Goal: Task Accomplishment & Management: Complete application form

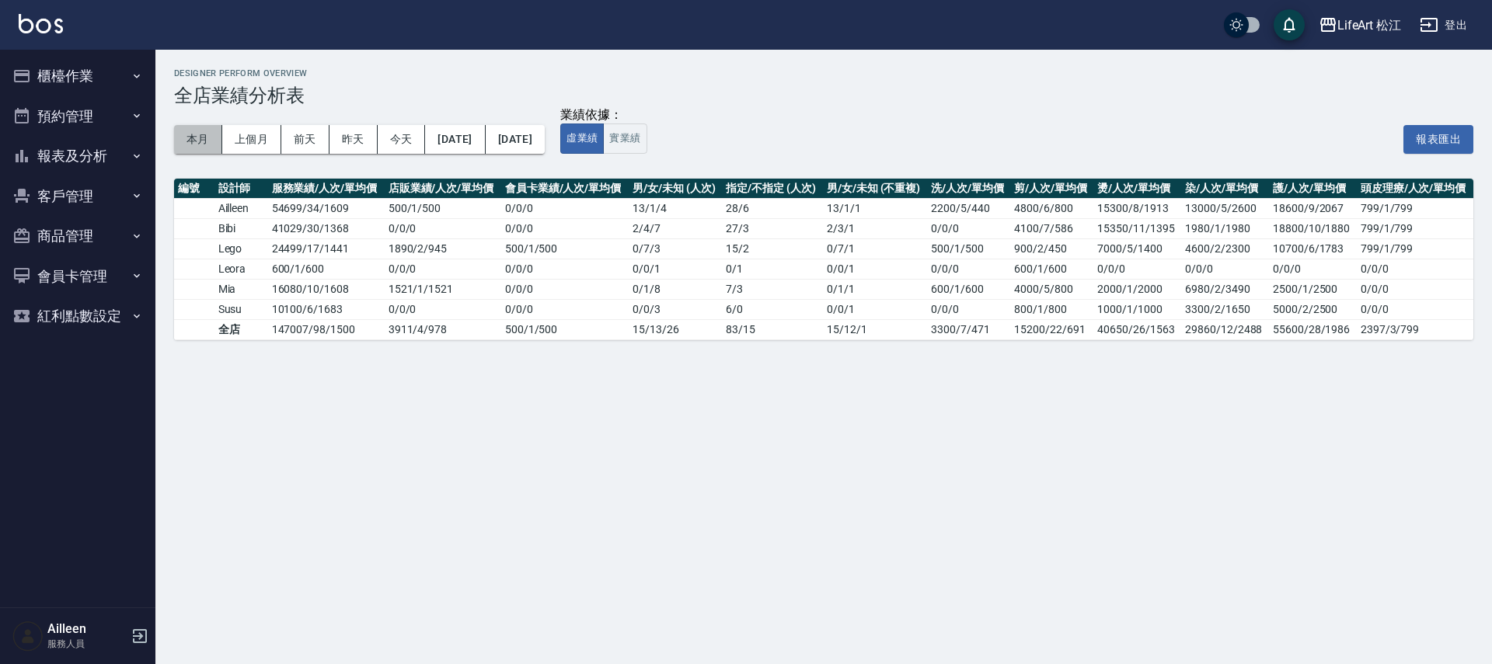
click at [205, 145] on button "本月" at bounding box center [198, 139] width 48 height 29
click at [89, 82] on button "櫃檯作業" at bounding box center [77, 76] width 143 height 40
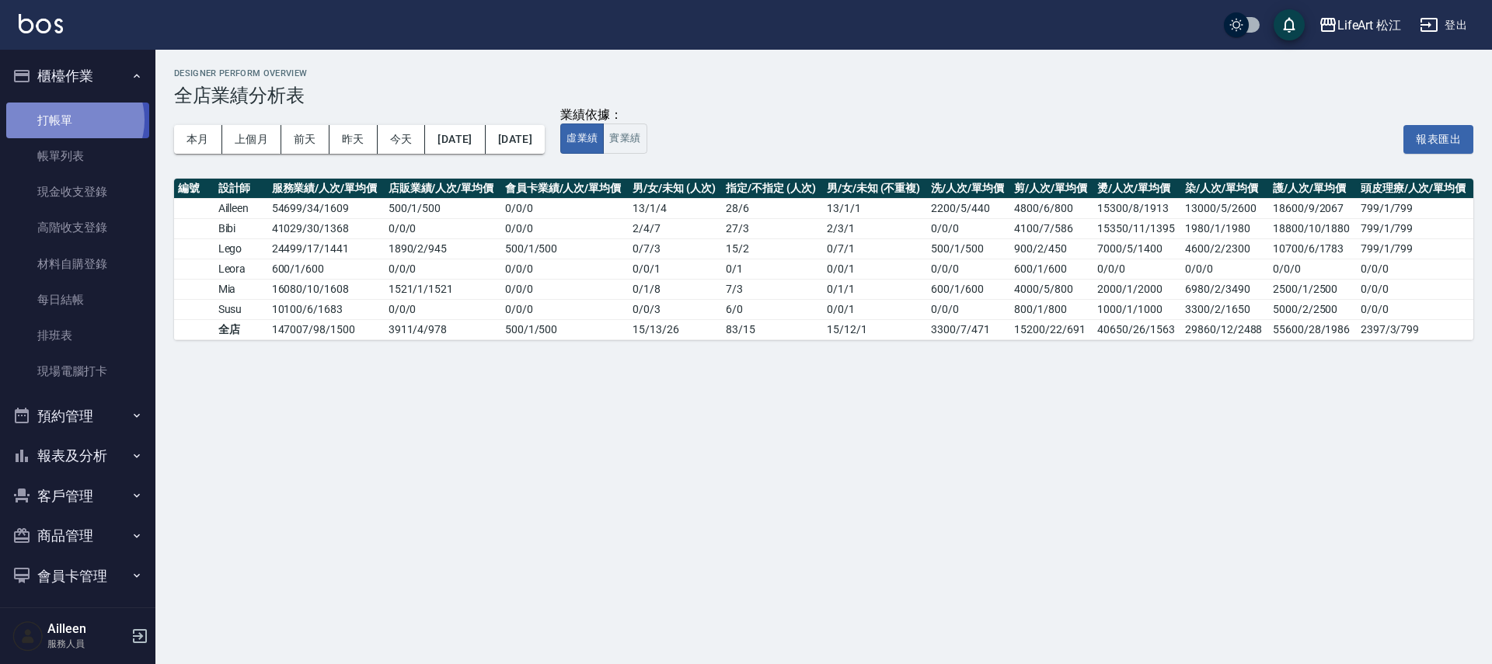
click at [74, 120] on link "打帳單" at bounding box center [77, 121] width 143 height 36
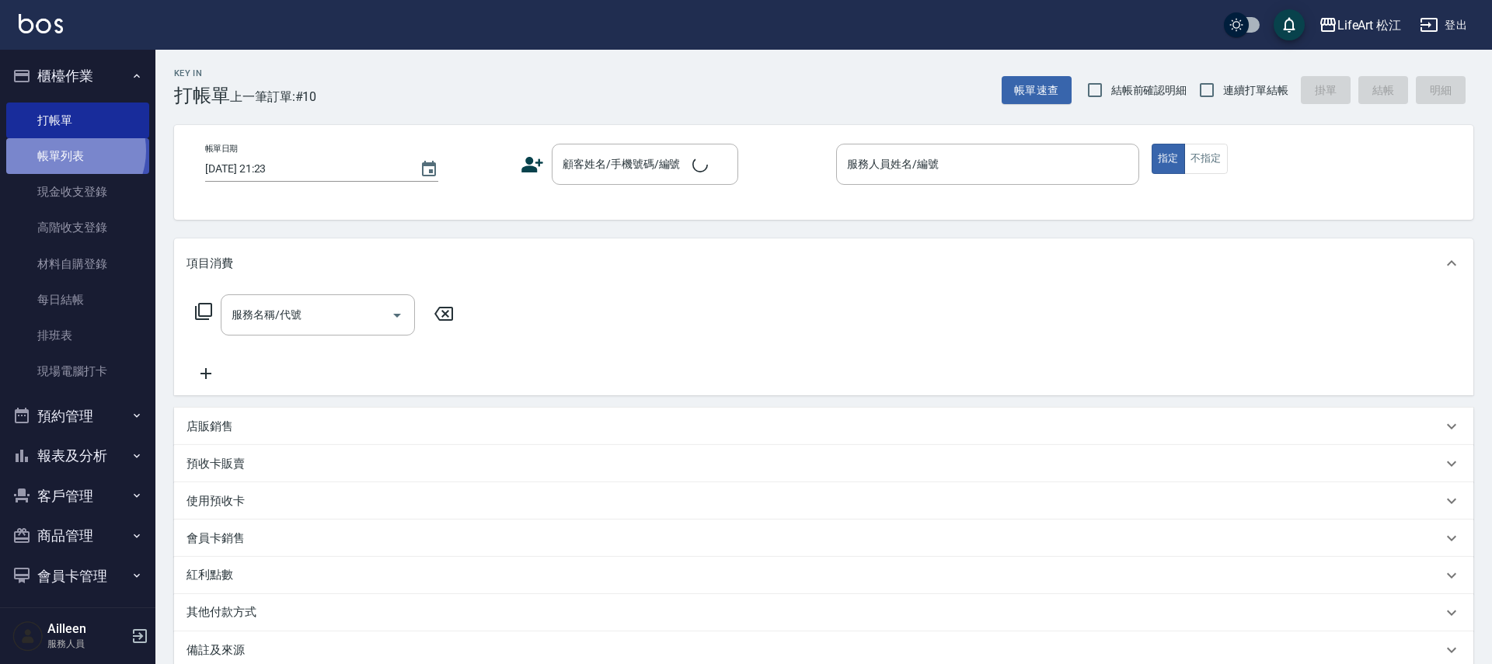
click at [68, 151] on link "帳單列表" at bounding box center [77, 156] width 143 height 36
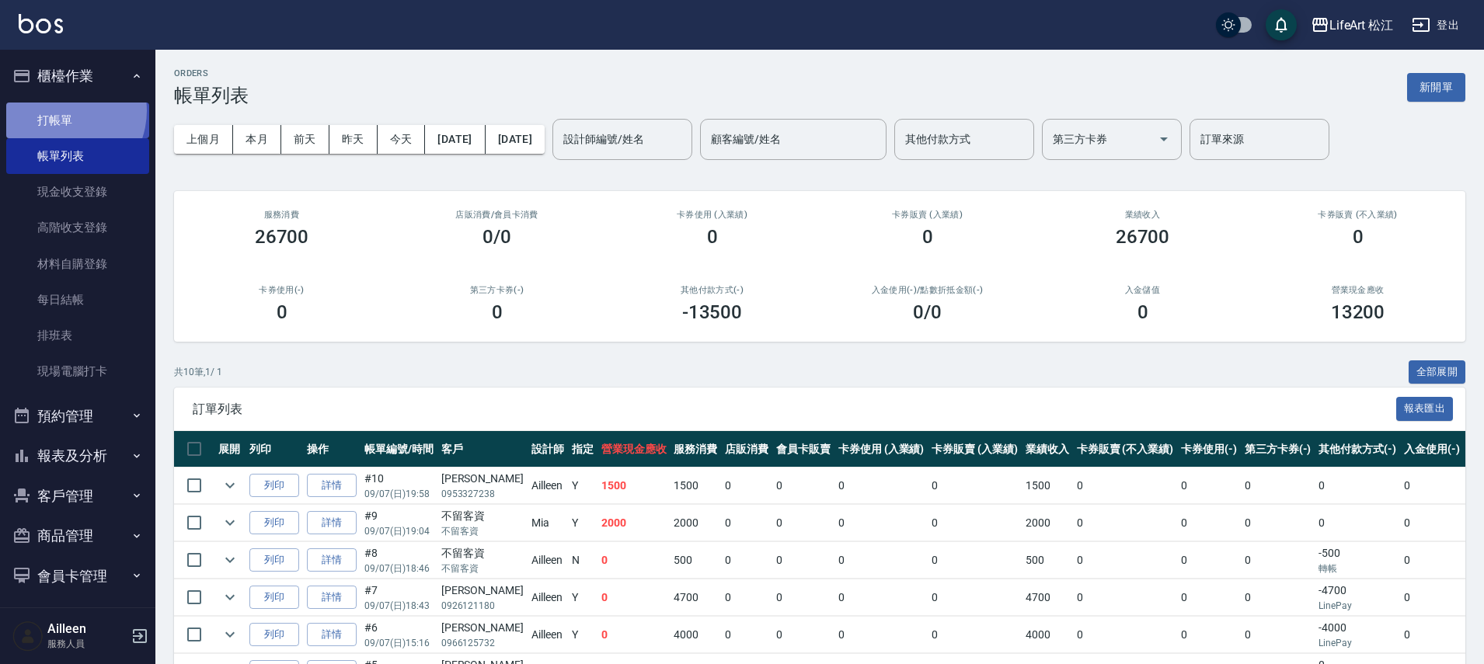
click at [60, 110] on link "打帳單" at bounding box center [77, 121] width 143 height 36
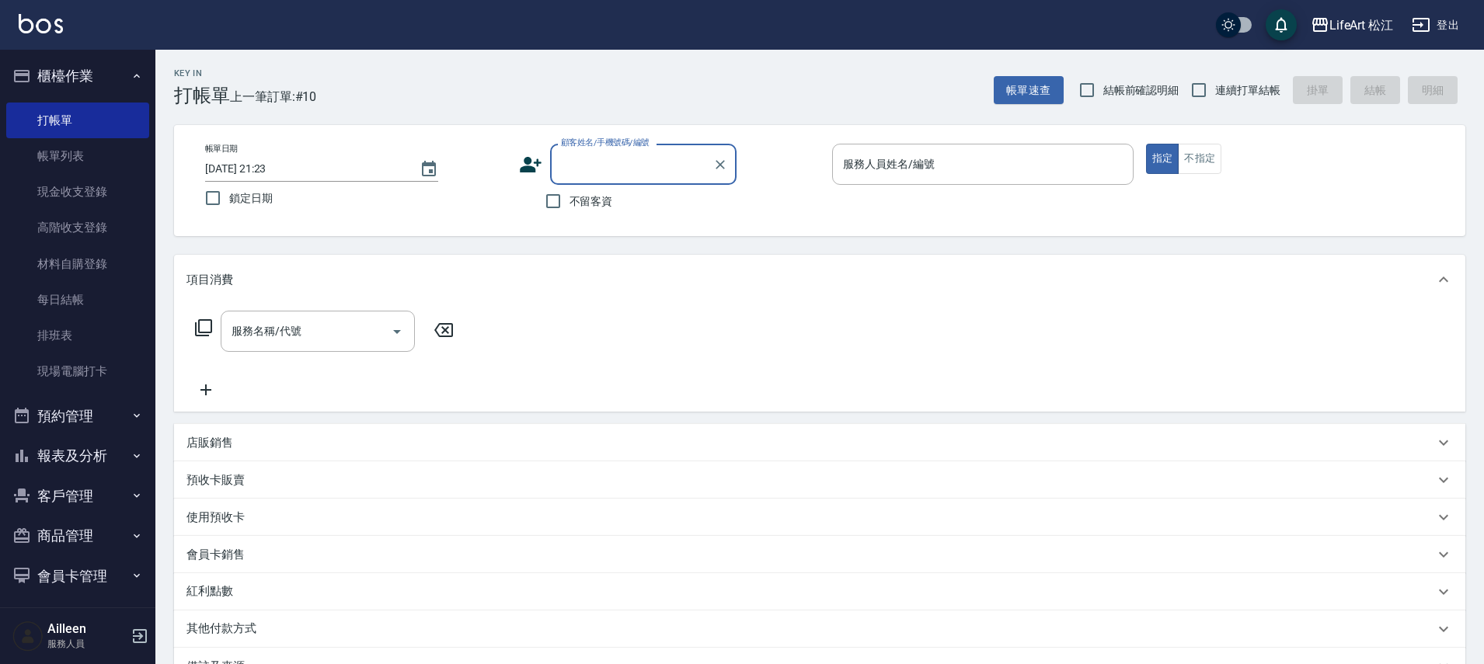
click at [647, 180] on div "顧客姓名/手機號碼/編號" at bounding box center [643, 164] width 187 height 41
click at [648, 173] on input "顧客姓名/手機號碼/編號" at bounding box center [631, 164] width 149 height 27
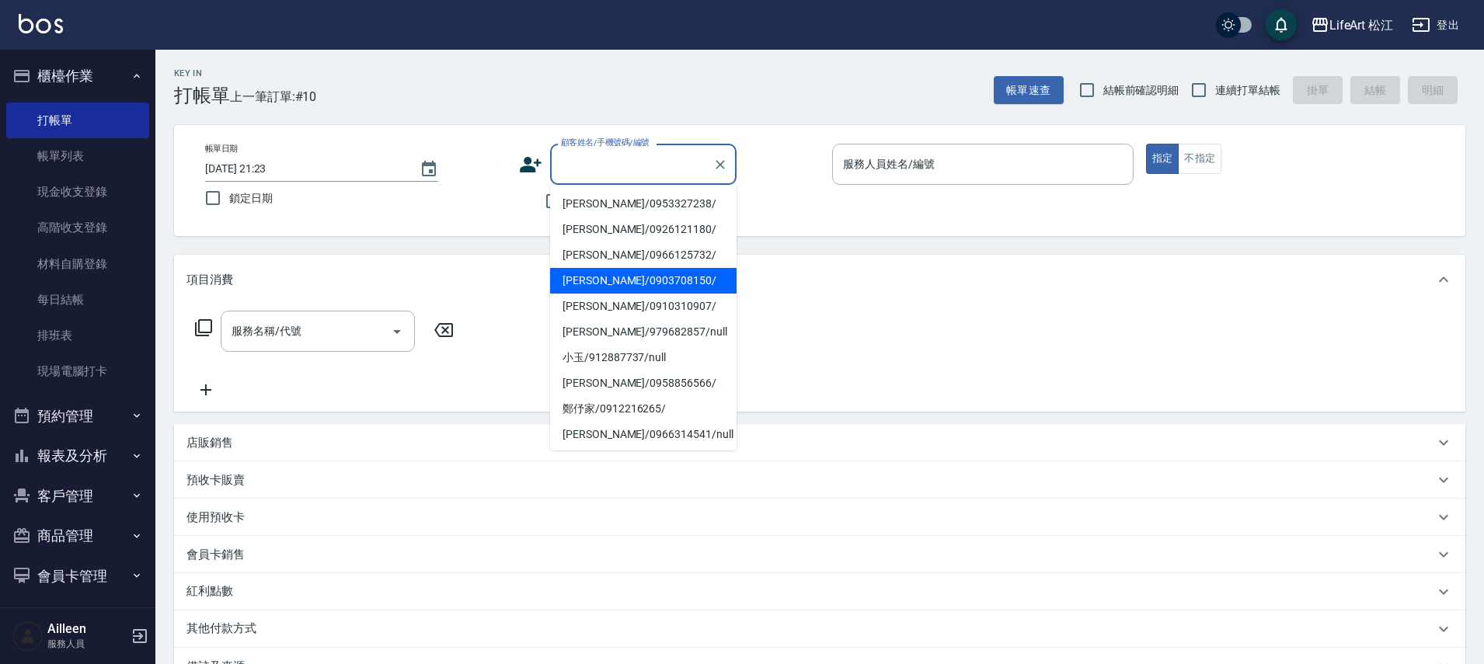
click at [644, 284] on li "[PERSON_NAME]/0903708150/" at bounding box center [643, 281] width 187 height 26
type input "[PERSON_NAME]/0903708150/"
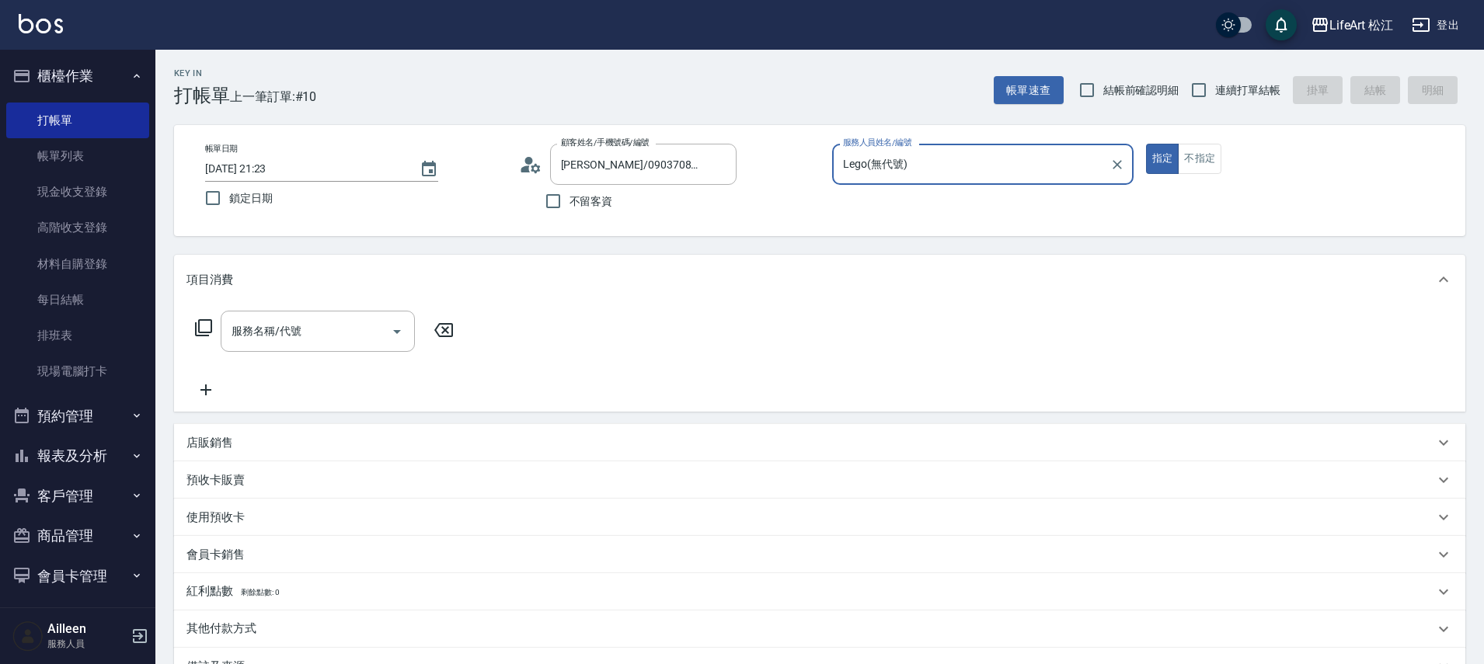
type input "Lego(無代號)"
click at [302, 324] on input "服務名稱/代號" at bounding box center [306, 331] width 157 height 27
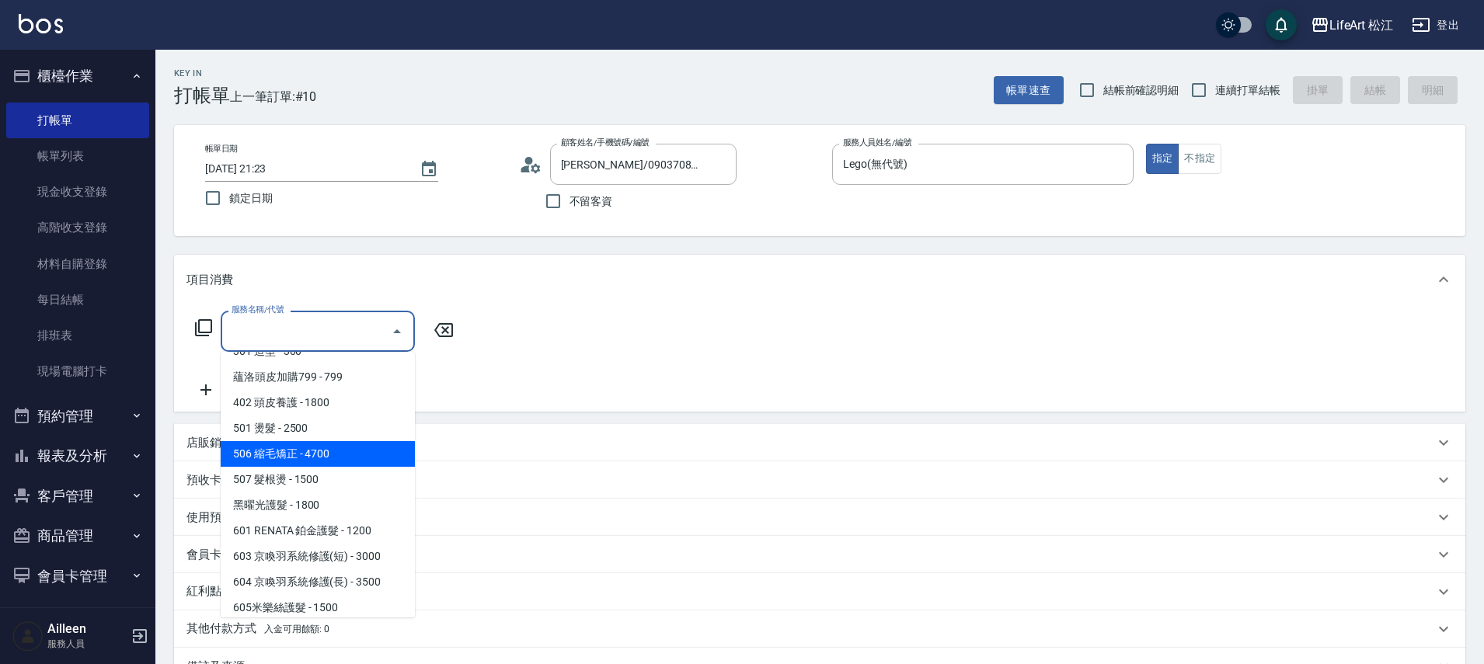
scroll to position [159, 0]
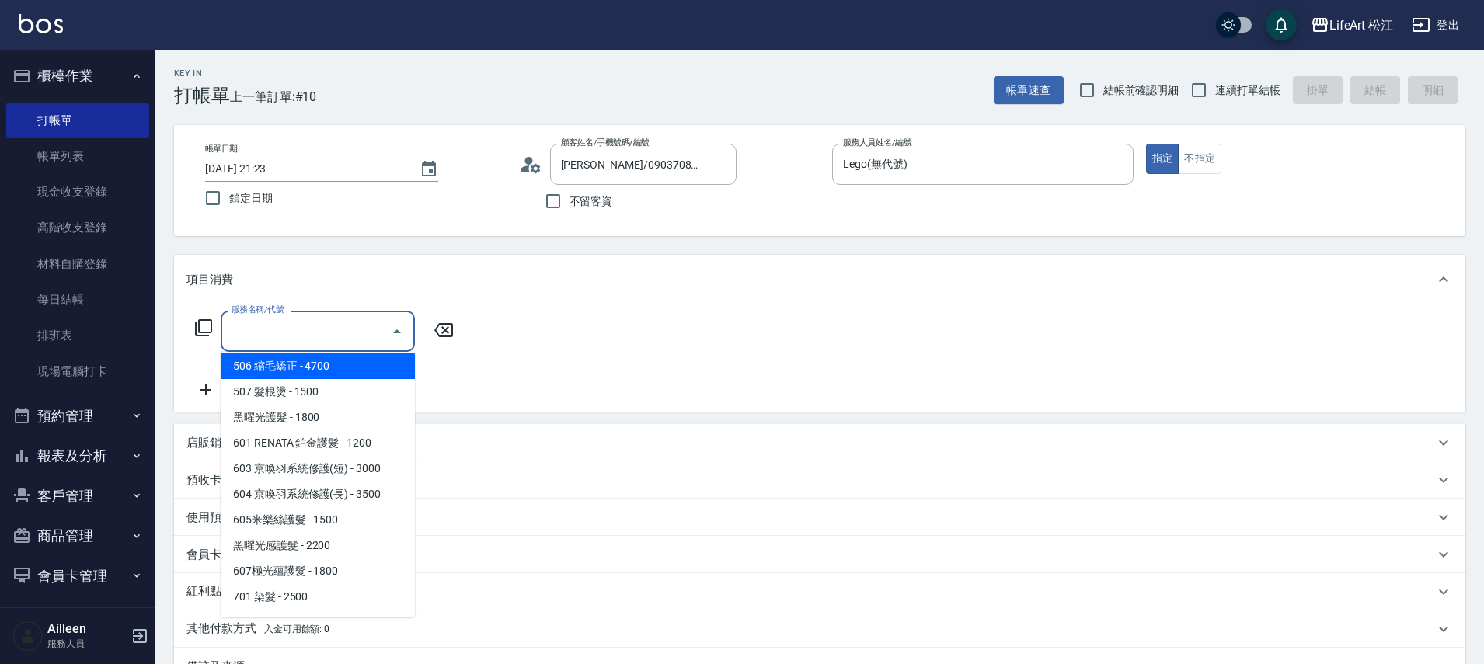
click at [323, 368] on span "506 縮毛矯正 - 4700" at bounding box center [318, 367] width 194 height 26
type input "506 縮毛矯正 (506)"
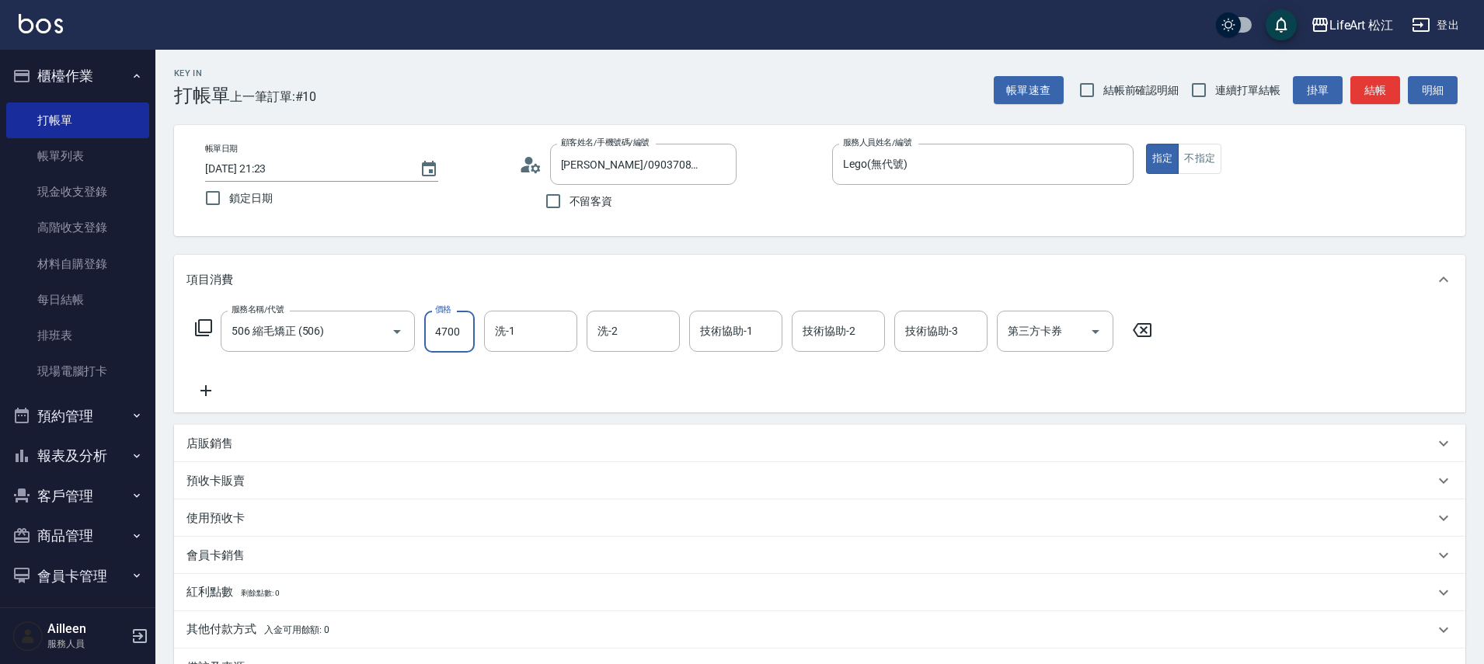
click at [474, 335] on input "4700" at bounding box center [449, 332] width 51 height 42
click at [777, 326] on div "技術協助-1" at bounding box center [735, 331] width 93 height 41
type input "1200"
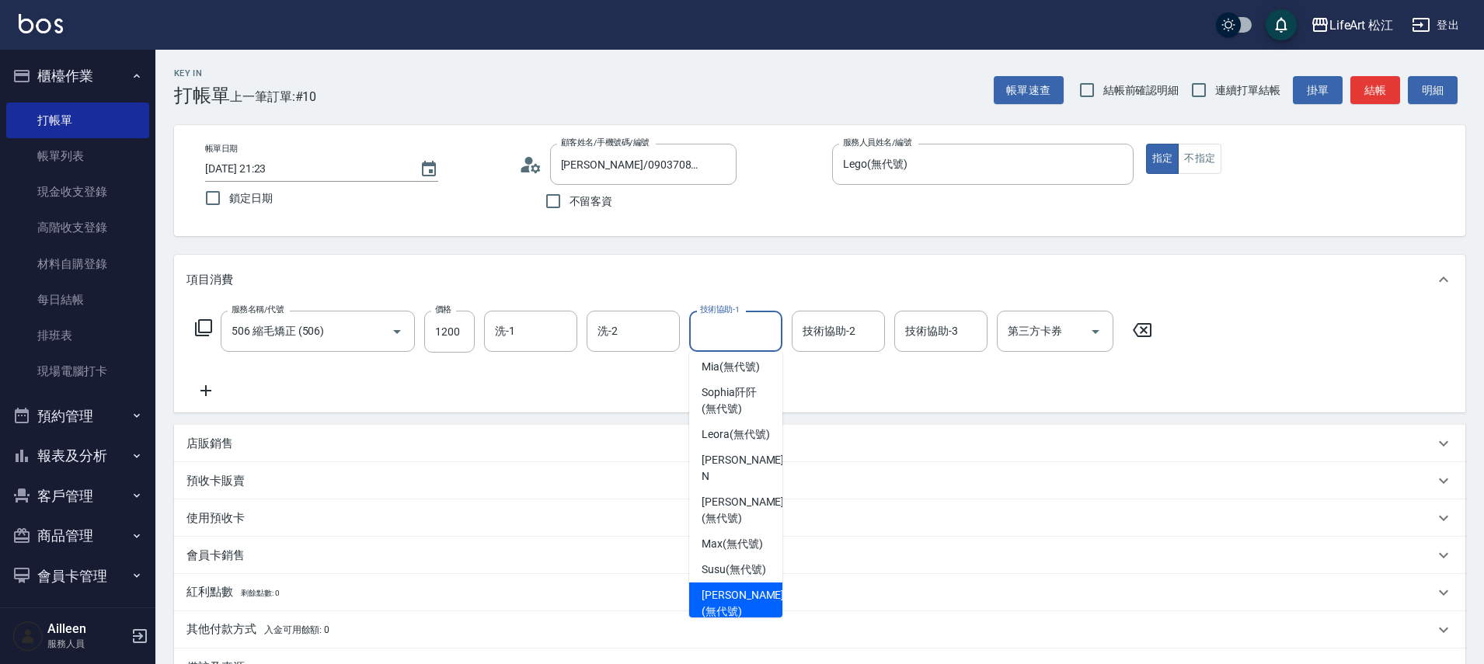
scroll to position [0, 0]
click at [711, 582] on span "Susu (無代號)" at bounding box center [734, 574] width 65 height 16
type input "Susu(無代號)"
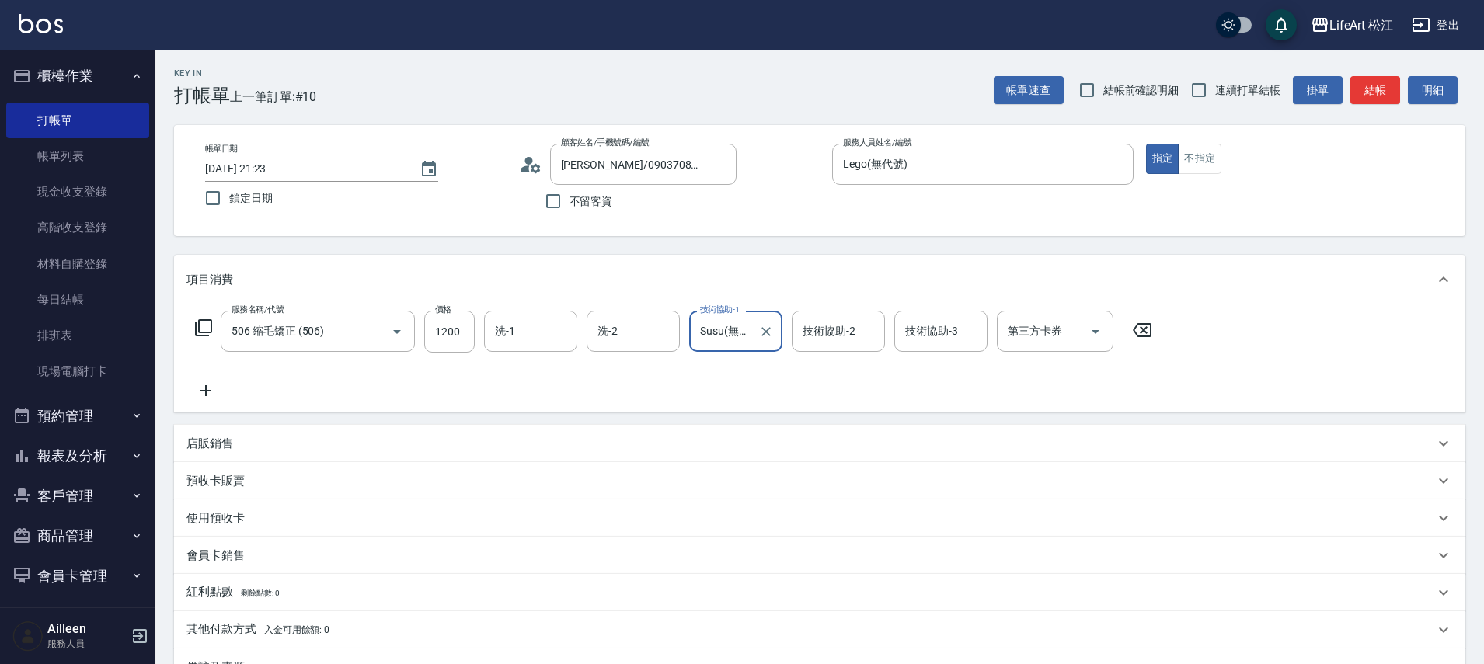
click at [207, 392] on icon at bounding box center [206, 391] width 39 height 19
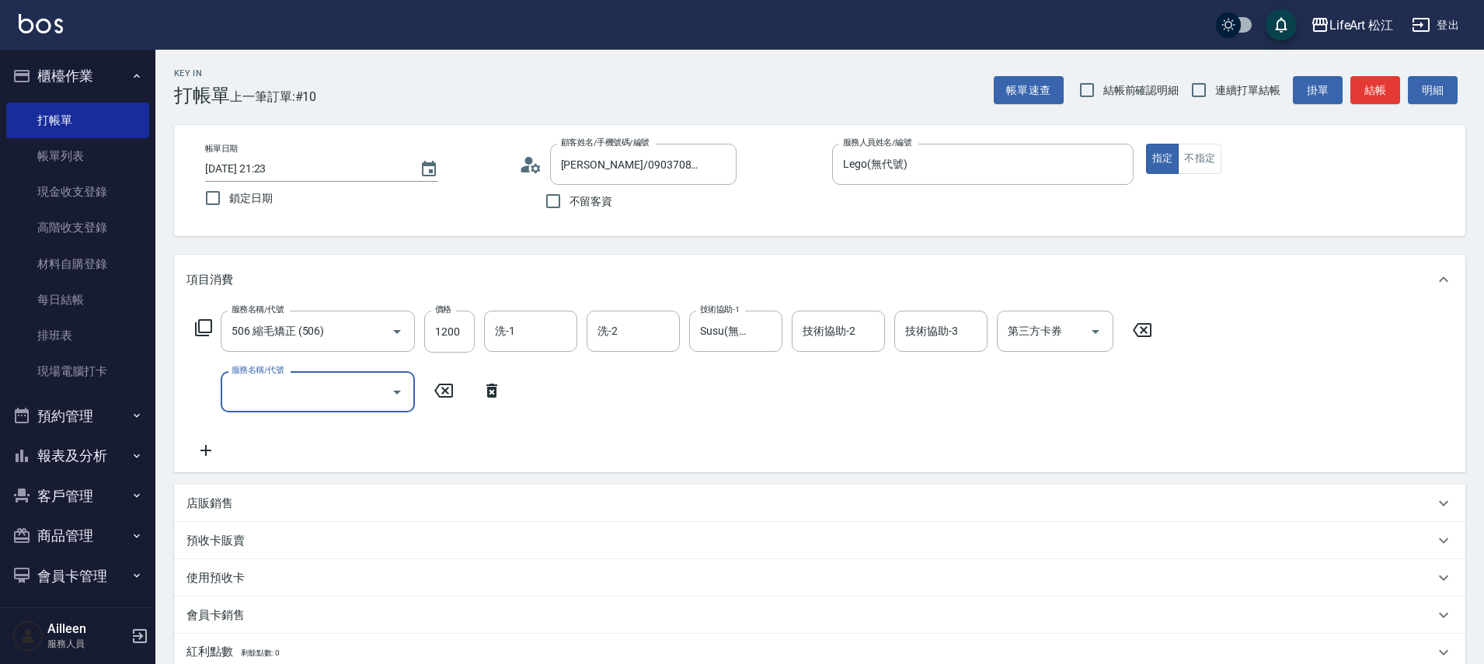
click at [260, 388] on input "服務名稱/代號" at bounding box center [306, 391] width 157 height 27
drag, startPoint x: 415, startPoint y: 193, endPoint x: 404, endPoint y: 227, distance: 35.9
click at [408, 222] on div "帳單日期 [DATE] 21:23 鎖定日期 顧客姓名/手機號碼/編號 [PERSON_NAME]/0903708150/ 顧客姓名/手機號碼/編號 不留客資…" at bounding box center [820, 180] width 1292 height 111
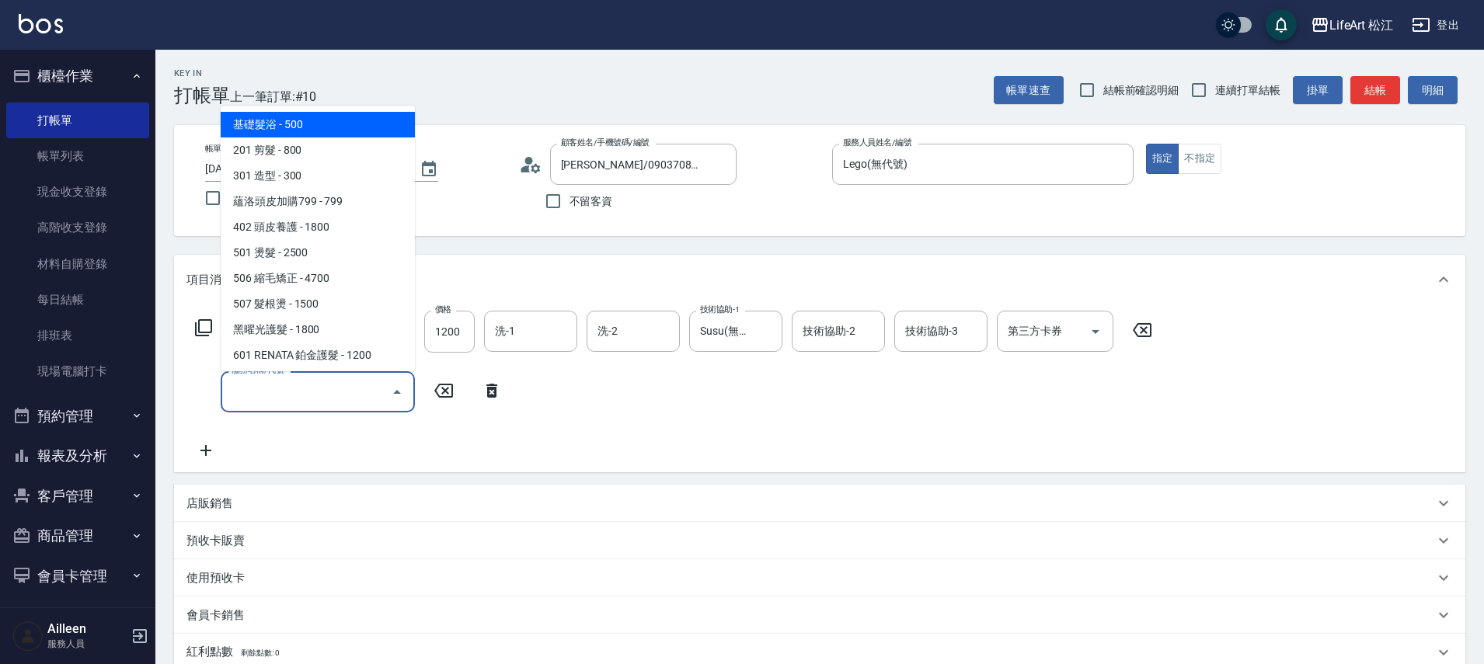
click at [311, 402] on input "服務名稱/代號" at bounding box center [306, 391] width 157 height 27
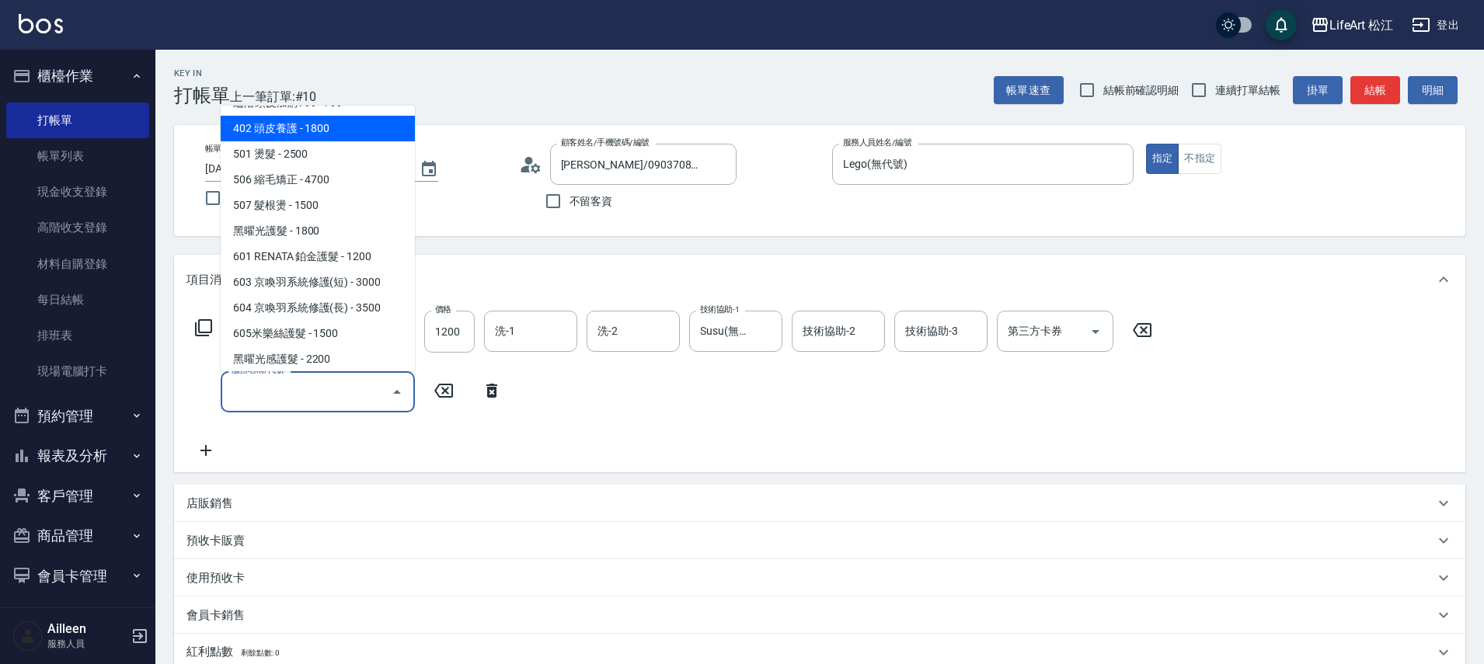
scroll to position [208, 0]
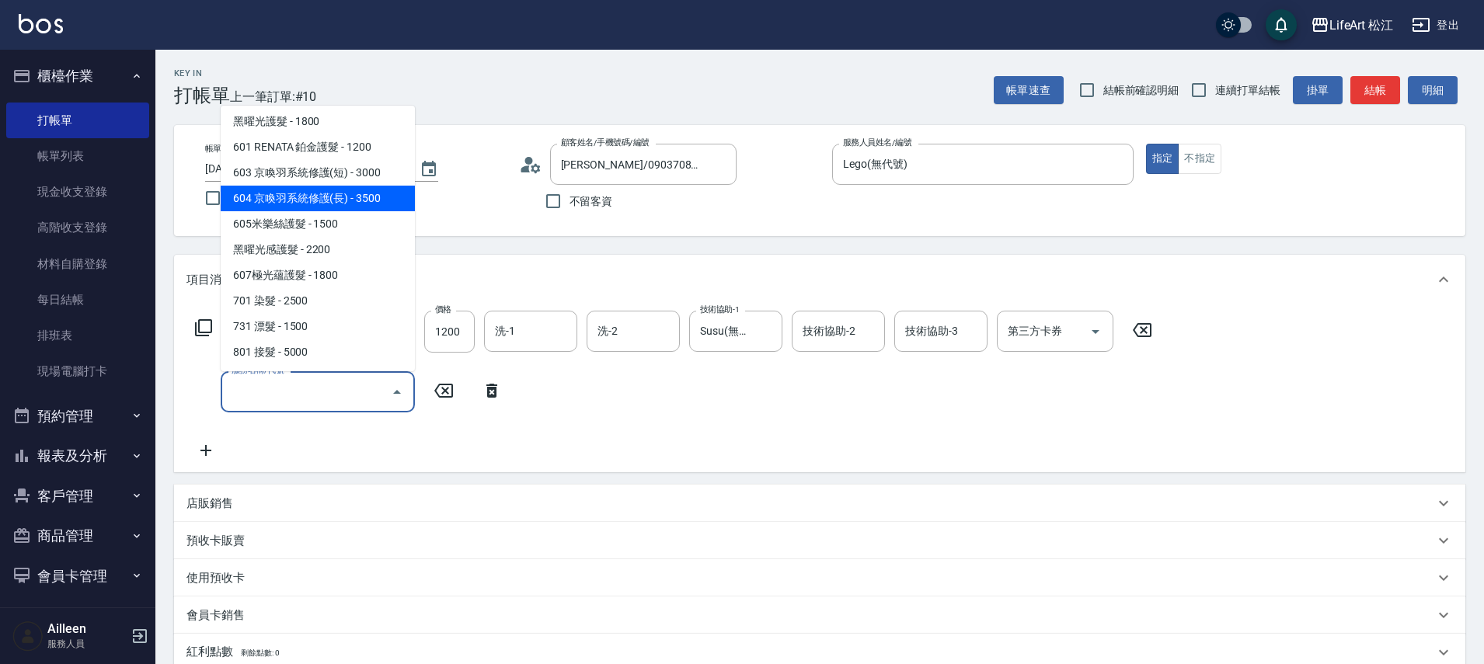
click at [358, 201] on span "604 京喚羽系統修護(長) - 3500" at bounding box center [318, 199] width 194 height 26
type input "604 京喚羽系統修護(長)(604)"
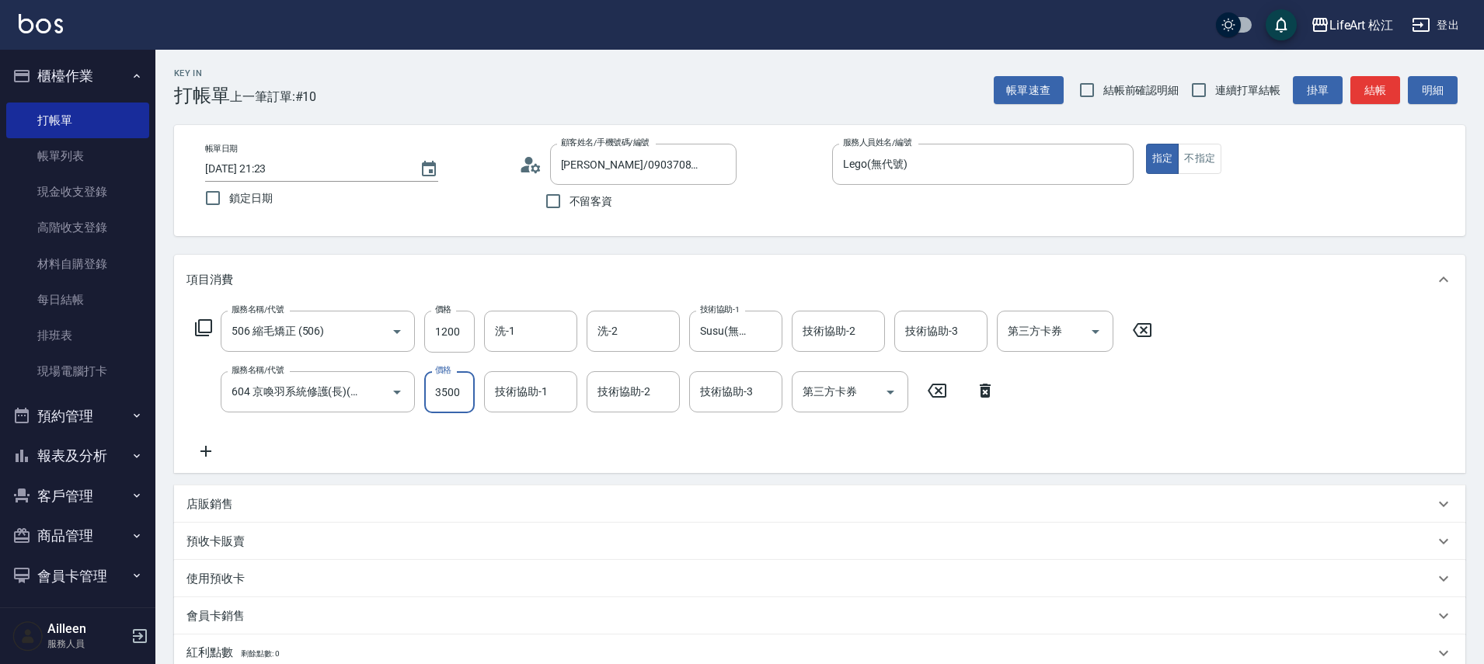
click at [454, 392] on input "3500" at bounding box center [449, 392] width 51 height 42
type input "2500"
click at [511, 388] on div "技術協助-1 技術協助-1" at bounding box center [530, 391] width 93 height 41
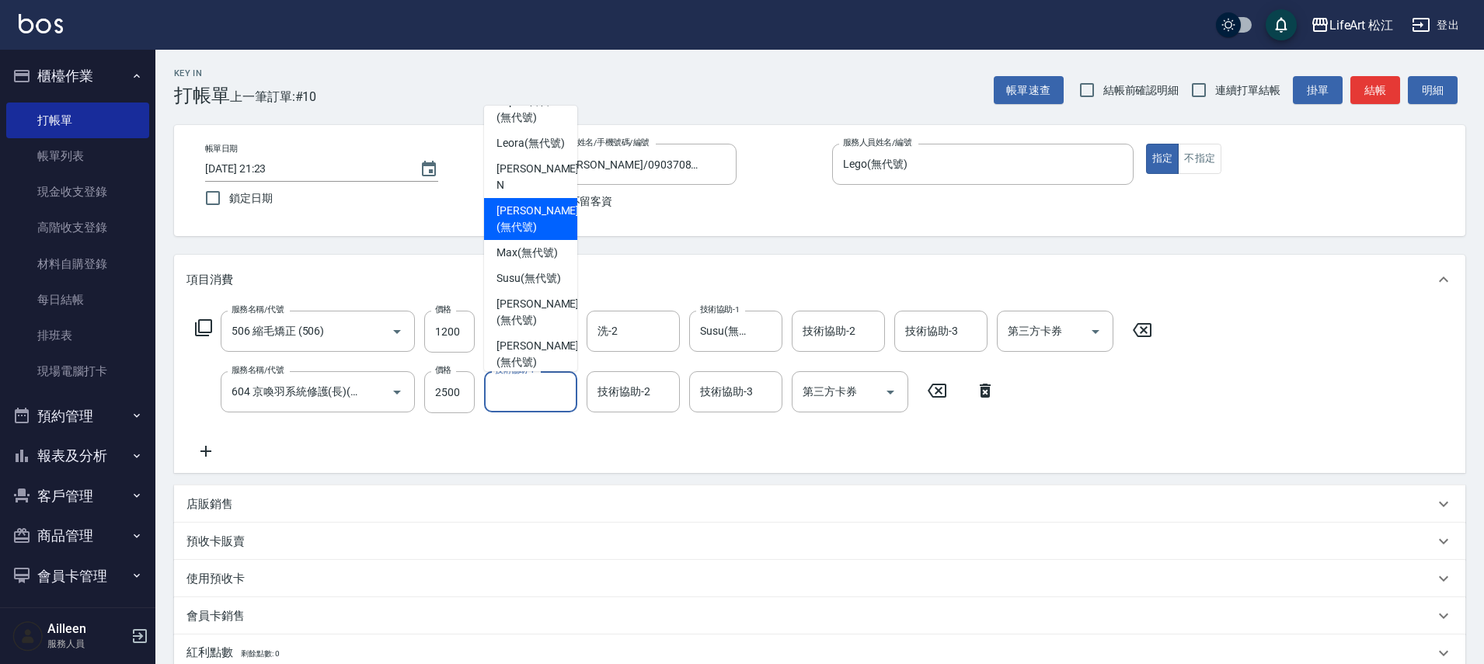
scroll to position [0, 0]
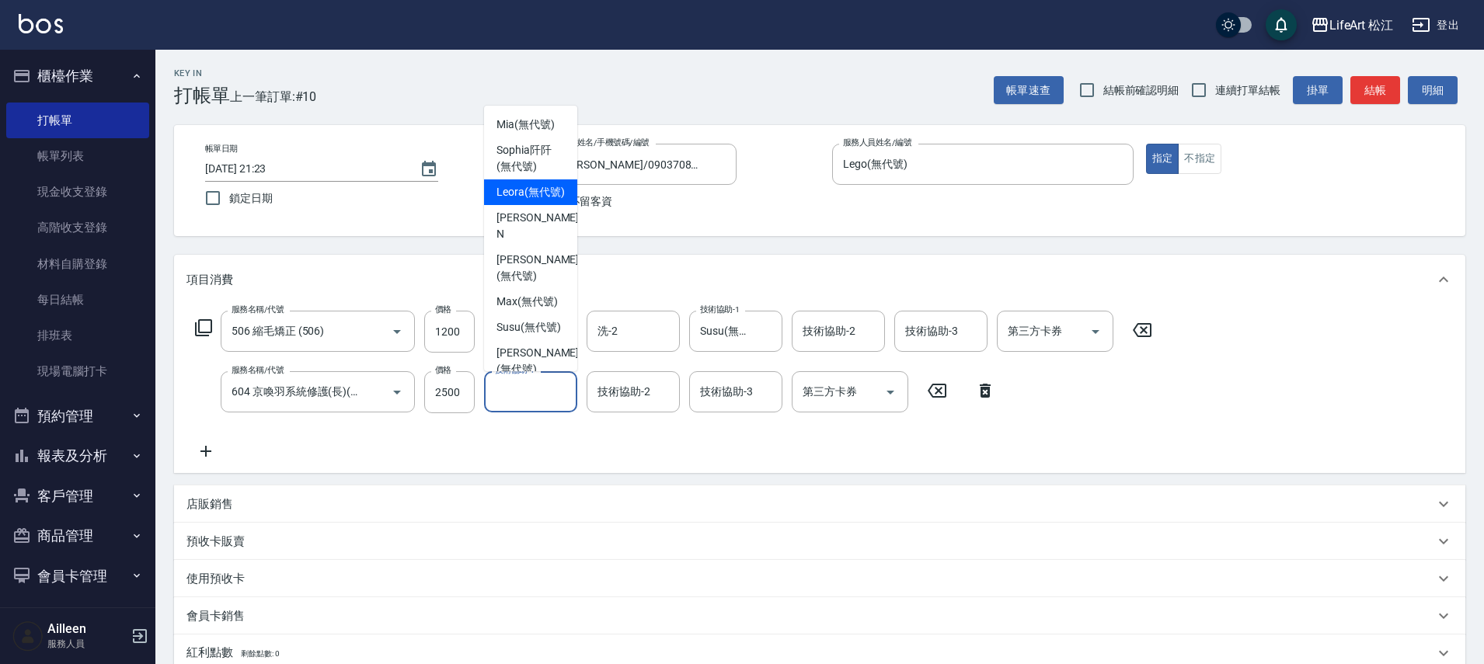
click at [549, 187] on span "Leora (無代號)" at bounding box center [531, 192] width 68 height 16
type input "Leora(無代號)"
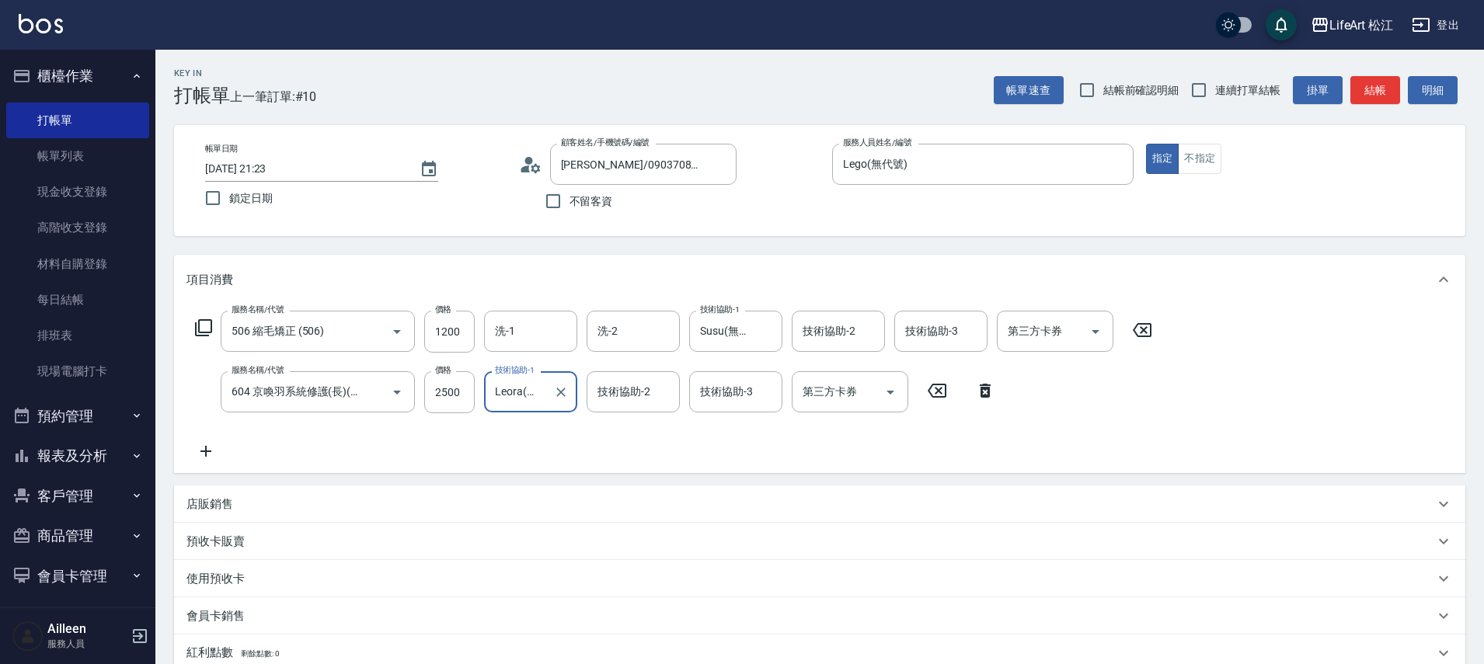
click at [623, 385] on div "技術協助-2 技術協助-2" at bounding box center [633, 391] width 93 height 41
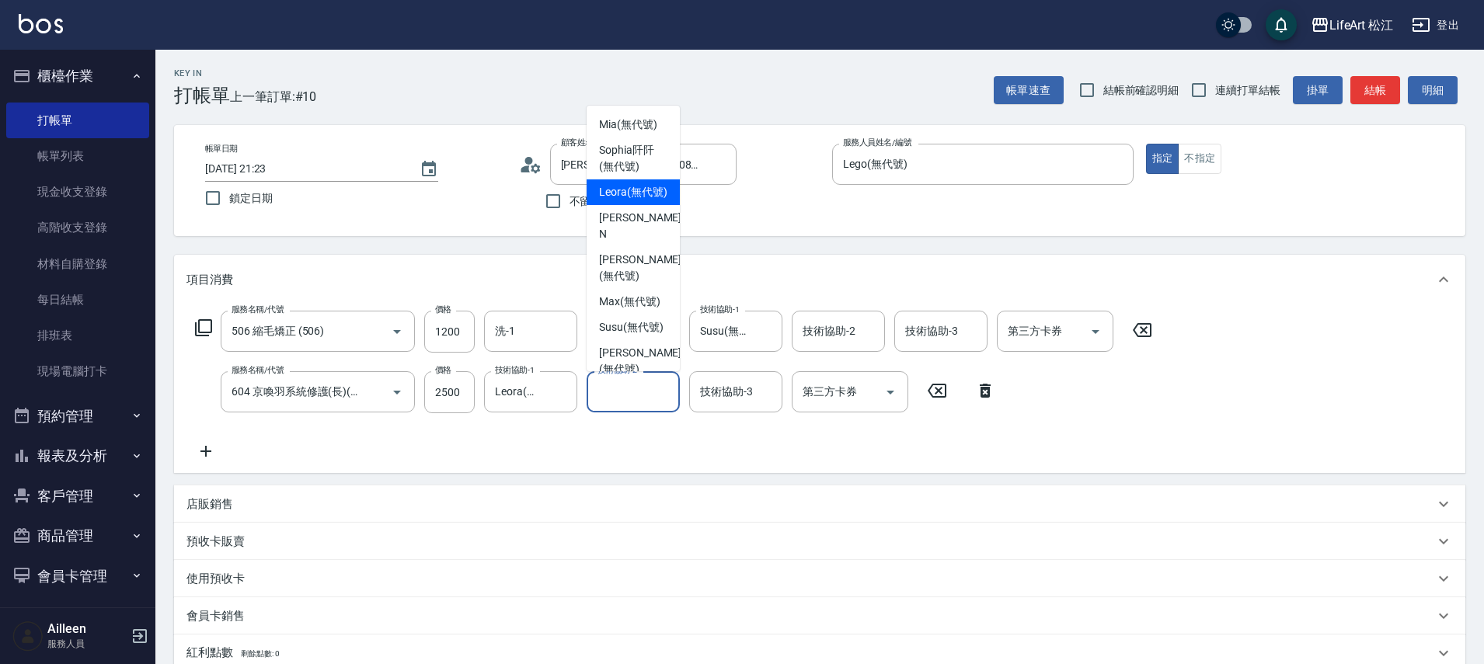
click at [664, 188] on div "Leora (無代號)" at bounding box center [633, 193] width 93 height 26
type input "Leora(無代號)"
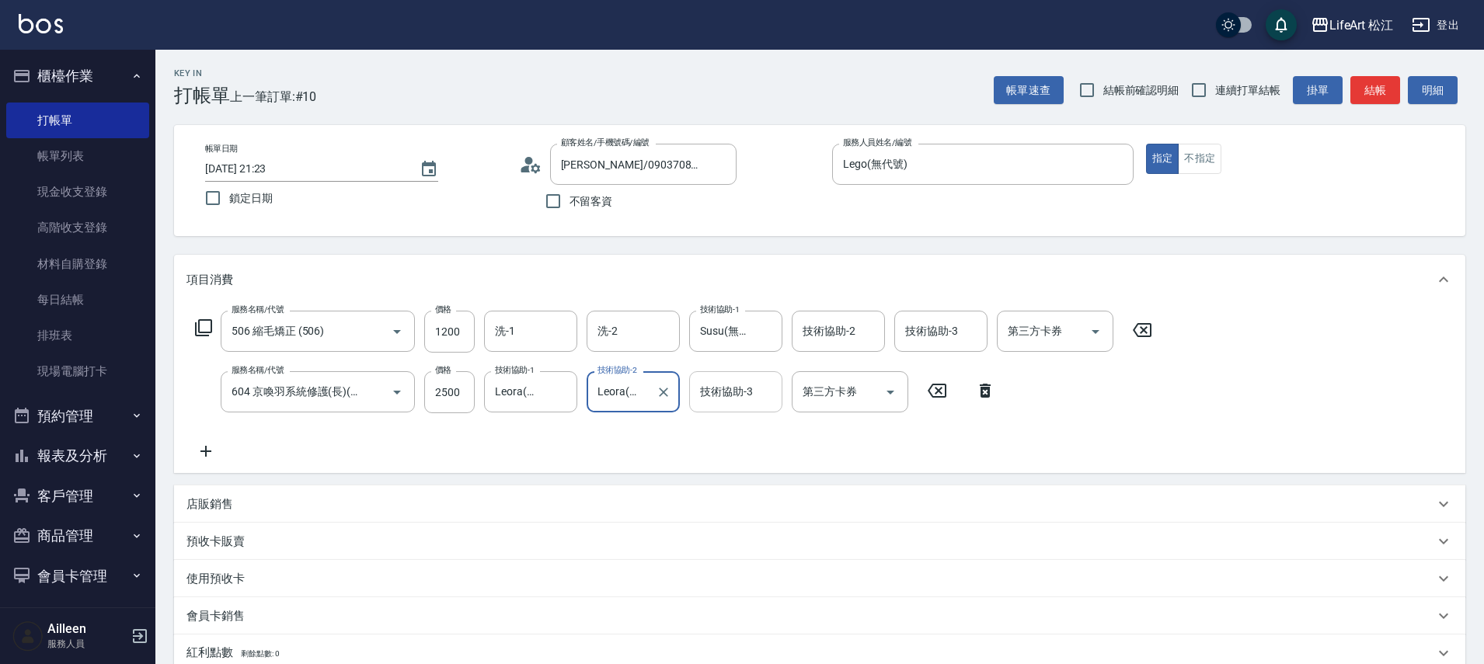
click at [743, 405] on input "技術協助-3" at bounding box center [735, 391] width 79 height 27
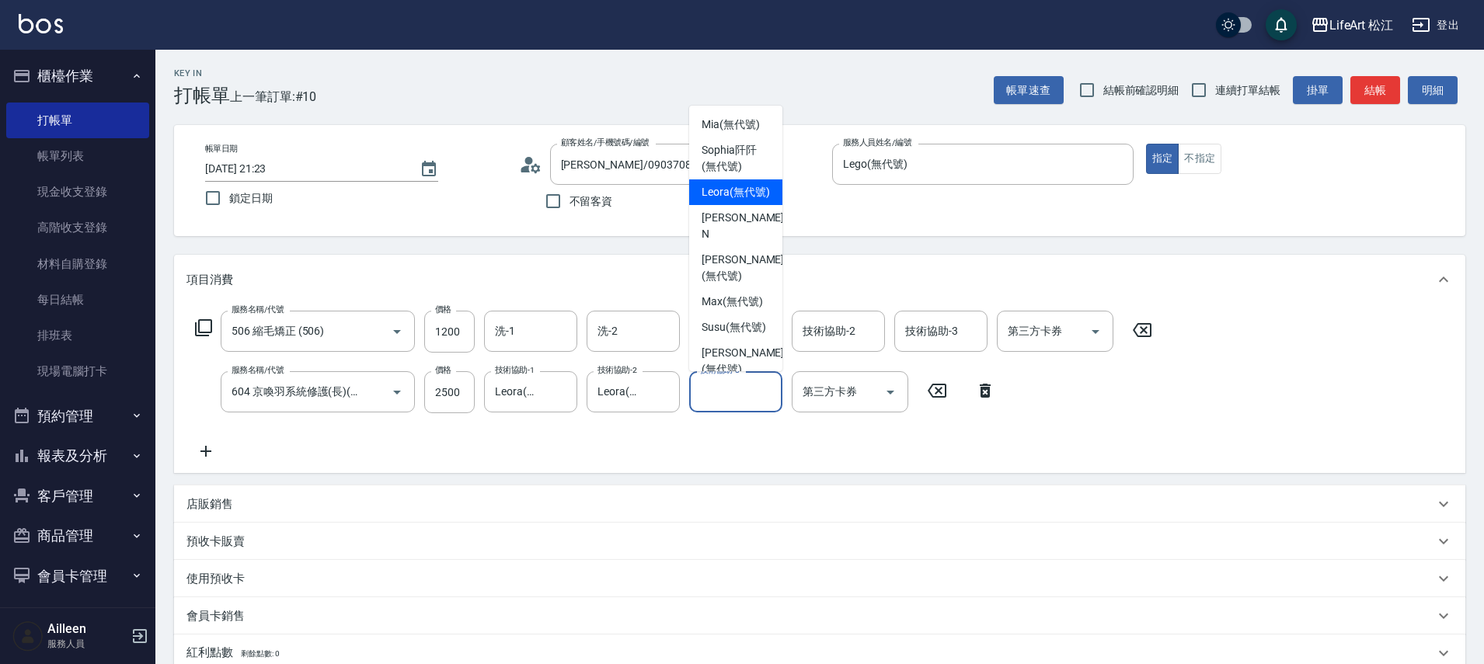
click at [749, 195] on span "Leora (無代號)" at bounding box center [736, 192] width 68 height 16
type input "Leora(無代號)"
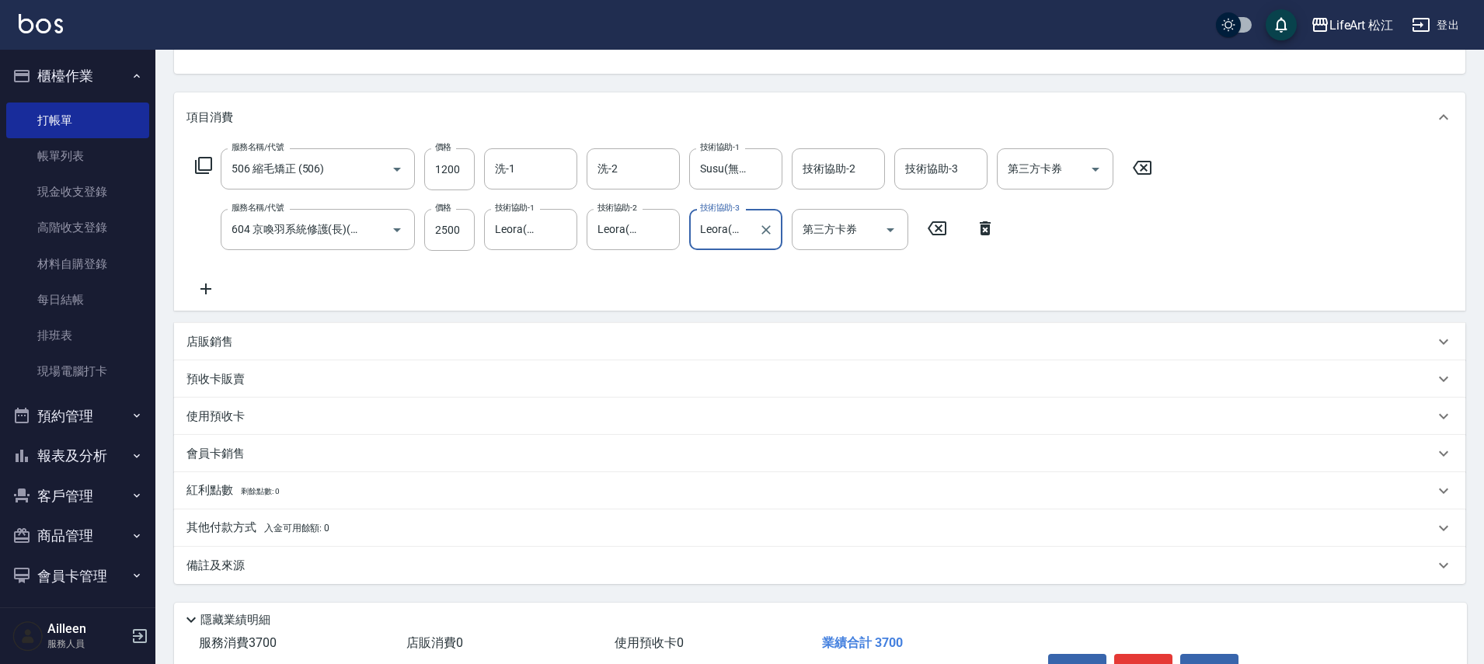
scroll to position [258, 0]
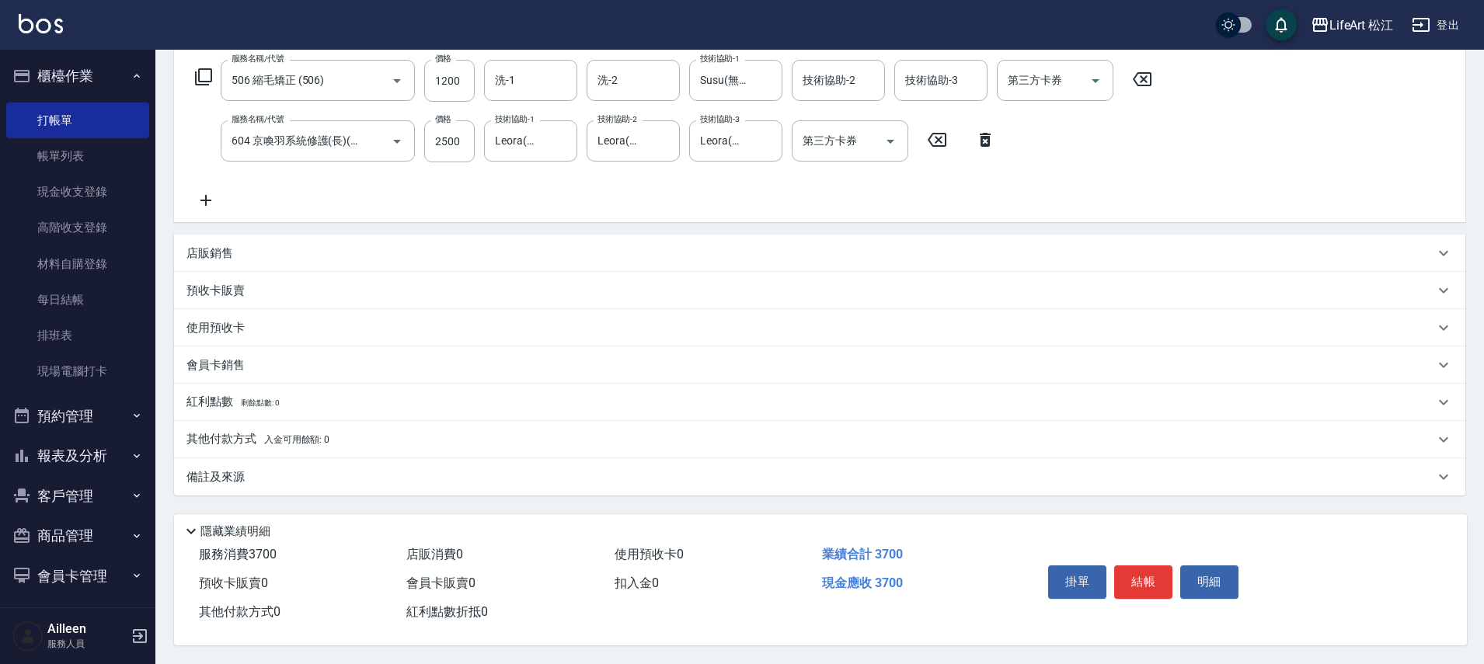
drag, startPoint x: 215, startPoint y: 463, endPoint x: 257, endPoint y: 487, distance: 48.0
click at [216, 469] on p "備註及來源" at bounding box center [216, 477] width 58 height 16
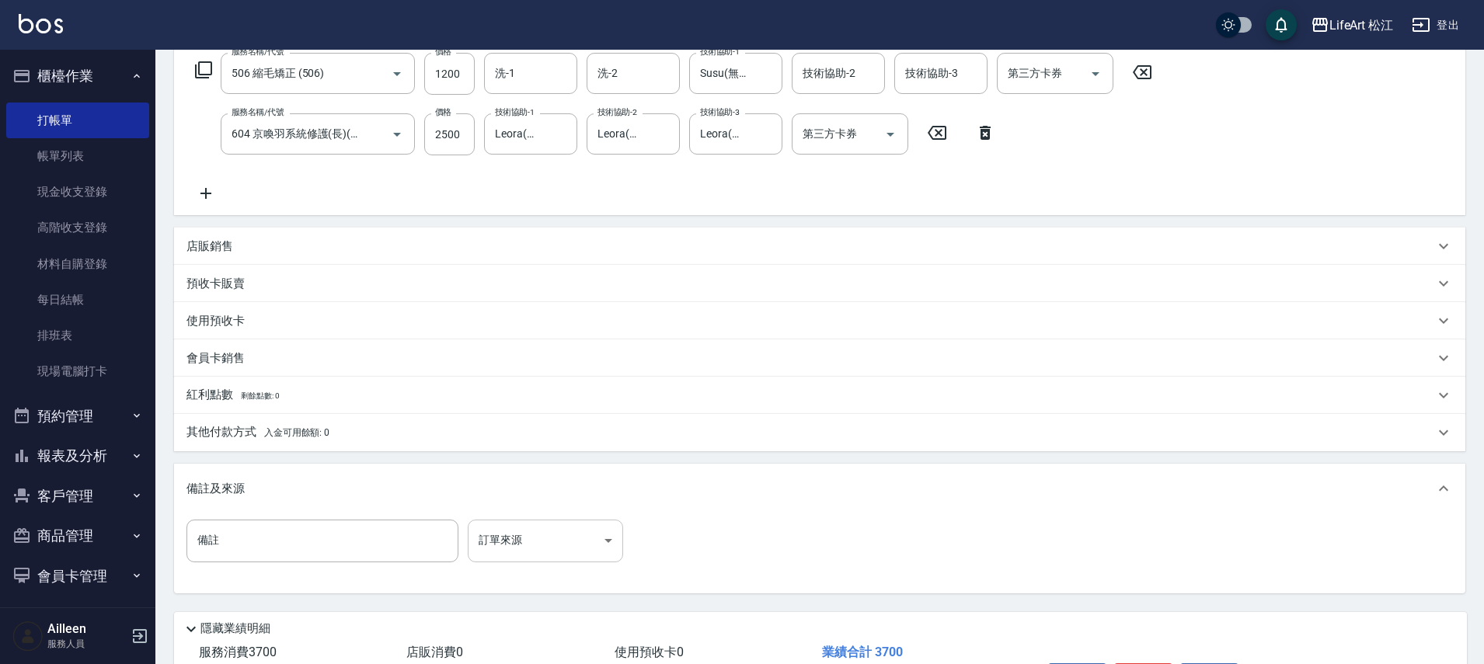
click at [501, 532] on body "LifeArt 松江 登出 櫃檯作業 打帳單 帳單列表 現金收支登錄 高階收支登錄 材料自購登錄 每日結帳 排班表 現場電腦打卡 預約管理 預約管理 單日預約…" at bounding box center [742, 252] width 1484 height 1020
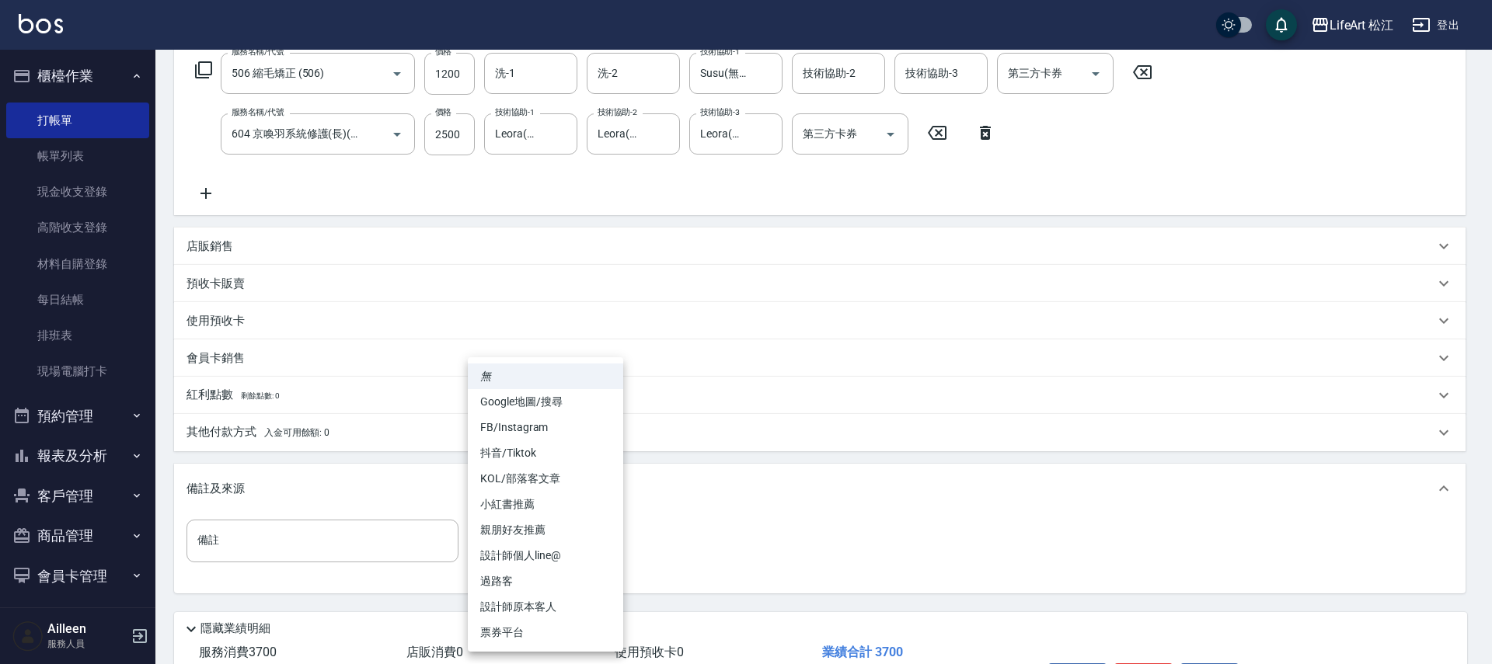
click at [535, 419] on li "FB/Instagram" at bounding box center [545, 428] width 155 height 26
type input "FB/Instagram"
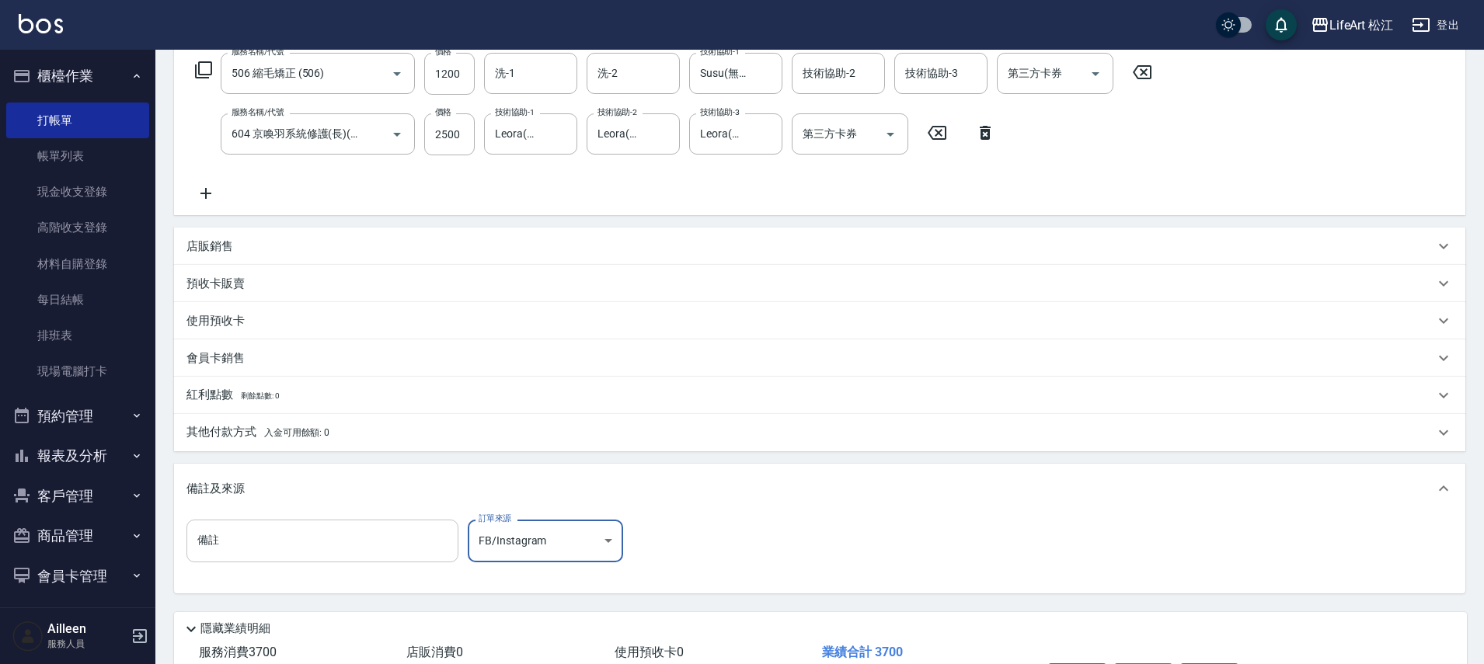
click at [365, 547] on input "備註" at bounding box center [323, 541] width 272 height 42
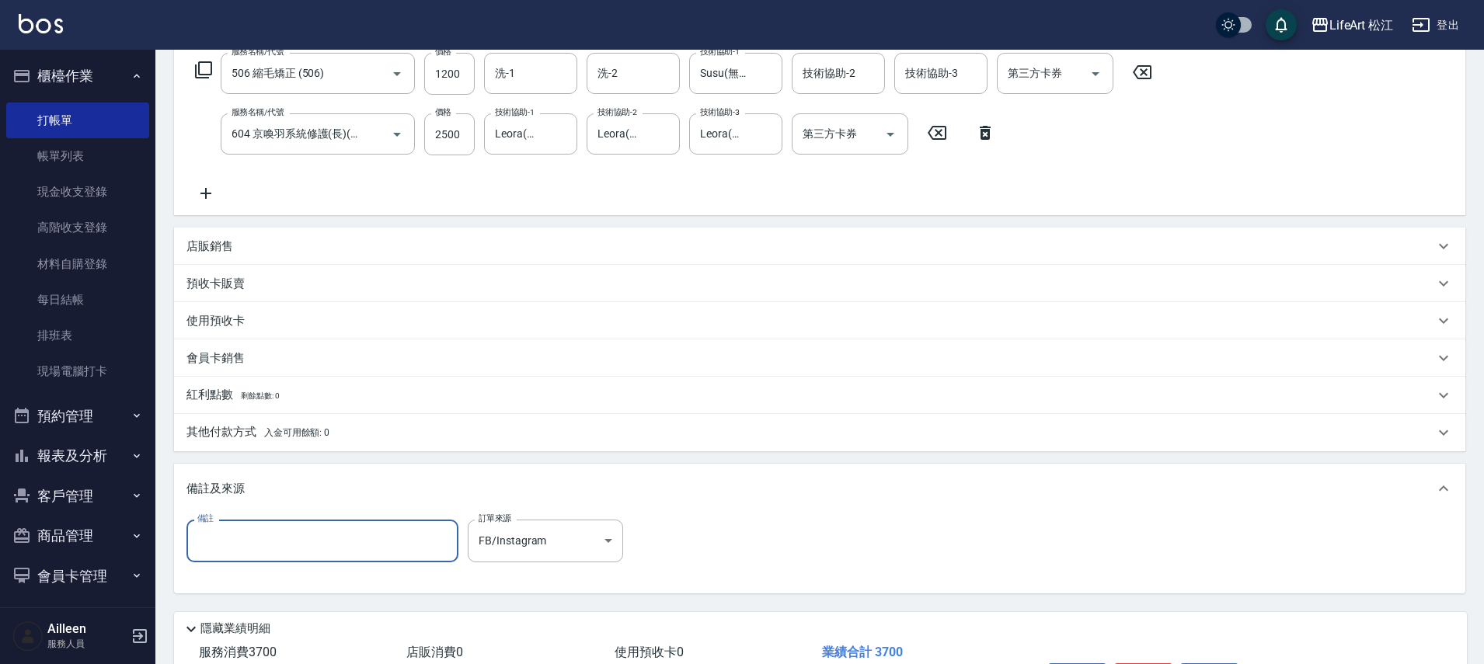
click at [290, 553] on input "備註" at bounding box center [323, 541] width 272 height 42
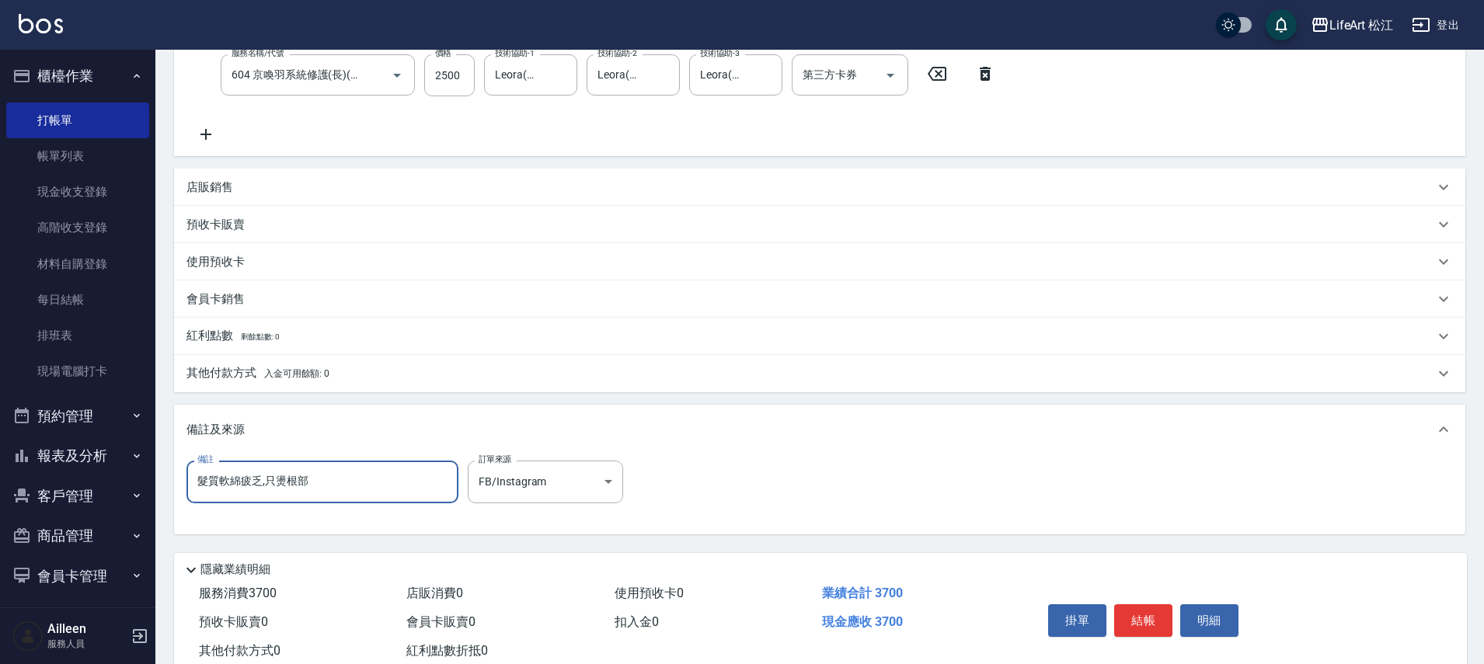
scroll to position [363, 0]
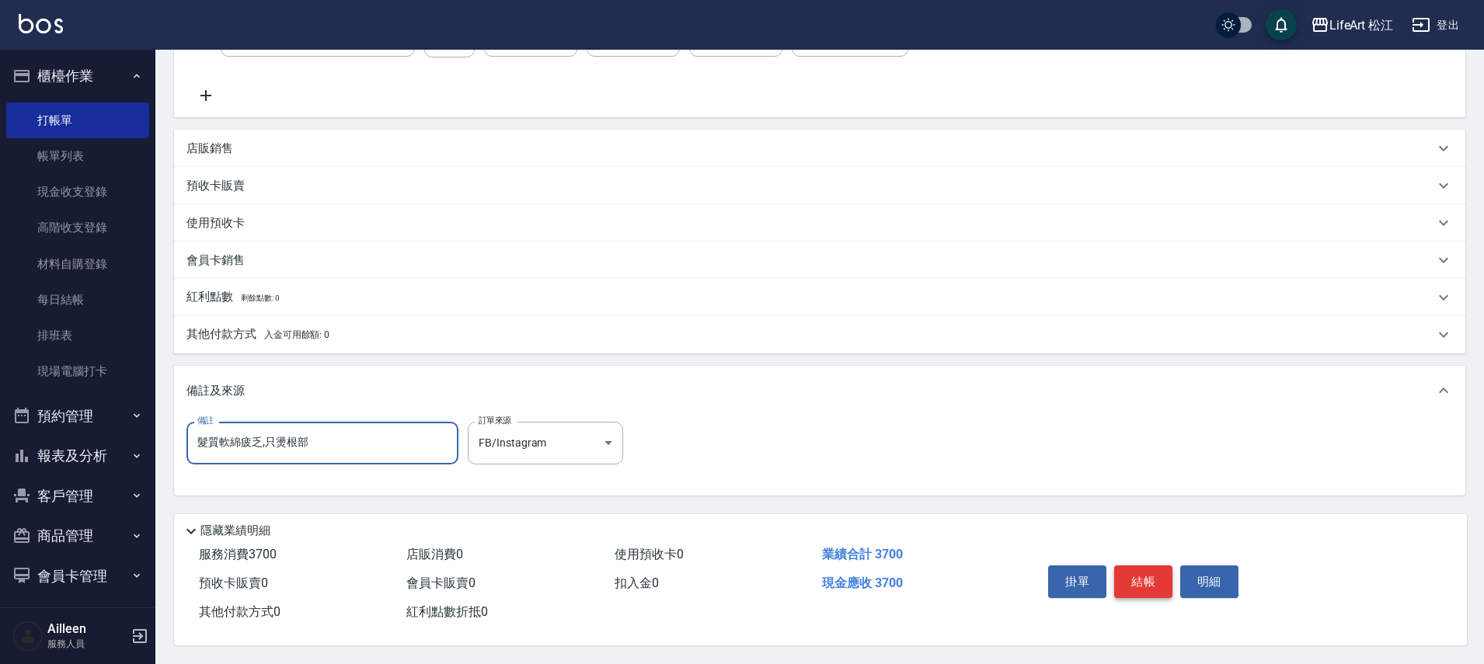
type input "髮質軟綿疲乏,只燙根部"
click at [1134, 583] on button "結帳" at bounding box center [1143, 582] width 58 height 33
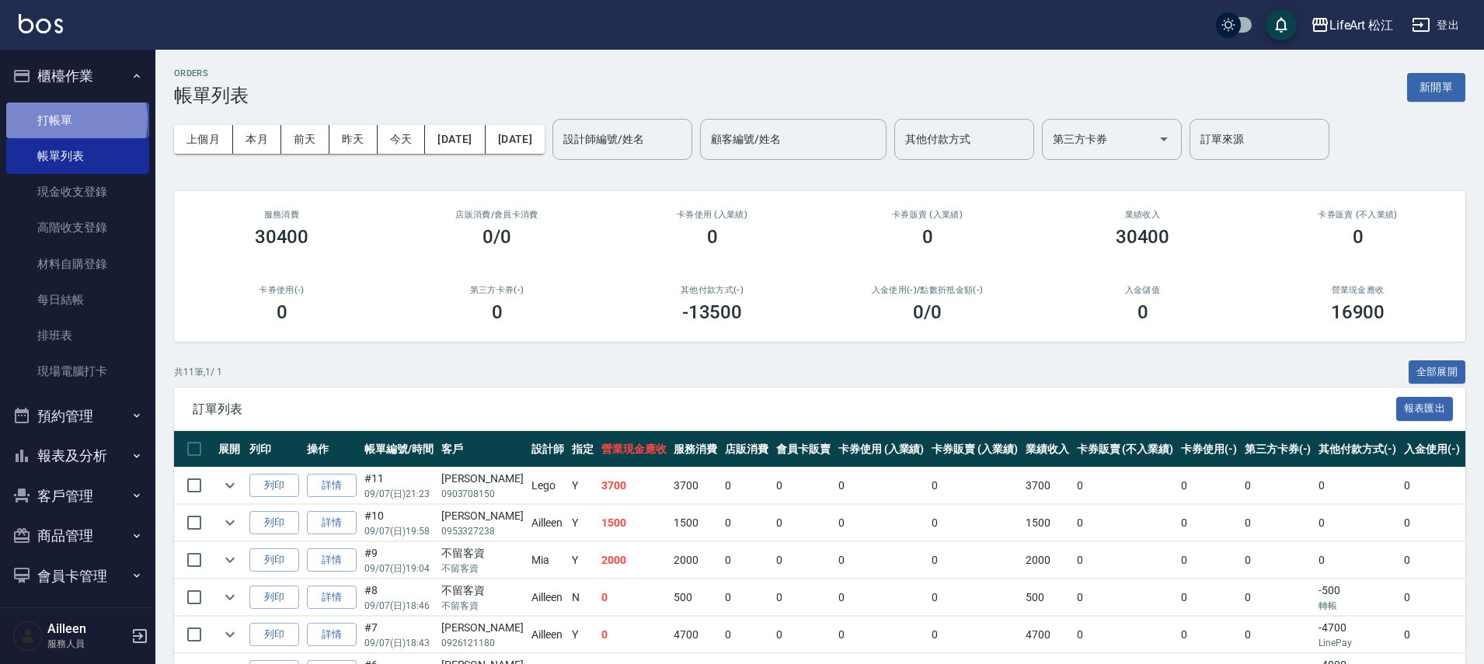
click at [75, 120] on link "打帳單" at bounding box center [77, 121] width 143 height 36
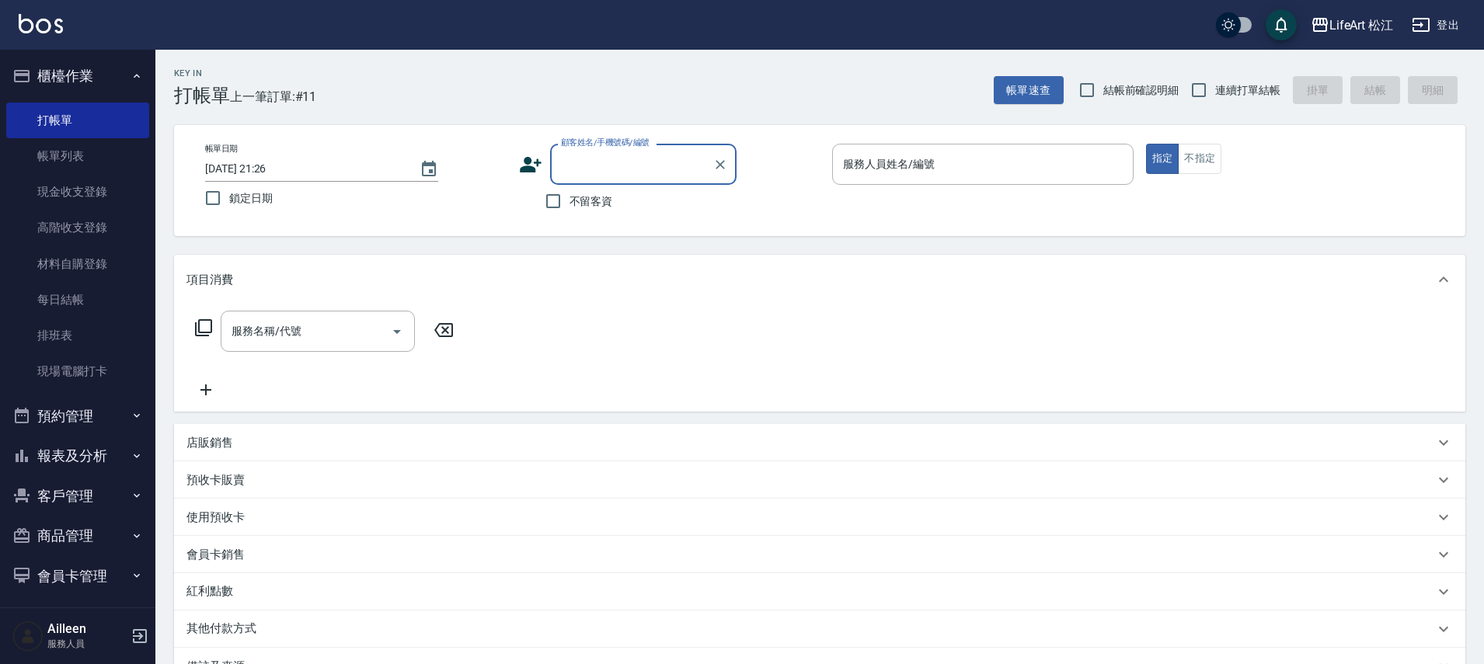
click at [1223, 159] on div "指定 不指定" at bounding box center [1297, 159] width 302 height 30
click at [1207, 161] on button "不指定" at bounding box center [1200, 159] width 44 height 30
click at [555, 204] on input "不留客資" at bounding box center [553, 201] width 33 height 33
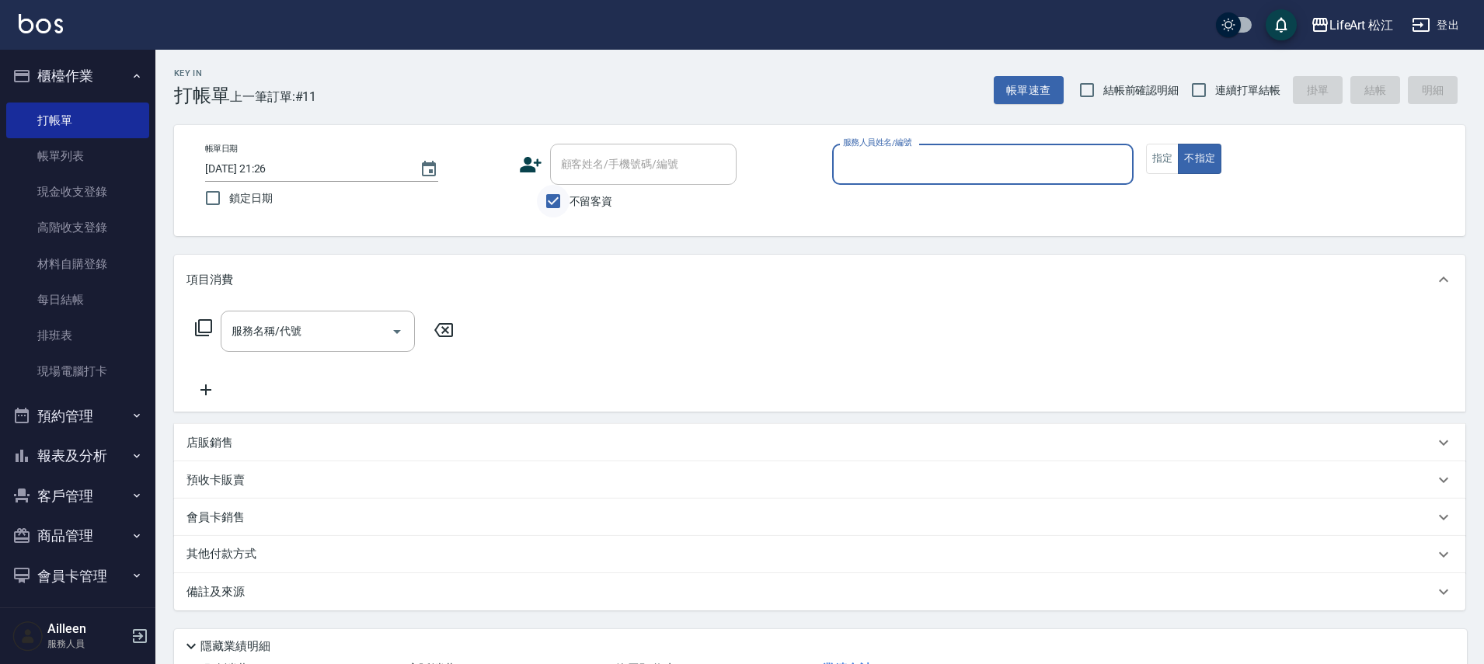
click at [545, 202] on input "不留客資" at bounding box center [553, 201] width 33 height 33
checkbox input "false"
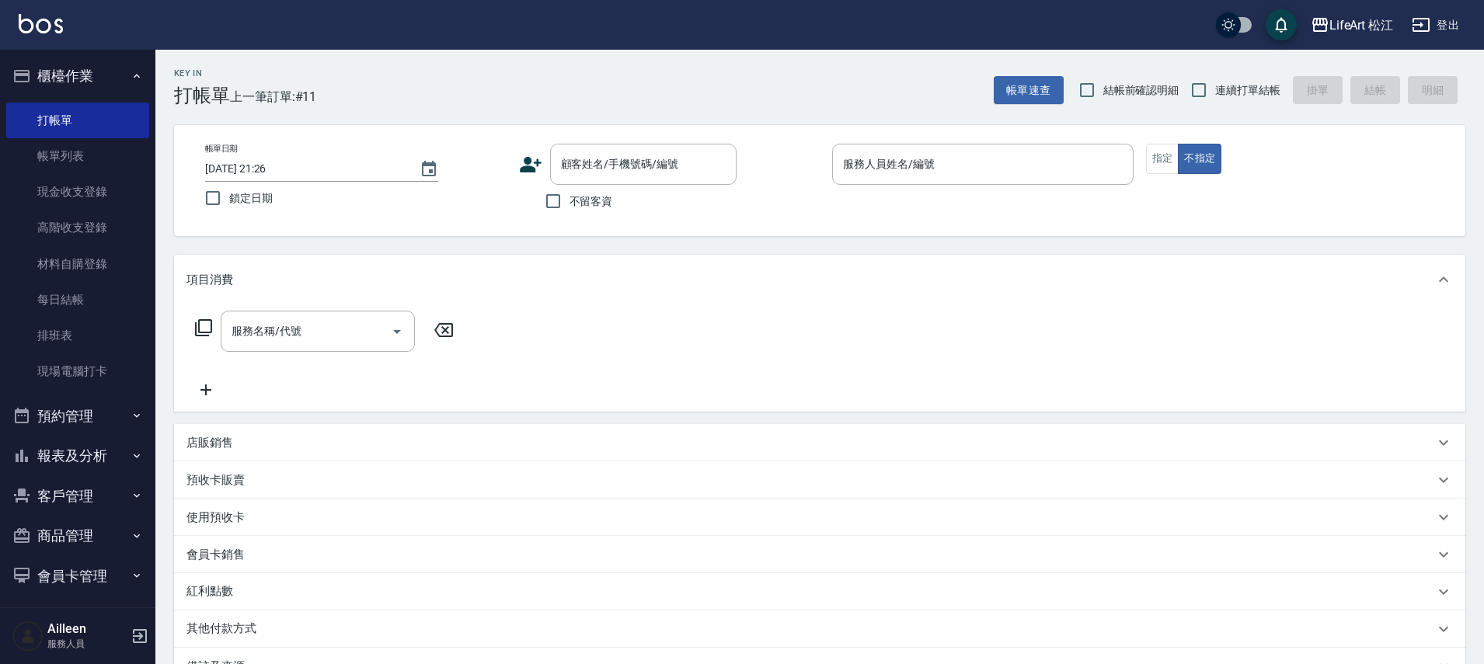
click at [536, 146] on div "顧客姓名/手機號碼/編號 顧客姓名/手機號碼/編號" at bounding box center [670, 164] width 302 height 41
click at [530, 156] on icon at bounding box center [530, 164] width 23 height 23
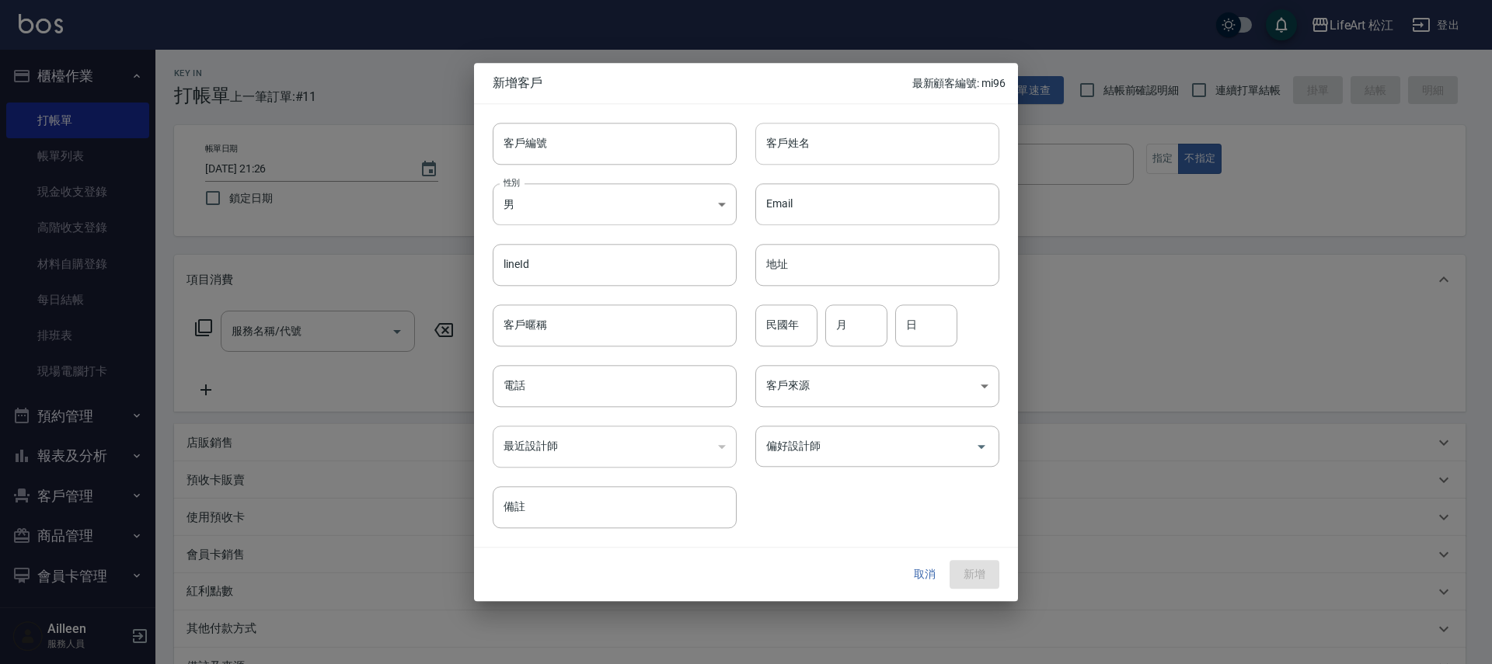
click at [800, 148] on input "客戶姓名" at bounding box center [877, 144] width 244 height 42
type input "林小姐"
click at [665, 194] on body "LifeArt 松江 登出 櫃檯作業 打帳單 帳單列表 現金收支登錄 高階收支登錄 材料自購登錄 每日結帳 排班表 現場電腦打卡 預約管理 預約管理 單日預約…" at bounding box center [746, 427] width 1492 height 854
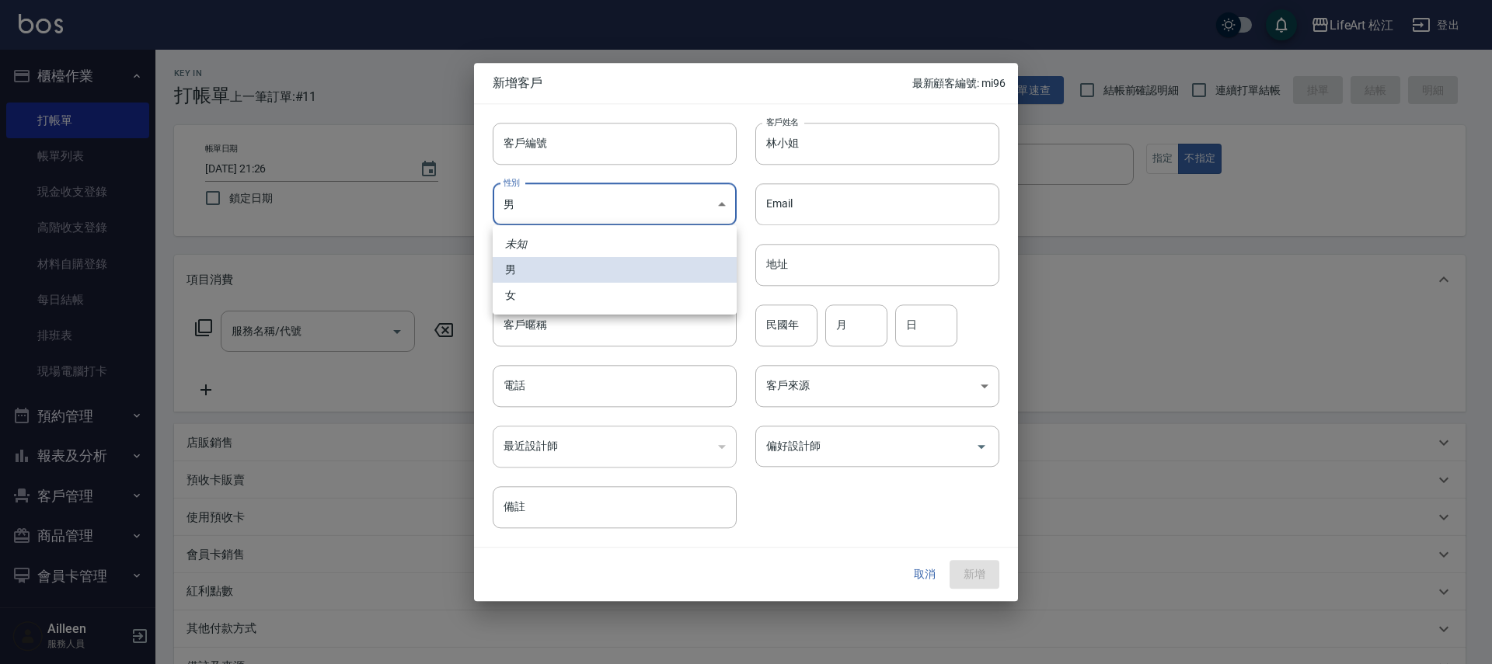
click at [584, 293] on li "女" at bounding box center [615, 296] width 244 height 26
type input "[DEMOGRAPHIC_DATA]"
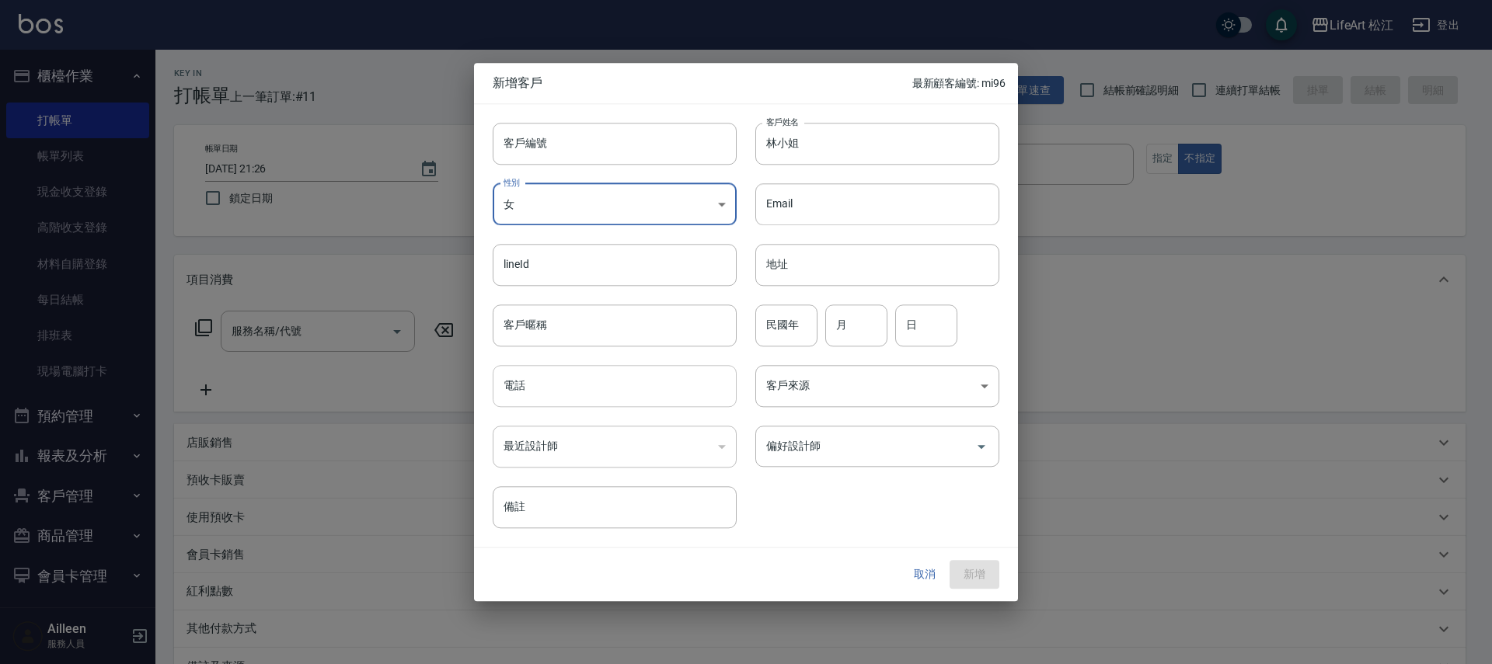
click at [542, 396] on input "電話" at bounding box center [615, 386] width 244 height 42
click at [538, 402] on input "電話" at bounding box center [615, 386] width 244 height 42
type input "0938521898"
click at [933, 394] on body "LifeArt 松江 登出 櫃檯作業 打帳單 帳單列表 現金收支登錄 高階收支登錄 材料自購登錄 每日結帳 排班表 現場電腦打卡 預約管理 預約管理 單日預約…" at bounding box center [746, 427] width 1492 height 854
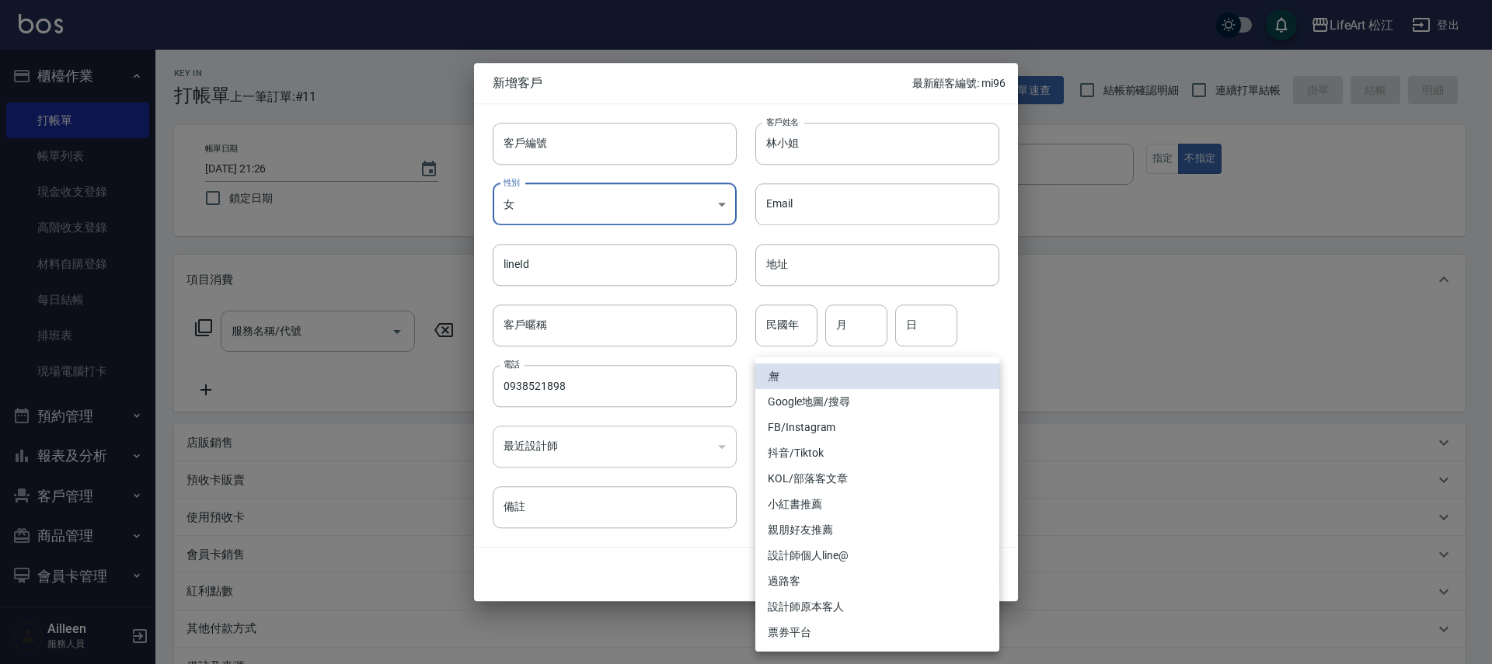
click at [865, 407] on li "Google地圖/搜尋" at bounding box center [877, 402] width 244 height 26
type input "Google地圖/搜尋"
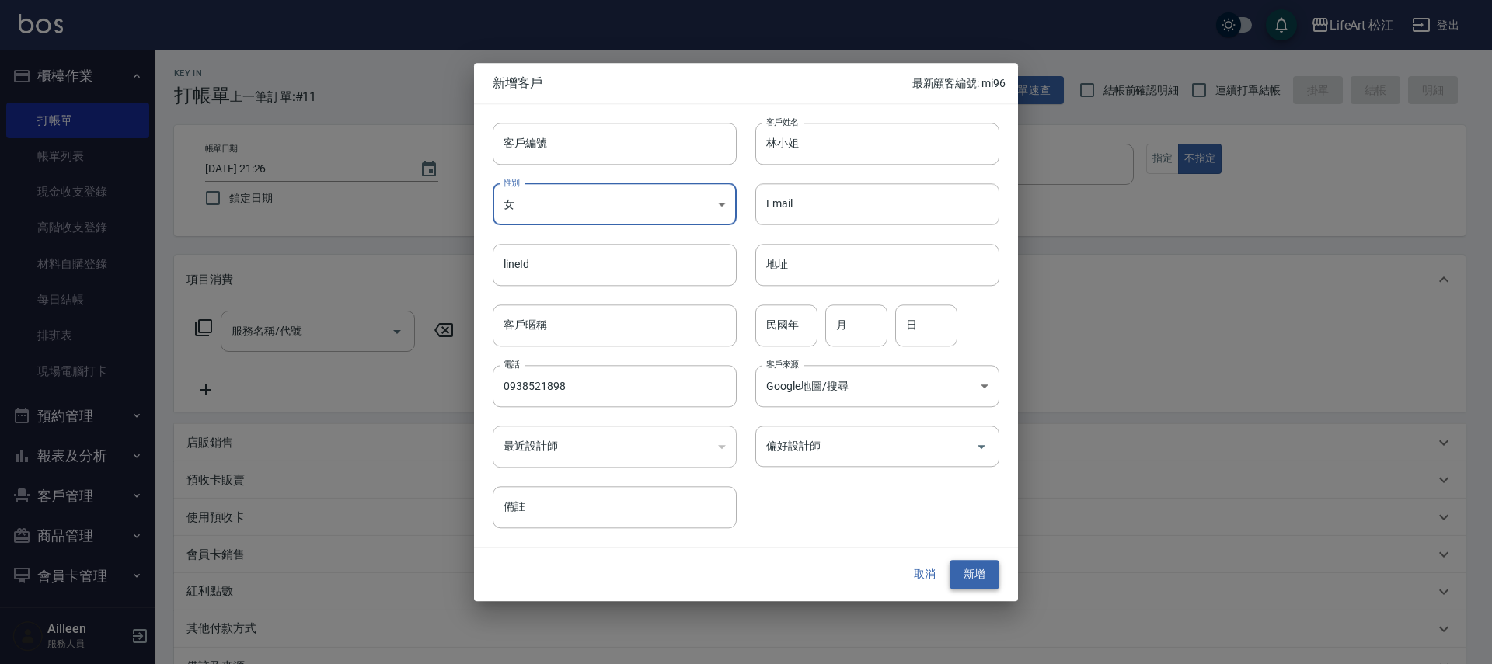
click at [971, 576] on button "新增" at bounding box center [975, 575] width 50 height 29
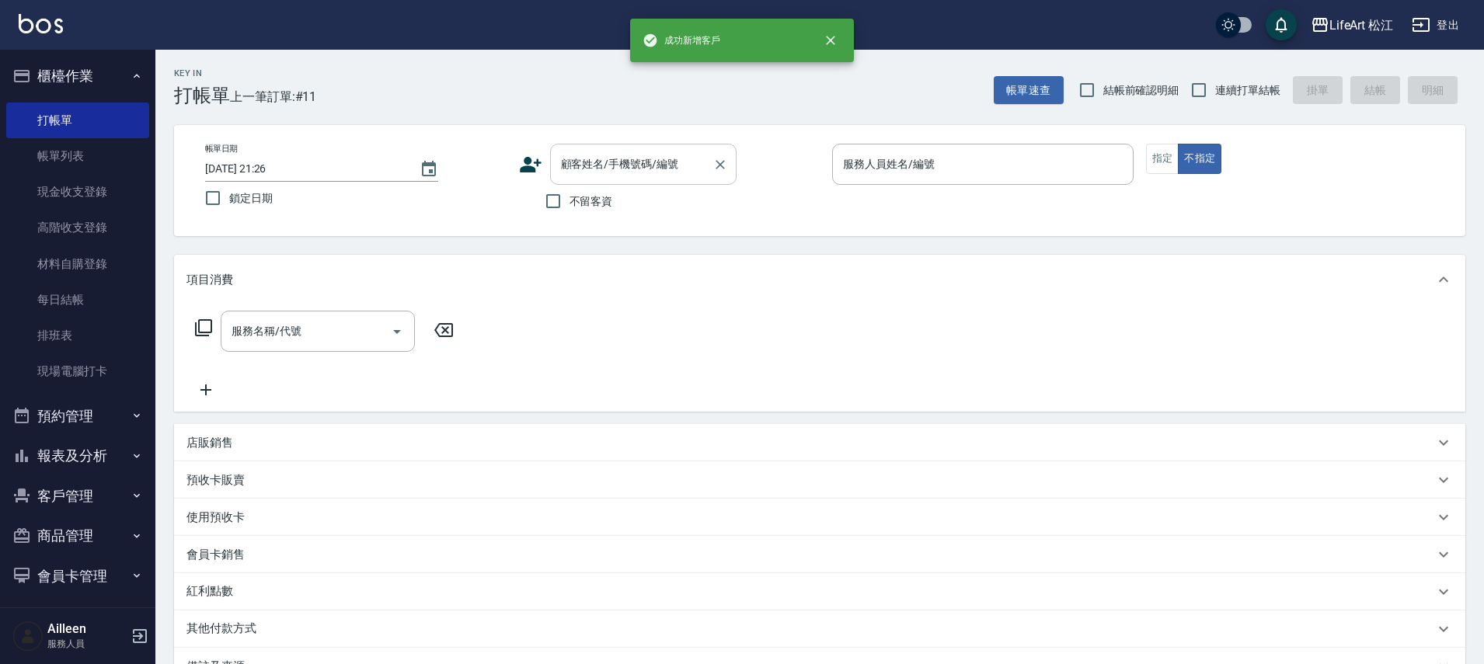
click at [607, 176] on input "顧客姓名/手機號碼/編號" at bounding box center [631, 164] width 149 height 27
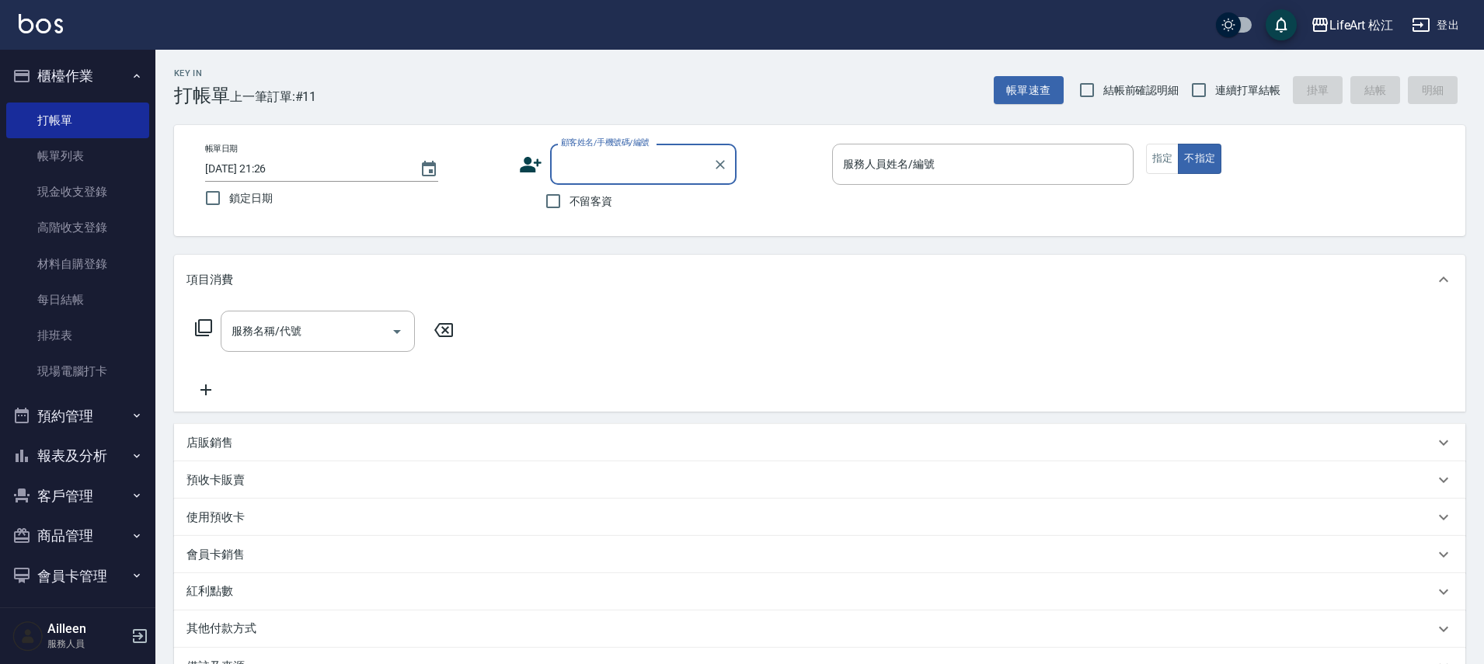
click at [657, 159] on input "顧客姓名/手機號碼/編號" at bounding box center [631, 164] width 149 height 27
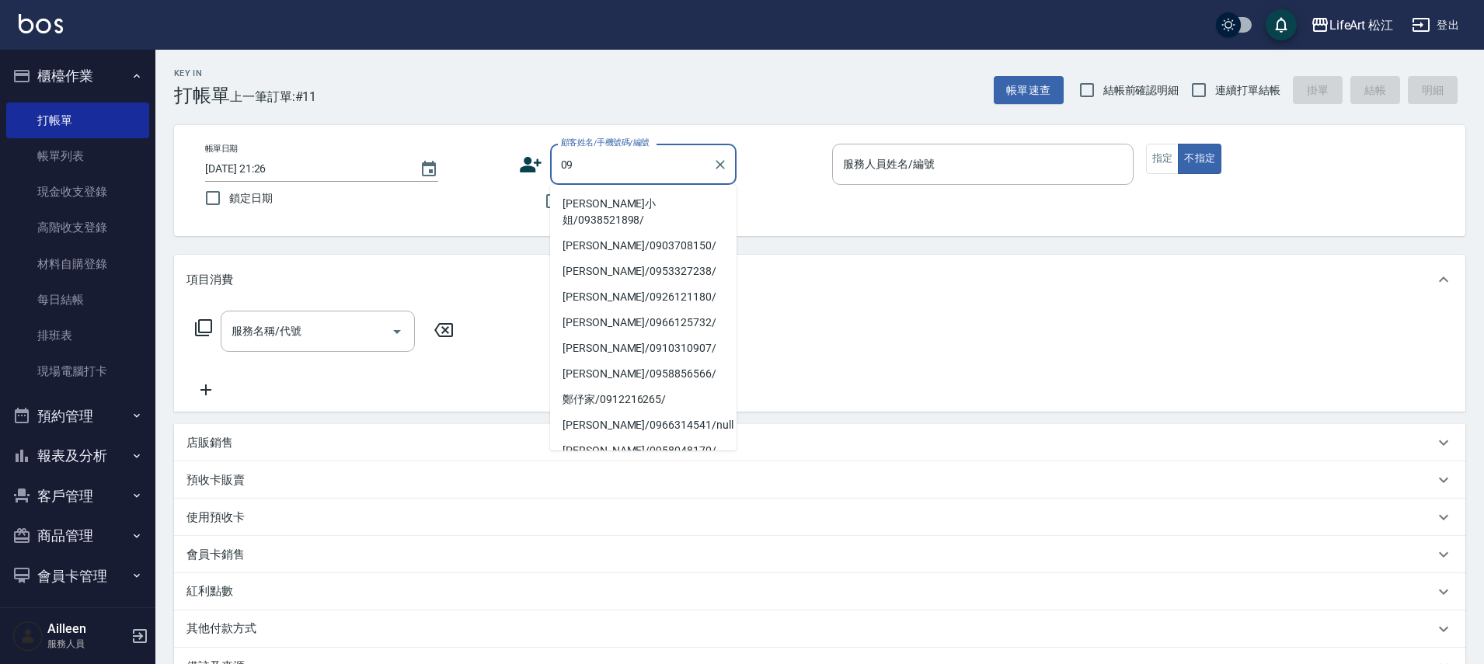
click at [636, 201] on li "[PERSON_NAME]小姐/0938521898/" at bounding box center [643, 212] width 187 height 42
type input "[PERSON_NAME]小姐/0938521898/"
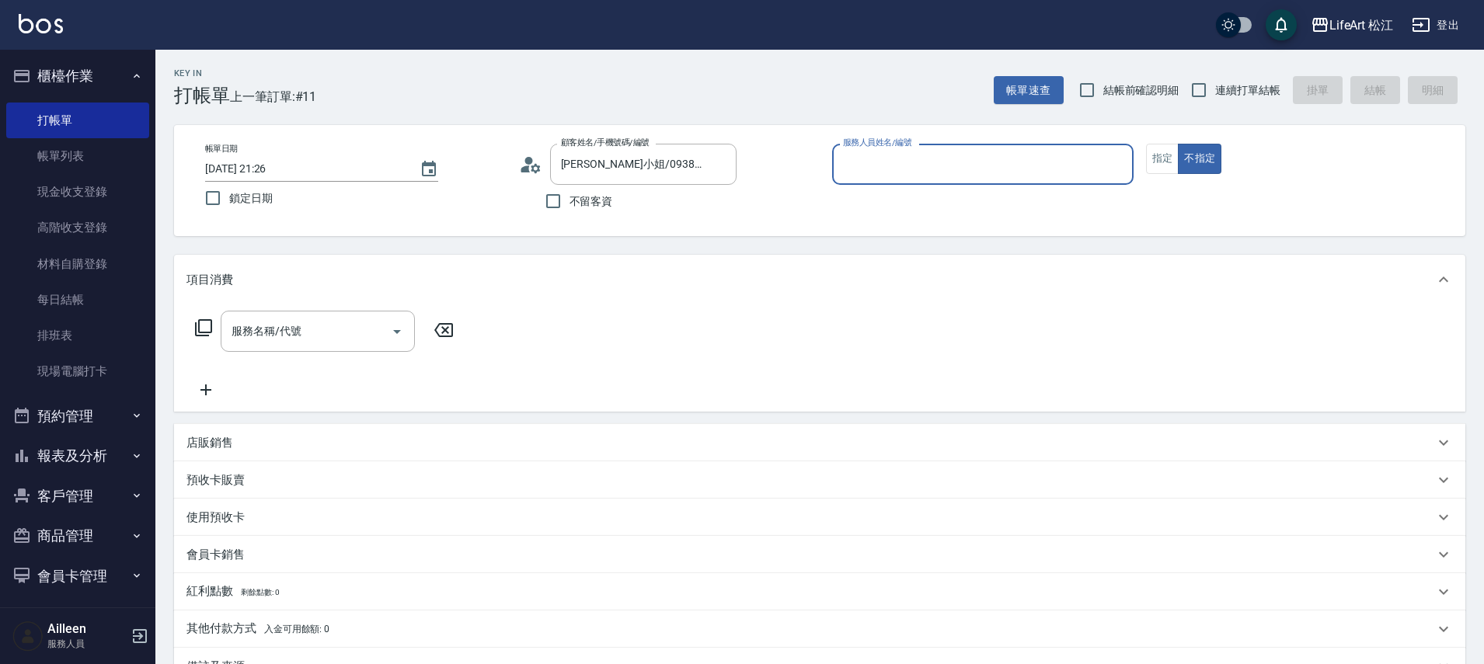
click at [917, 168] on input "服務人員姓名/編號" at bounding box center [983, 164] width 288 height 27
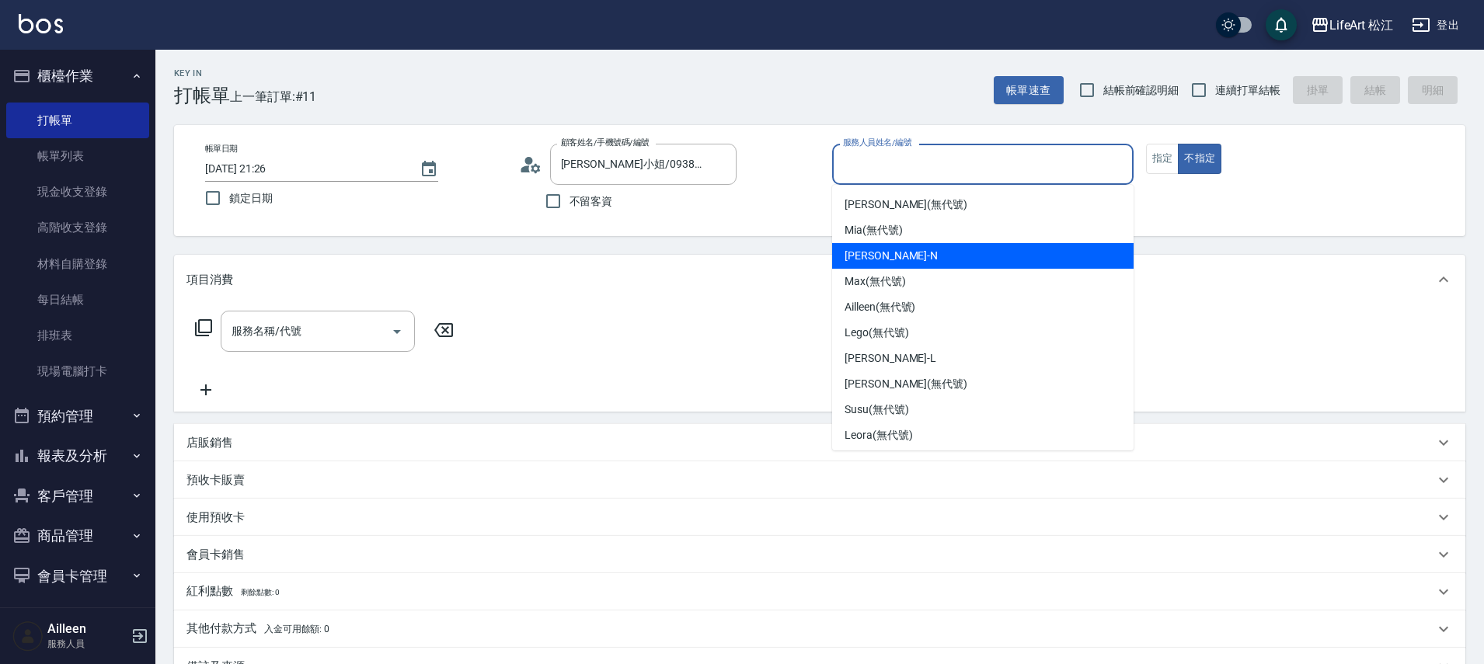
scroll to position [152, 0]
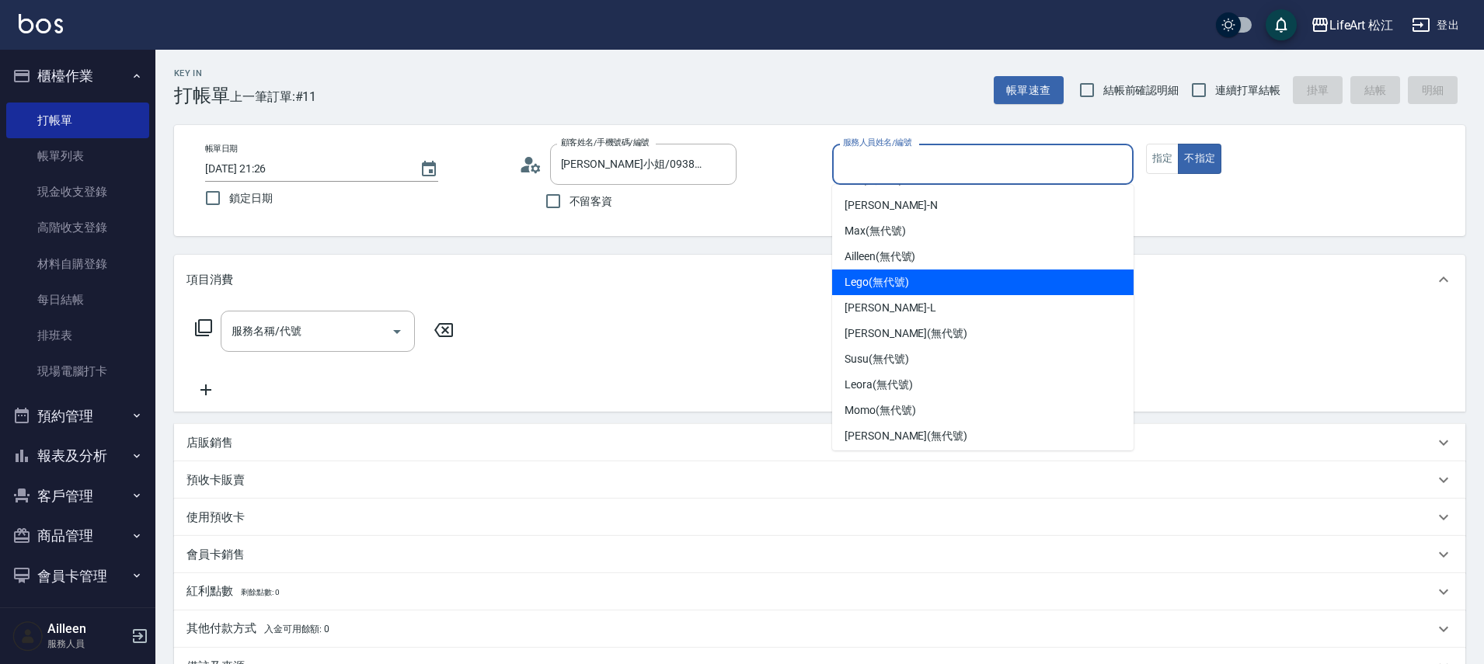
click at [901, 285] on span "Lego (無代號)" at bounding box center [877, 282] width 65 height 16
type input "Lego(無代號)"
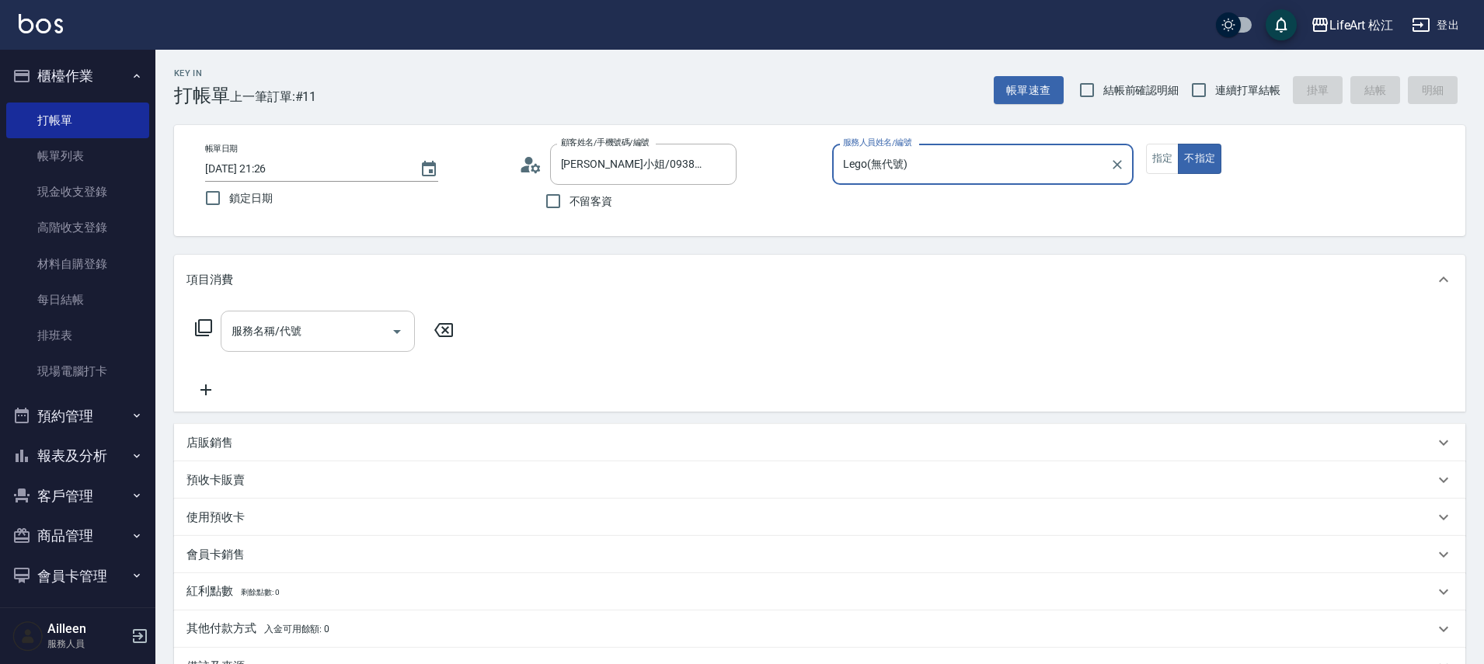
click at [298, 329] on div "服務名稱/代號 服務名稱/代號" at bounding box center [318, 331] width 194 height 41
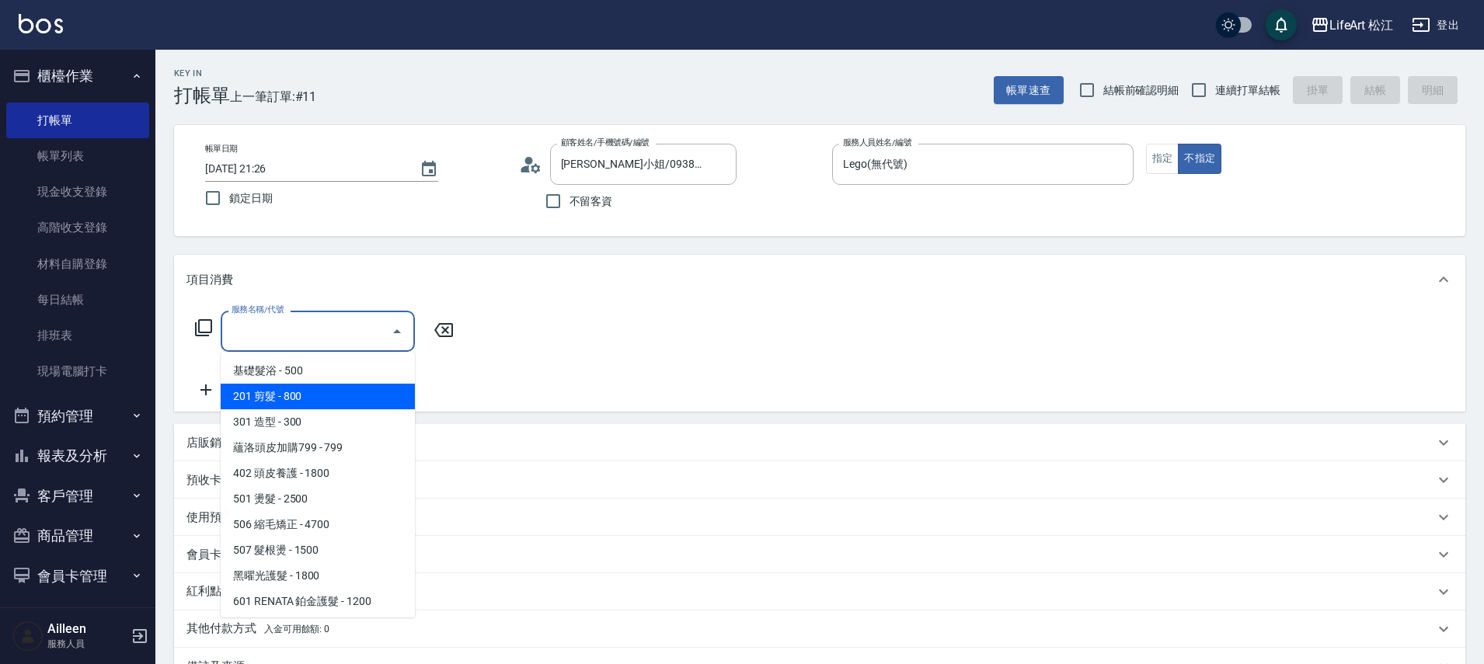
click at [312, 385] on span "201 剪髮 - 800" at bounding box center [318, 397] width 194 height 26
type input "201 剪髮(201)"
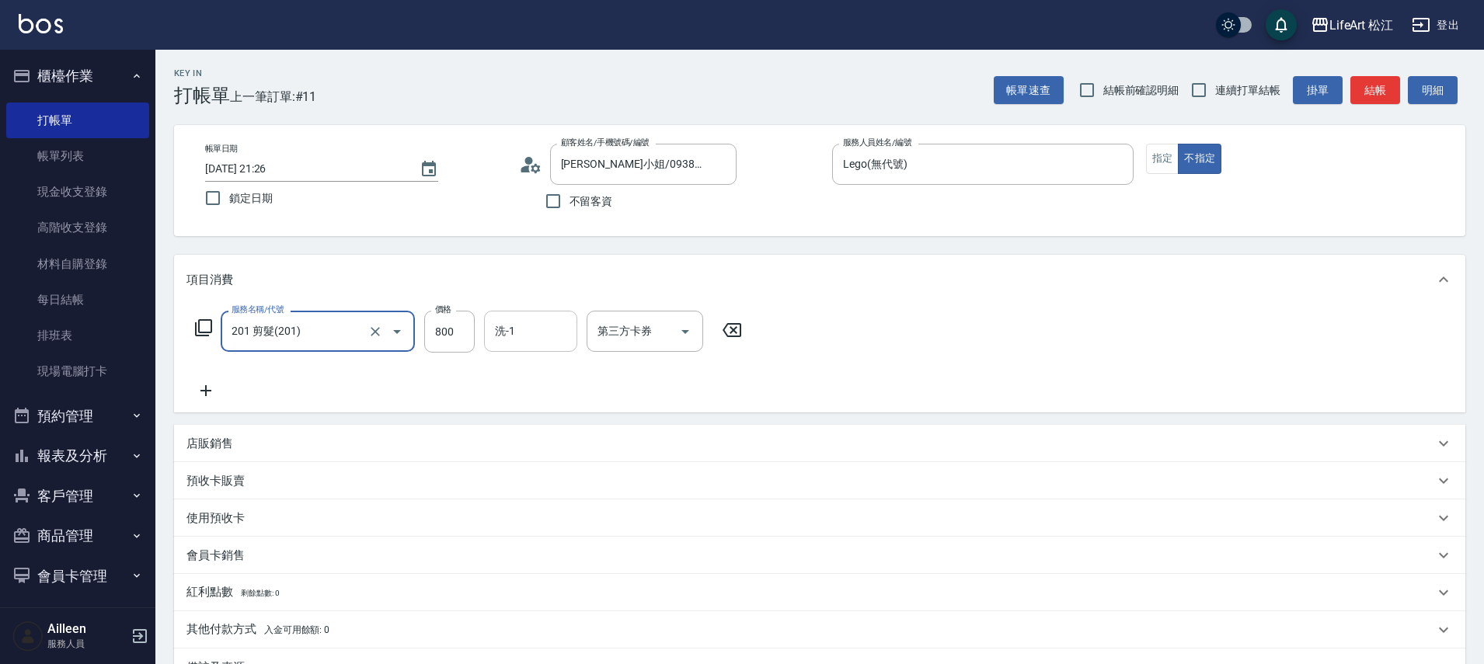
click at [514, 323] on input "洗-1" at bounding box center [530, 331] width 79 height 27
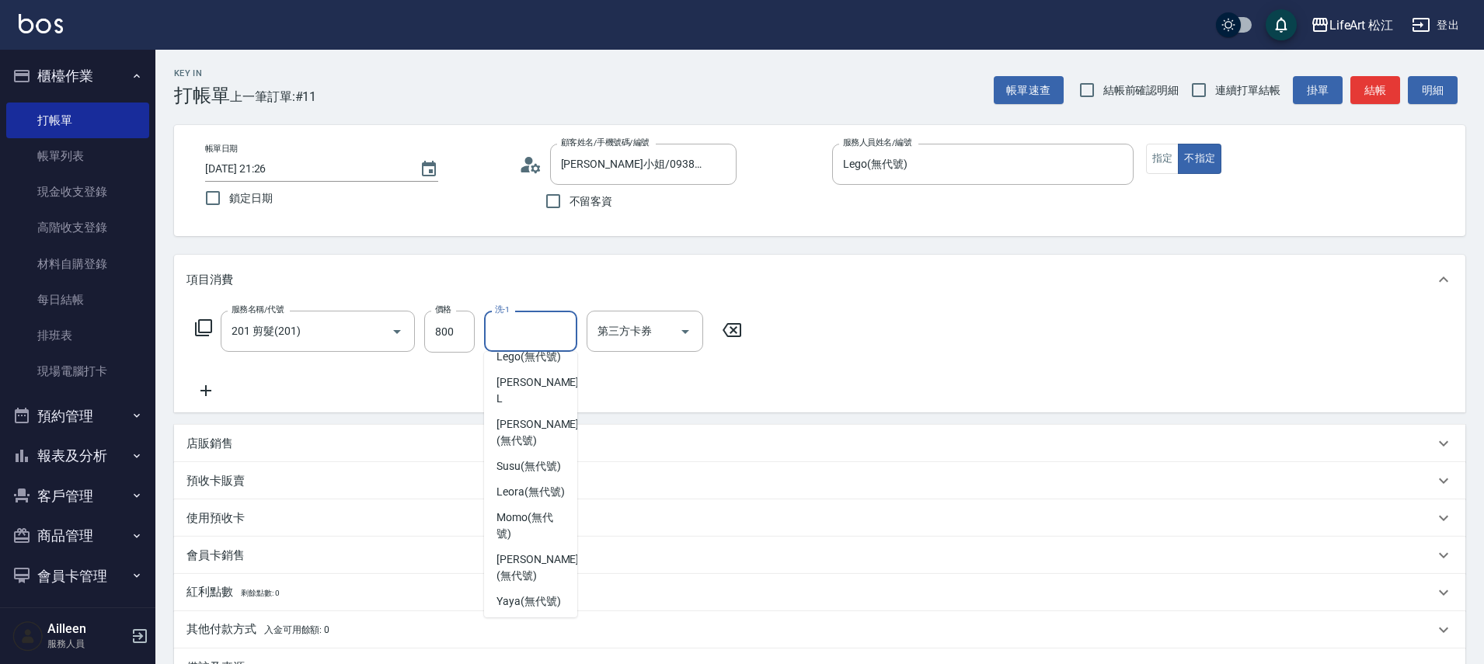
scroll to position [347, 0]
click at [530, 497] on span "Leora (無代號)" at bounding box center [531, 489] width 68 height 16
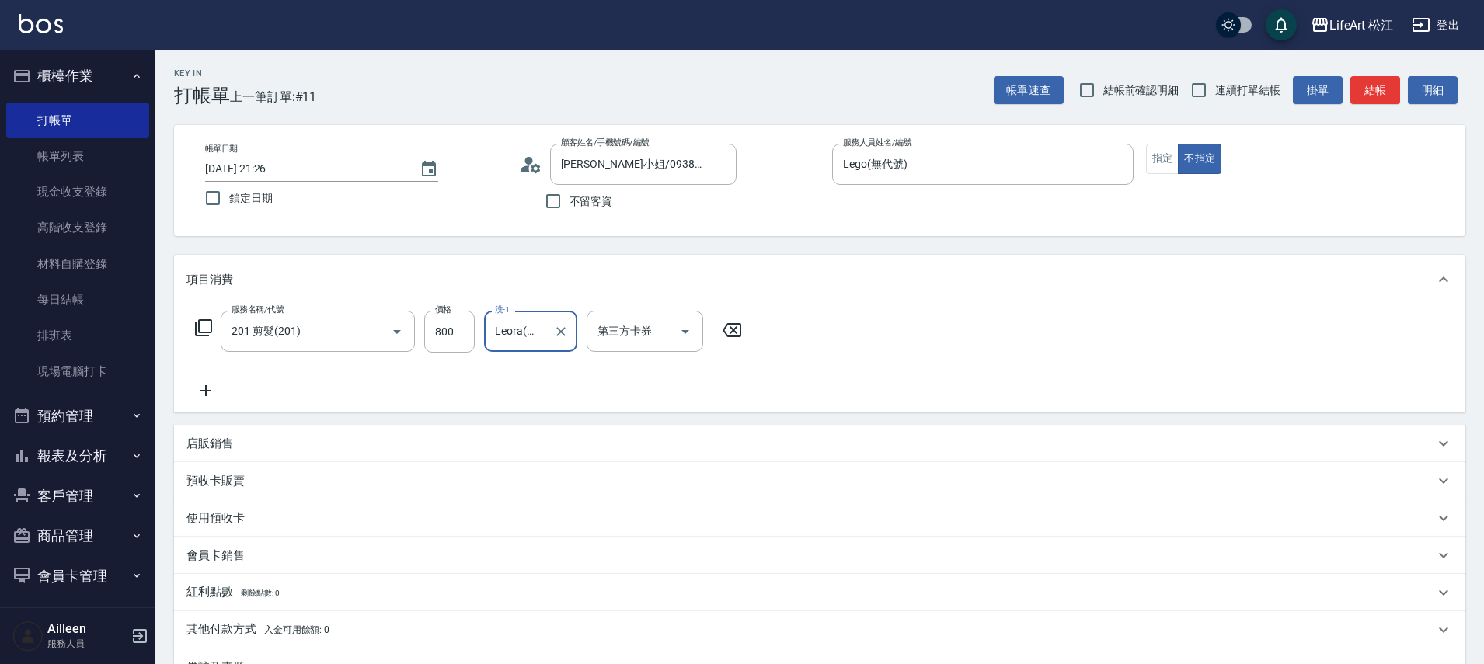
click at [530, 343] on input "Leora(無代號)" at bounding box center [519, 331] width 56 height 27
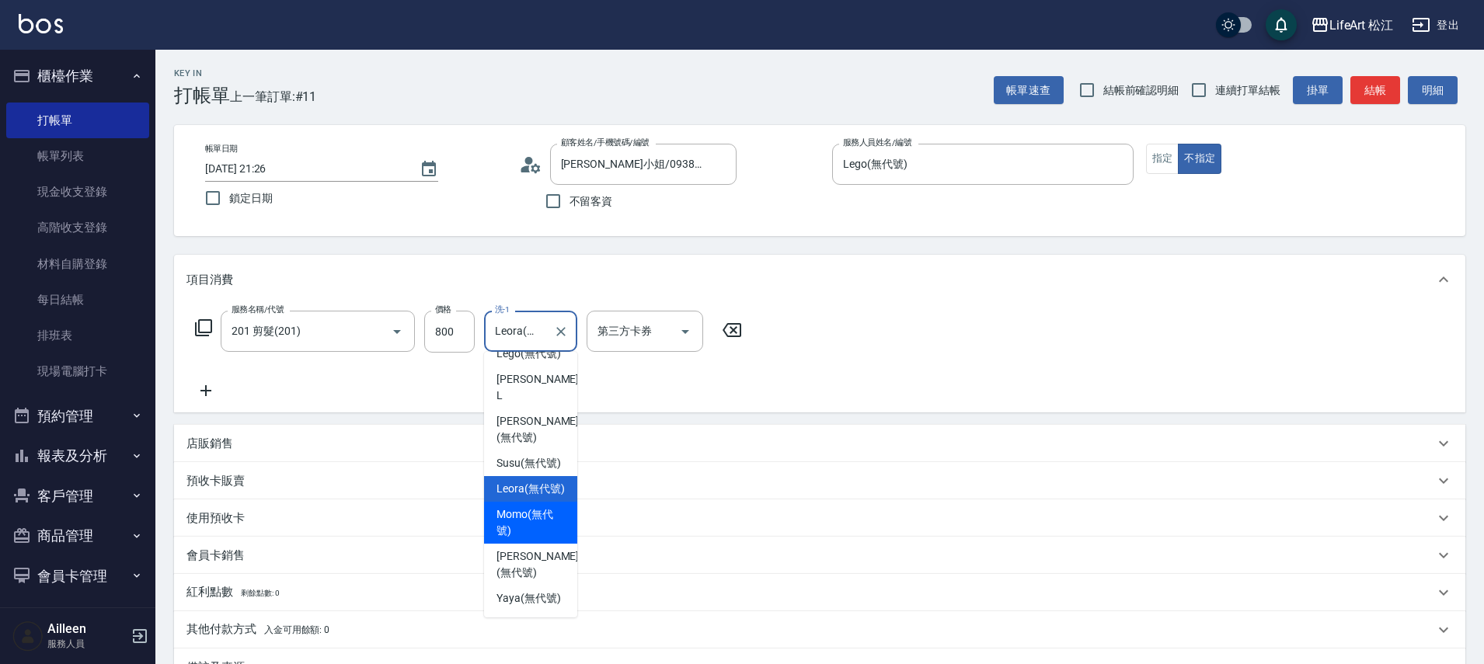
scroll to position [378, 0]
click at [536, 451] on div "Susu (無代號)" at bounding box center [530, 464] width 93 height 26
type input "Susu(無代號)"
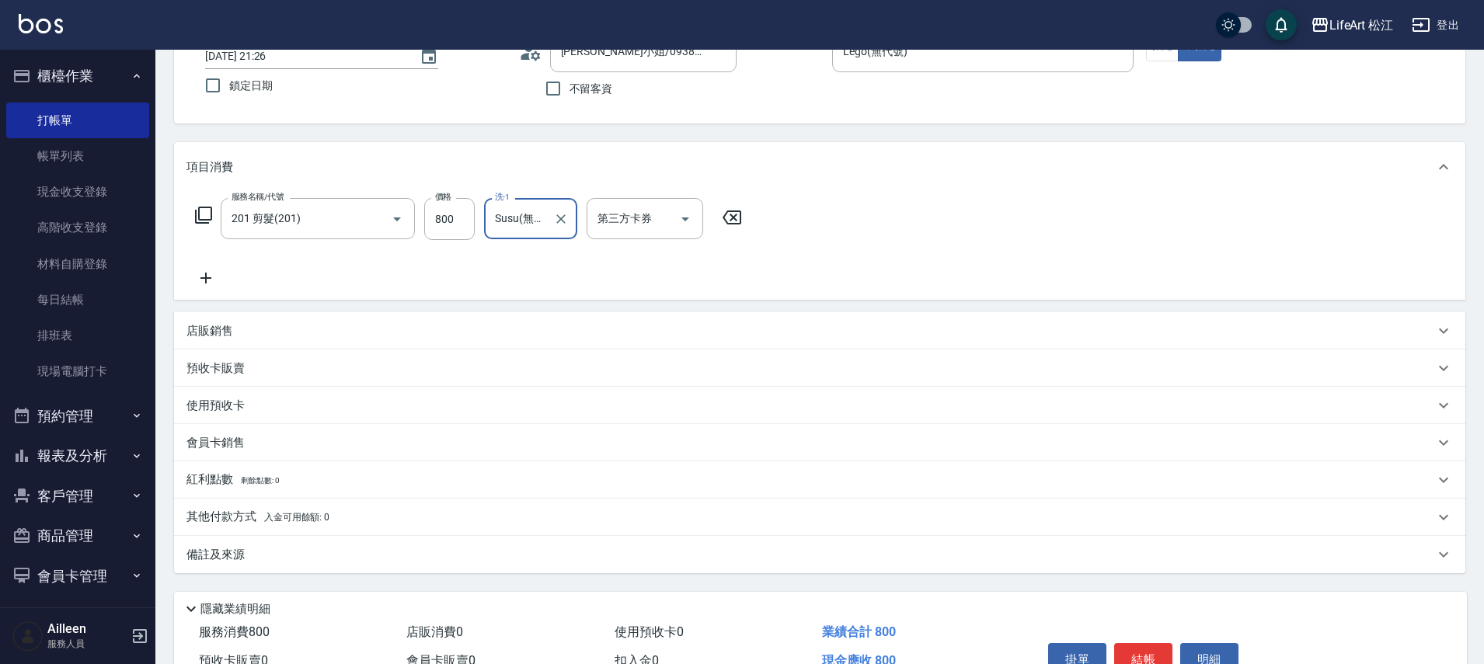
scroll to position [197, 0]
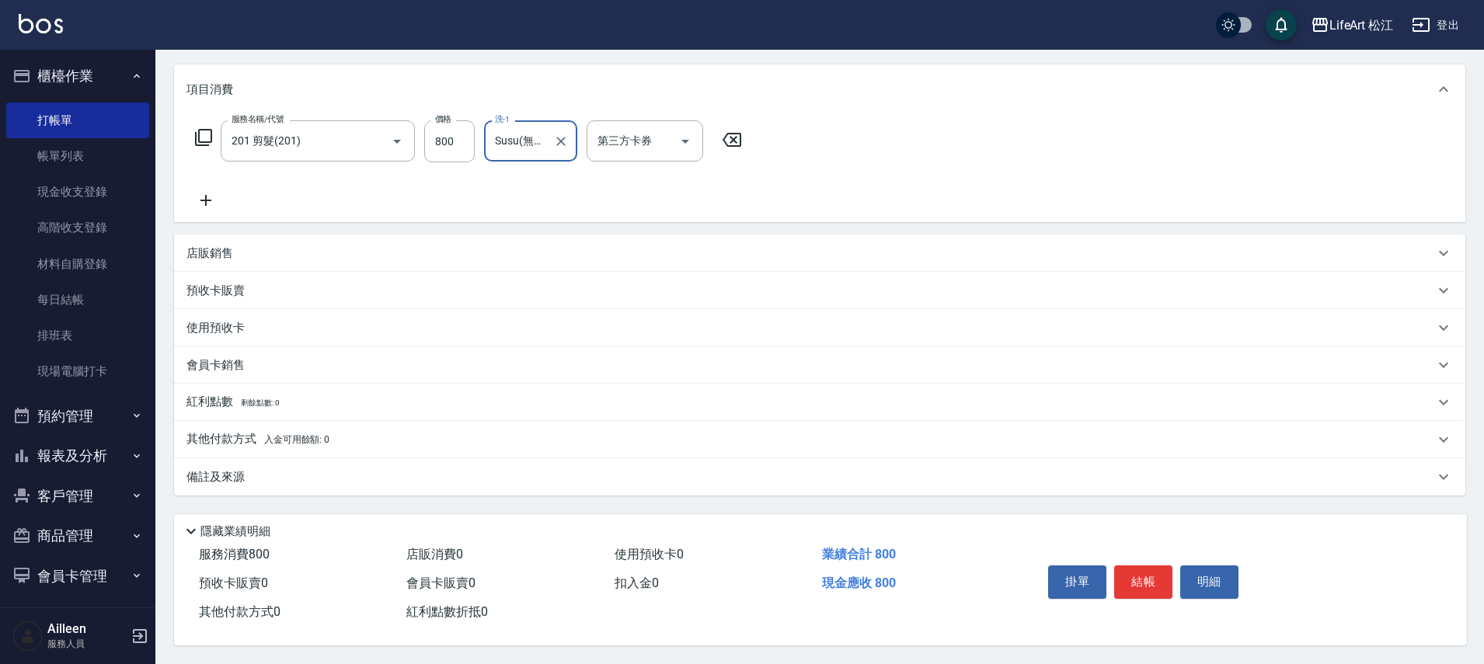
click at [225, 469] on p "備註及來源" at bounding box center [216, 477] width 58 height 16
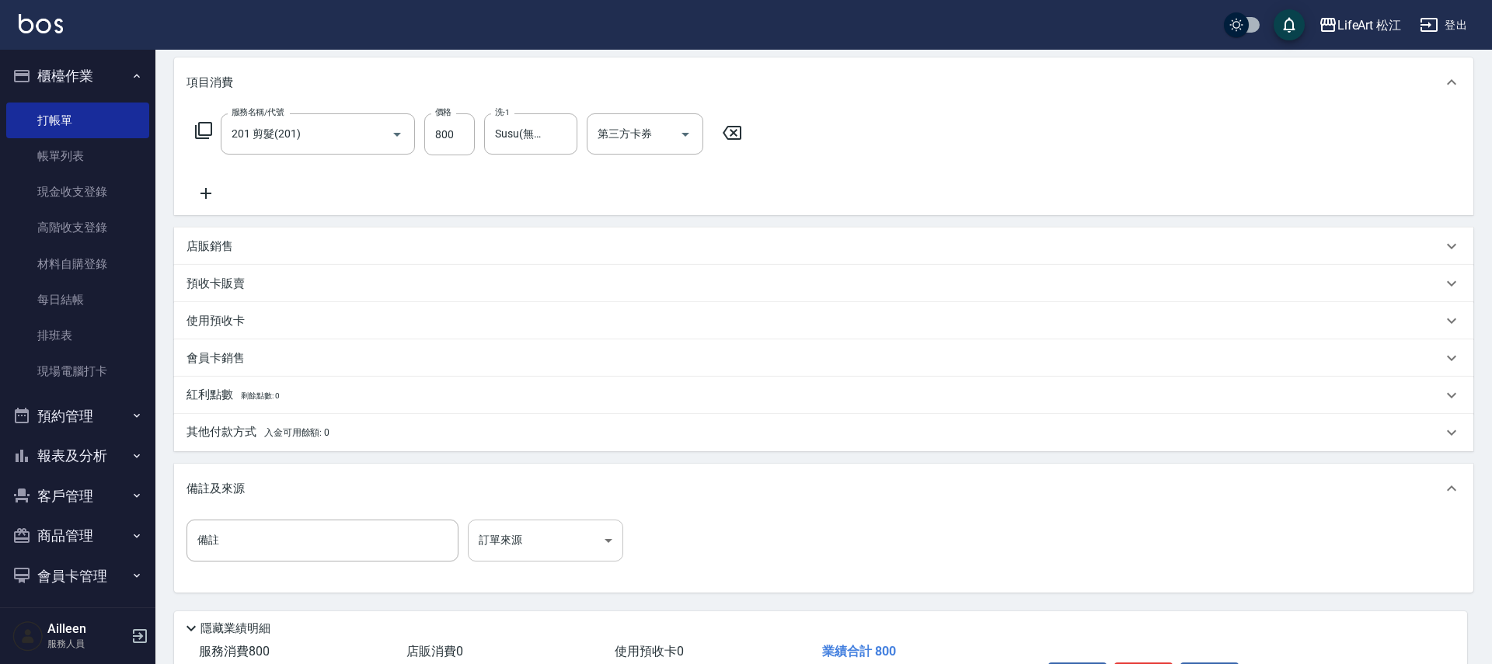
click at [580, 529] on body "LifeArt 松江 登出 櫃檯作業 打帳單 帳單列表 現金收支登錄 高階收支登錄 材料自購登錄 每日結帳 排班表 現場電腦打卡 預約管理 預約管理 單日預約…" at bounding box center [746, 282] width 1492 height 959
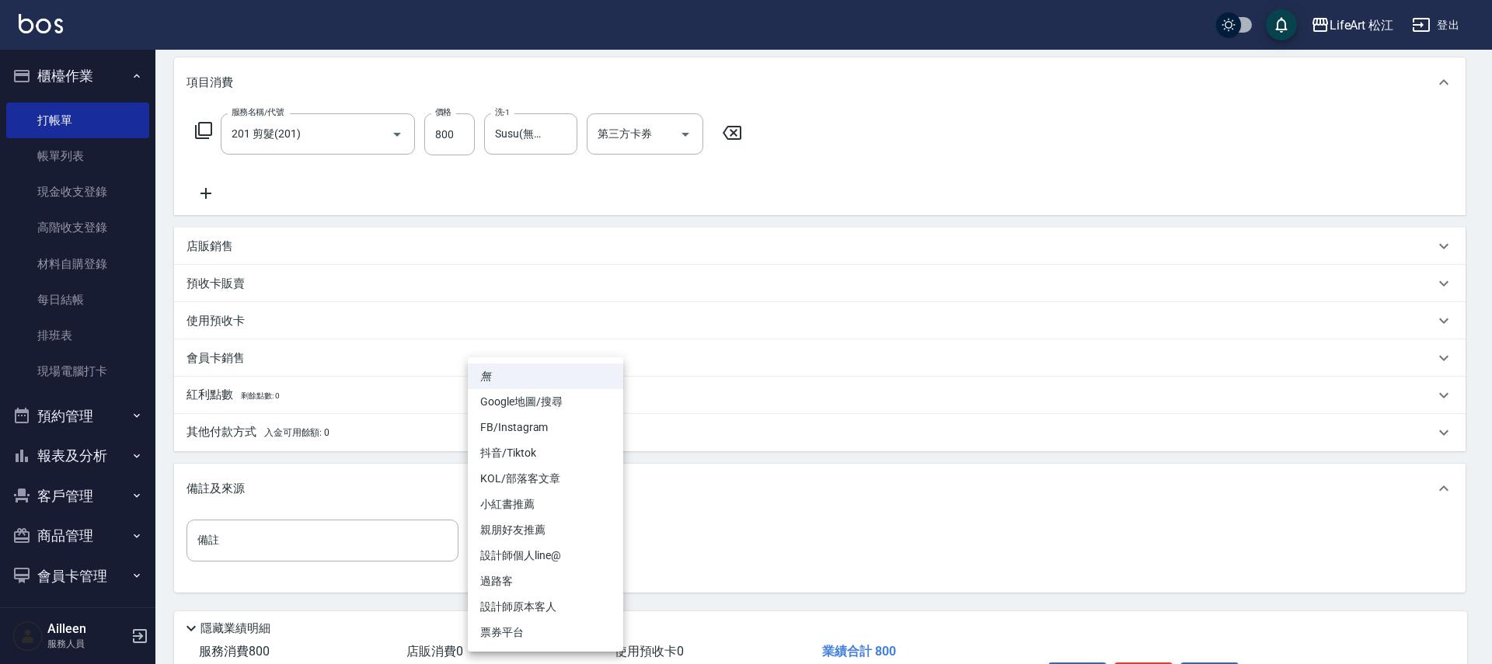
click at [566, 427] on li "FB/Instagram" at bounding box center [545, 428] width 155 height 26
click at [557, 545] on body "LifeArt 松江 登出 櫃檯作業 打帳單 帳單列表 現金收支登錄 高階收支登錄 材料自購登錄 每日結帳 排班表 現場電腦打卡 預約管理 預約管理 單日預約…" at bounding box center [746, 282] width 1492 height 959
click at [563, 410] on li "Google地圖/搜尋" at bounding box center [545, 402] width 155 height 26
type input "Google地圖/搜尋"
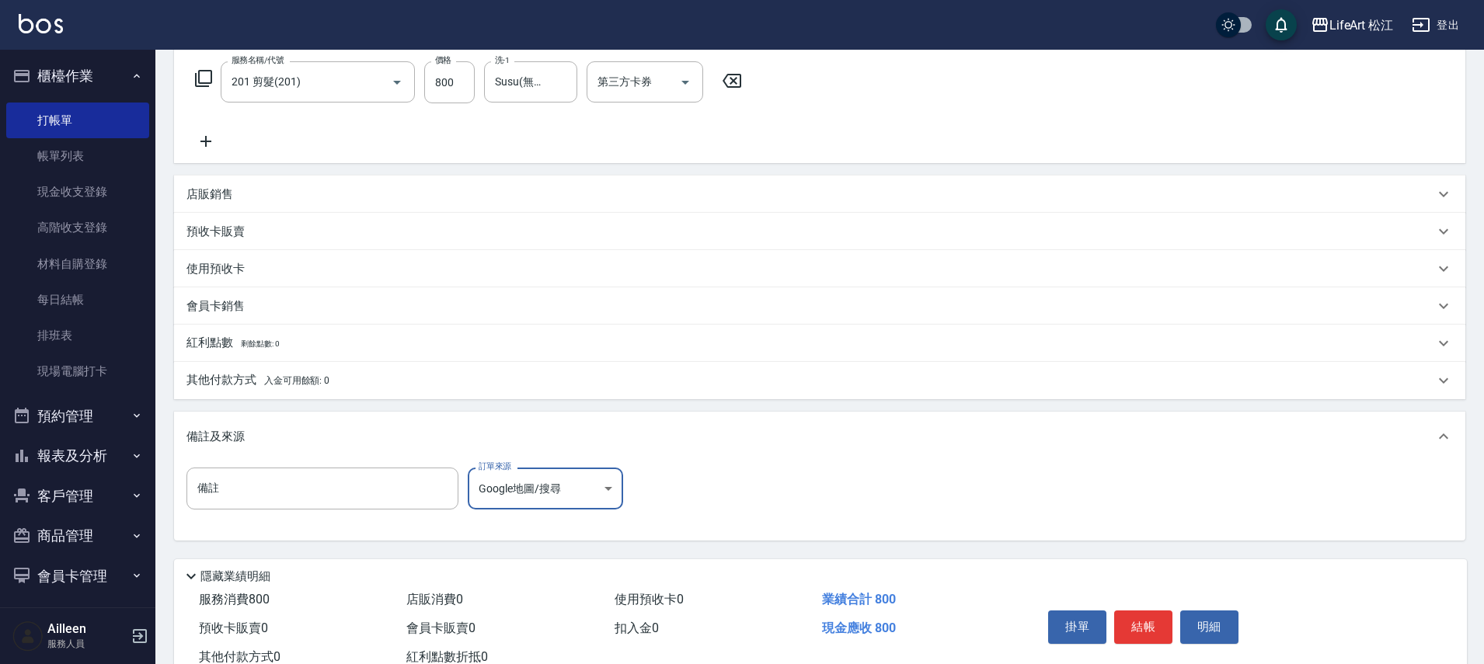
scroll to position [302, 0]
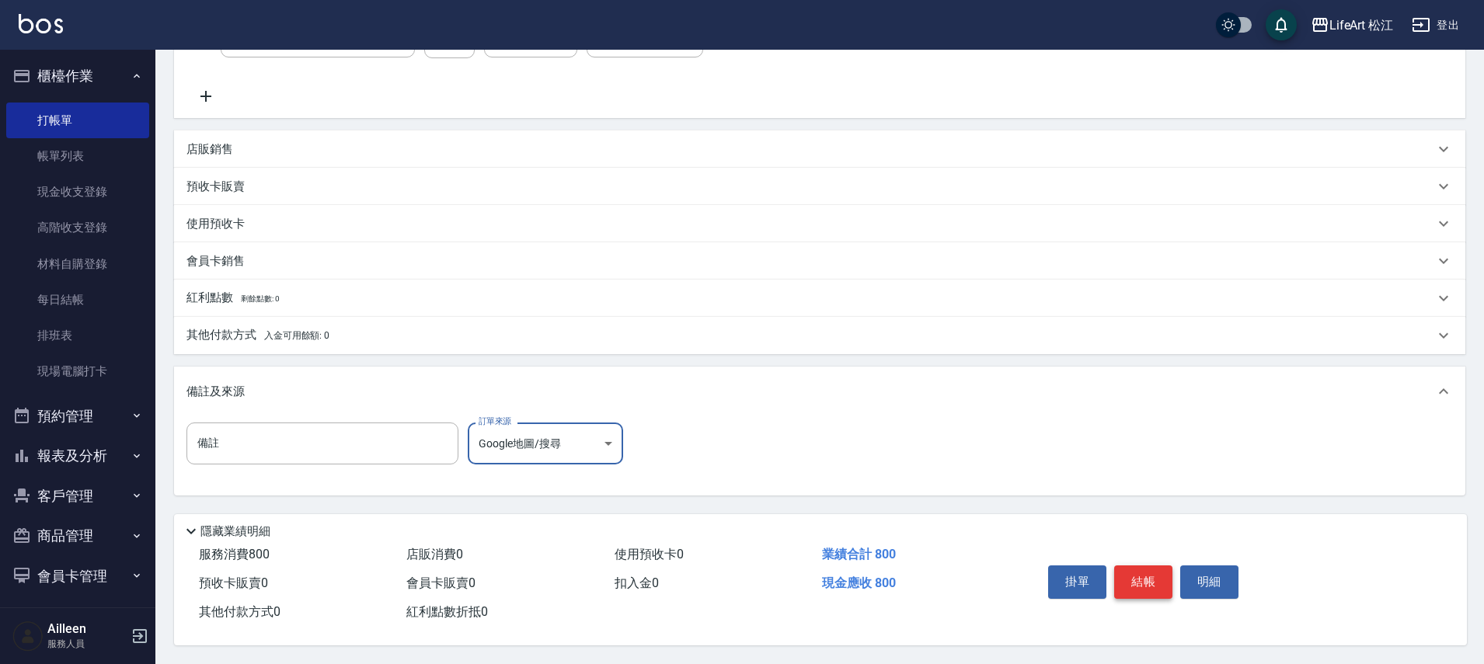
click at [1153, 566] on button "結帳" at bounding box center [1143, 582] width 58 height 33
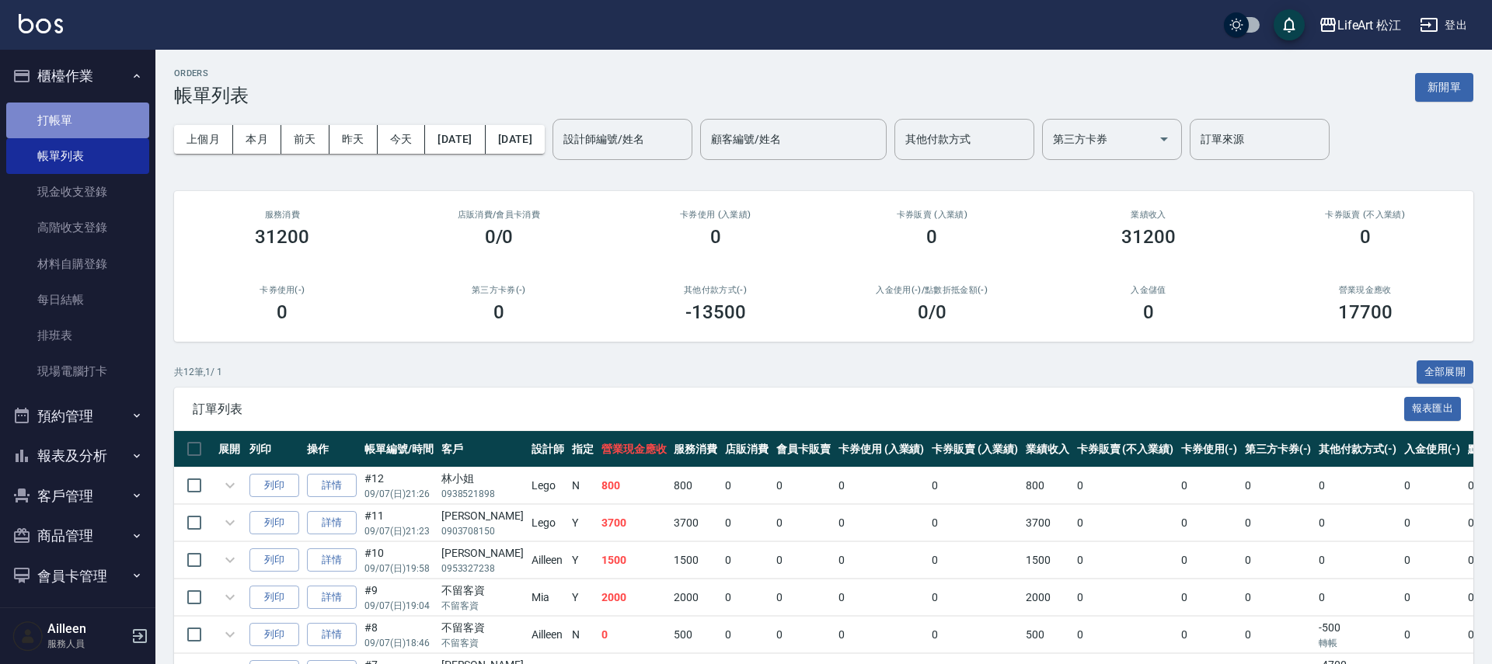
click at [87, 120] on link "打帳單" at bounding box center [77, 121] width 143 height 36
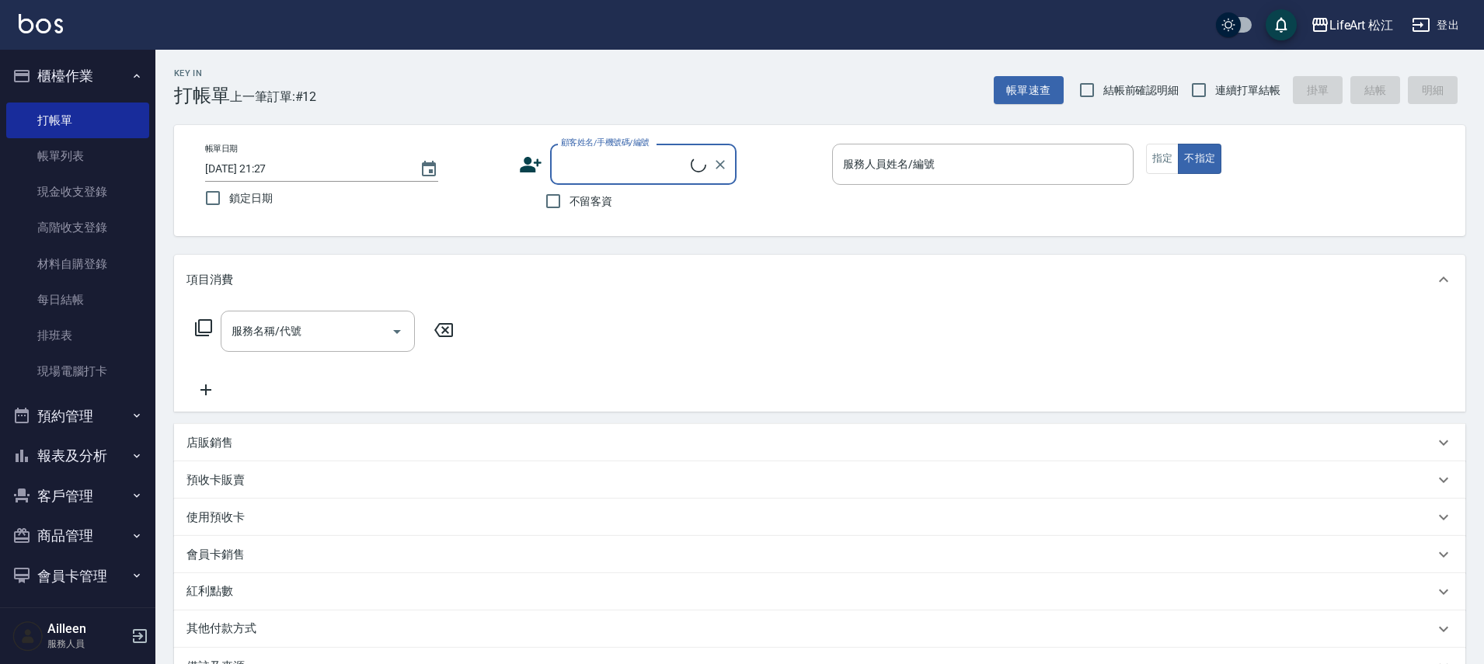
click at [675, 168] on input "顧客姓名/手機號碼/編號" at bounding box center [624, 164] width 134 height 27
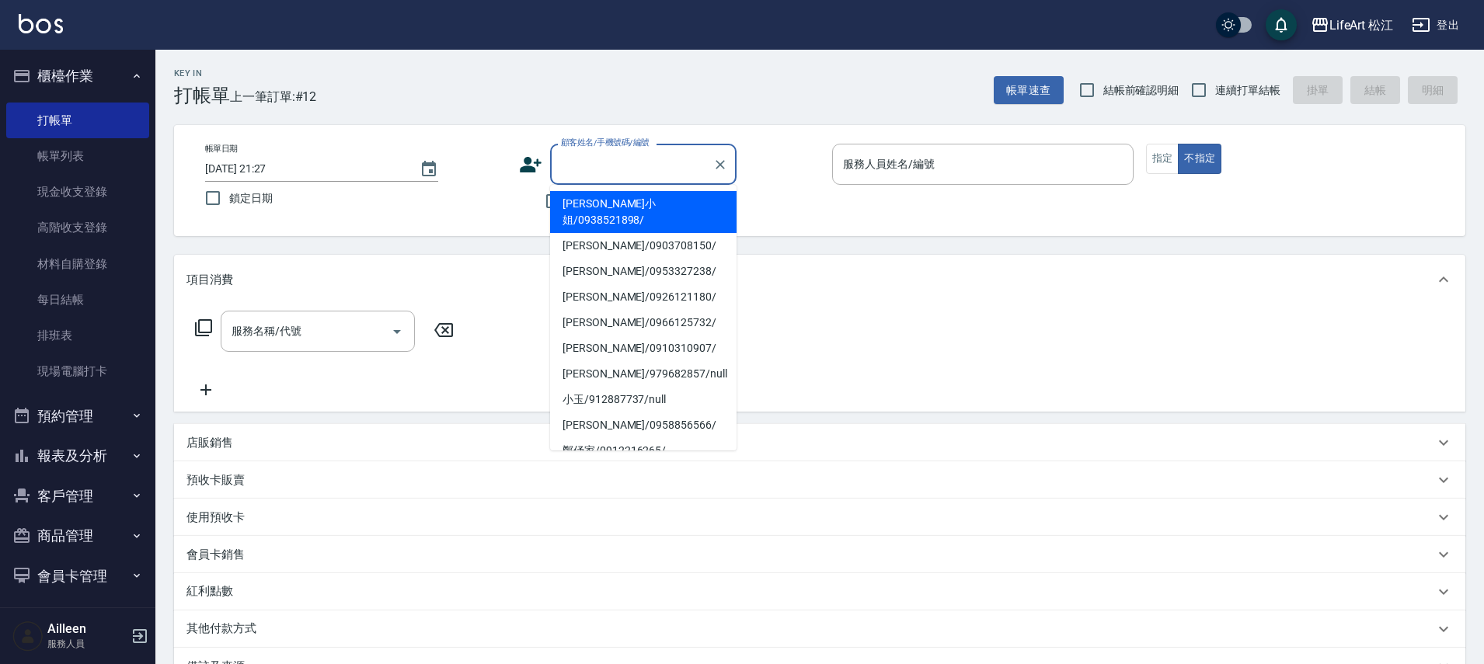
click at [521, 202] on div "不留客資" at bounding box center [628, 201] width 218 height 33
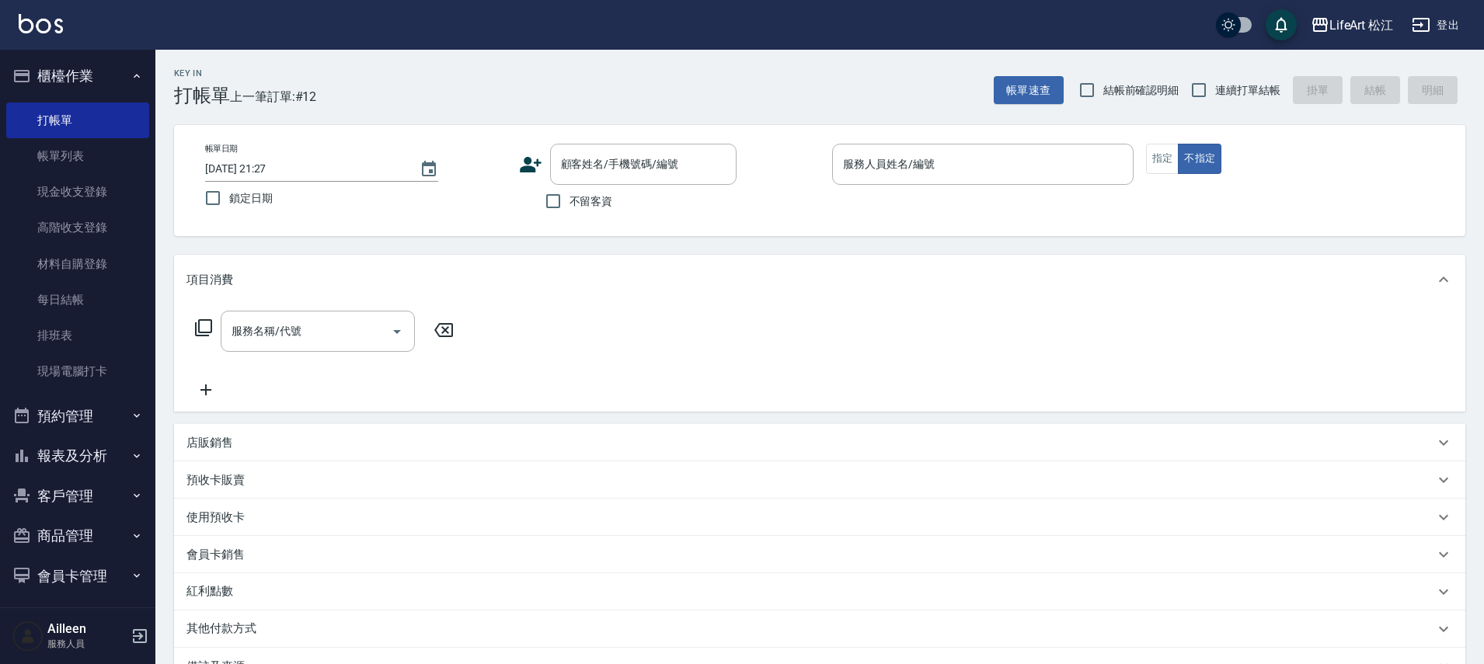
click at [571, 198] on span "不留客資" at bounding box center [592, 202] width 44 height 16
click at [570, 198] on input "不留客資" at bounding box center [553, 201] width 33 height 33
checkbox input "true"
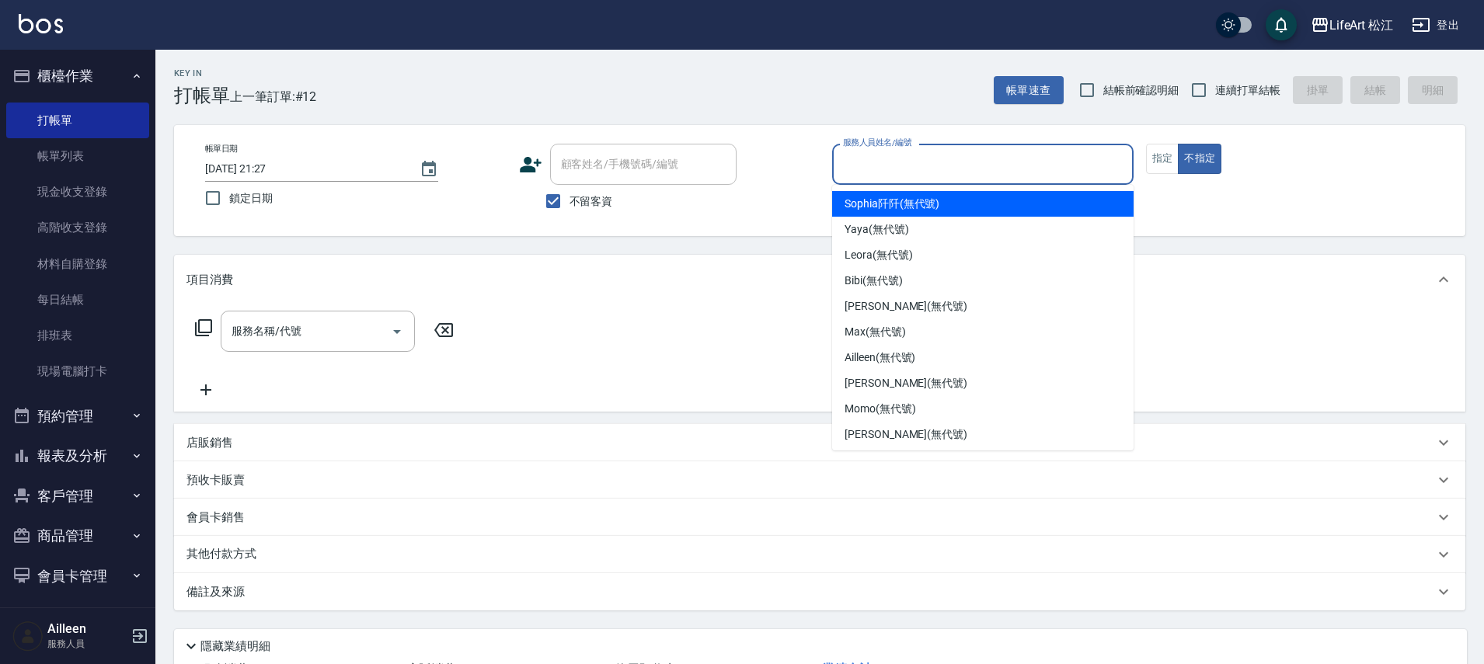
click at [1010, 168] on input "服務人員姓名/編號" at bounding box center [983, 164] width 288 height 27
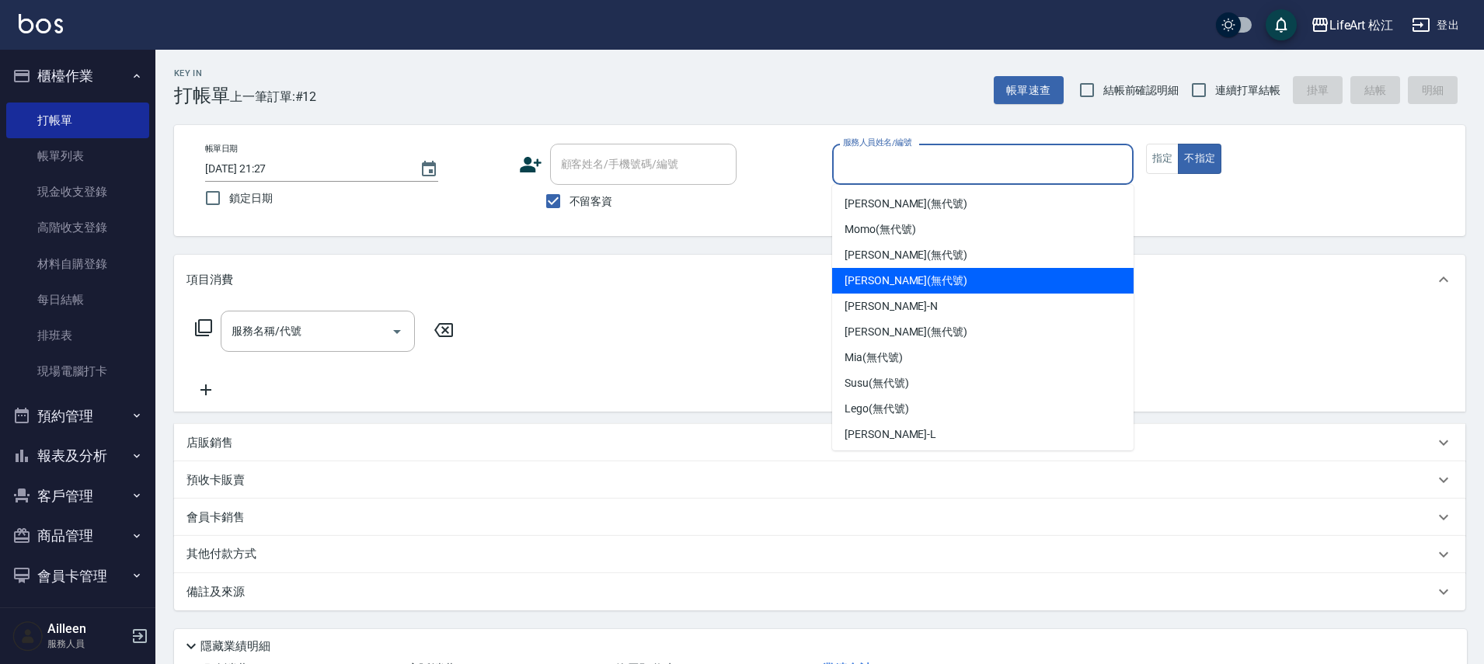
scroll to position [183, 0]
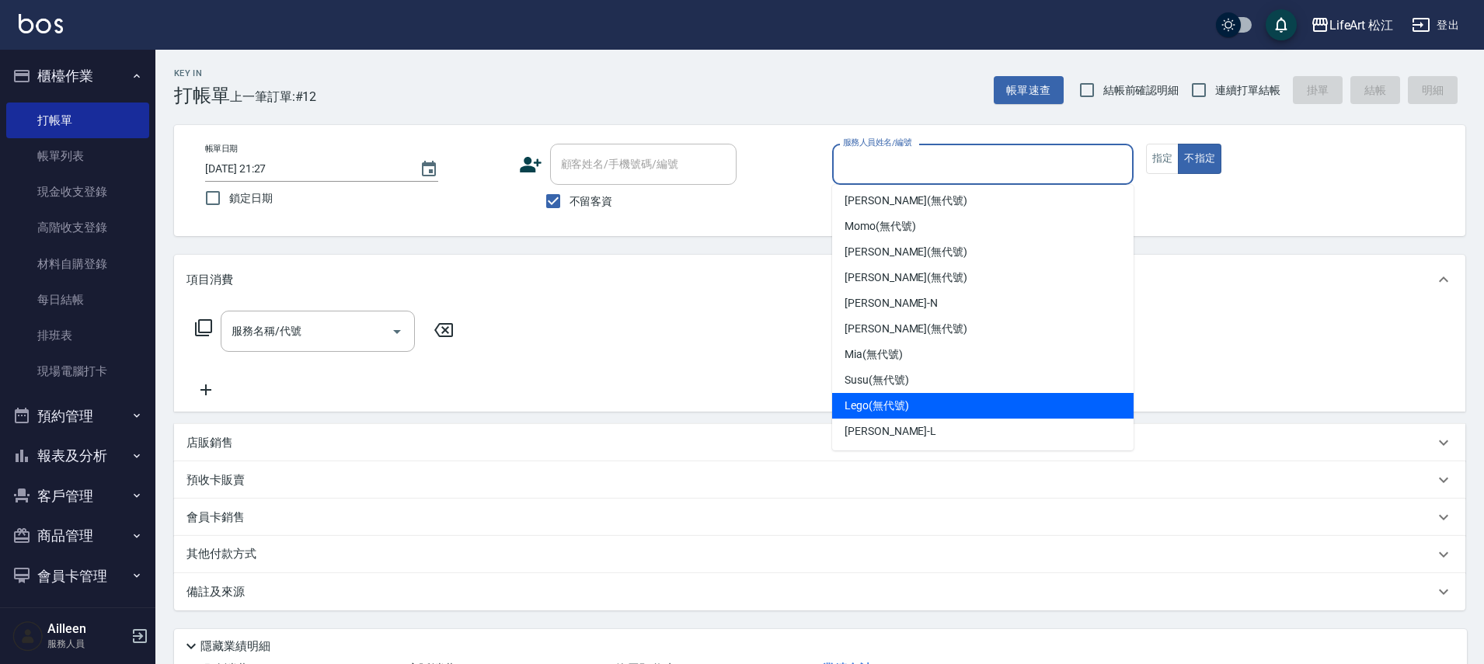
click at [896, 399] on span "Lego (無代號)" at bounding box center [877, 406] width 65 height 16
type input "Lego(無代號)"
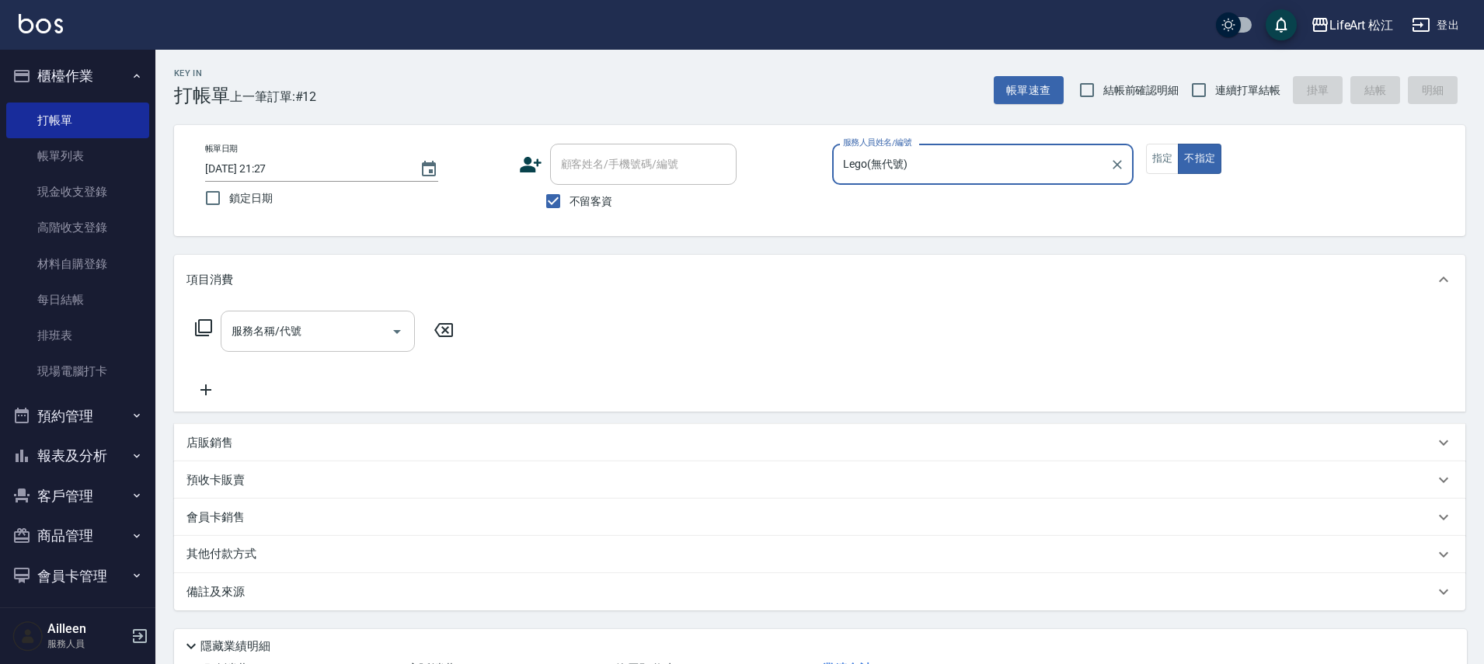
click at [330, 339] on input "服務名稱/代號" at bounding box center [306, 331] width 157 height 27
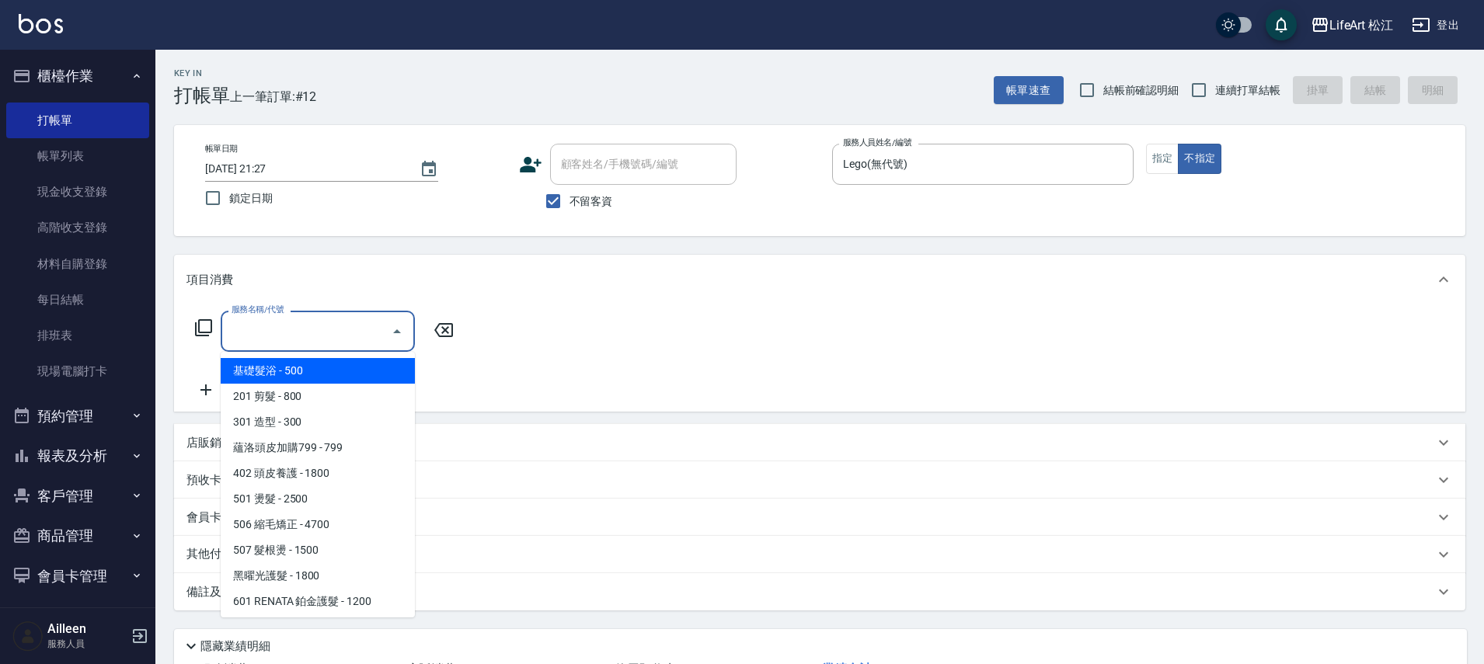
click at [319, 371] on span "基礎髮浴 - 500" at bounding box center [318, 371] width 194 height 26
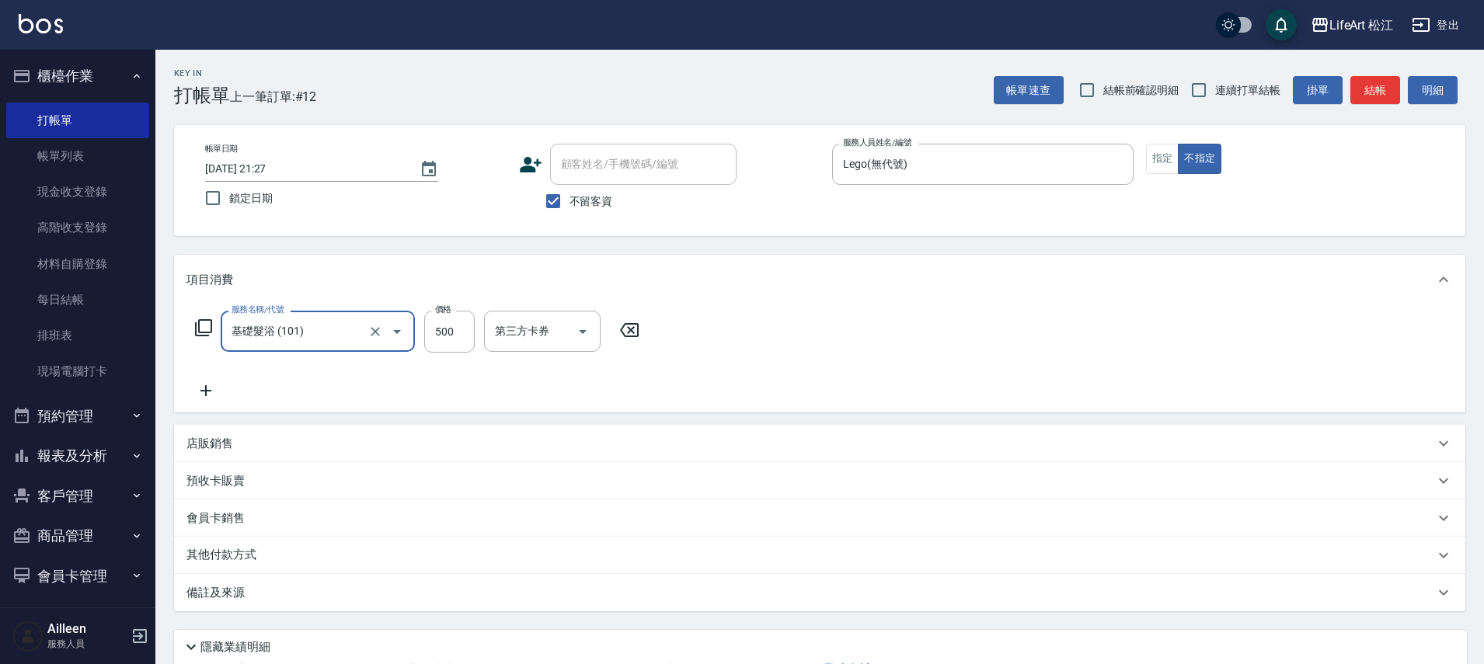
type input "基礎髮浴 (101)"
click at [511, 338] on input "洗-1" at bounding box center [530, 331] width 79 height 27
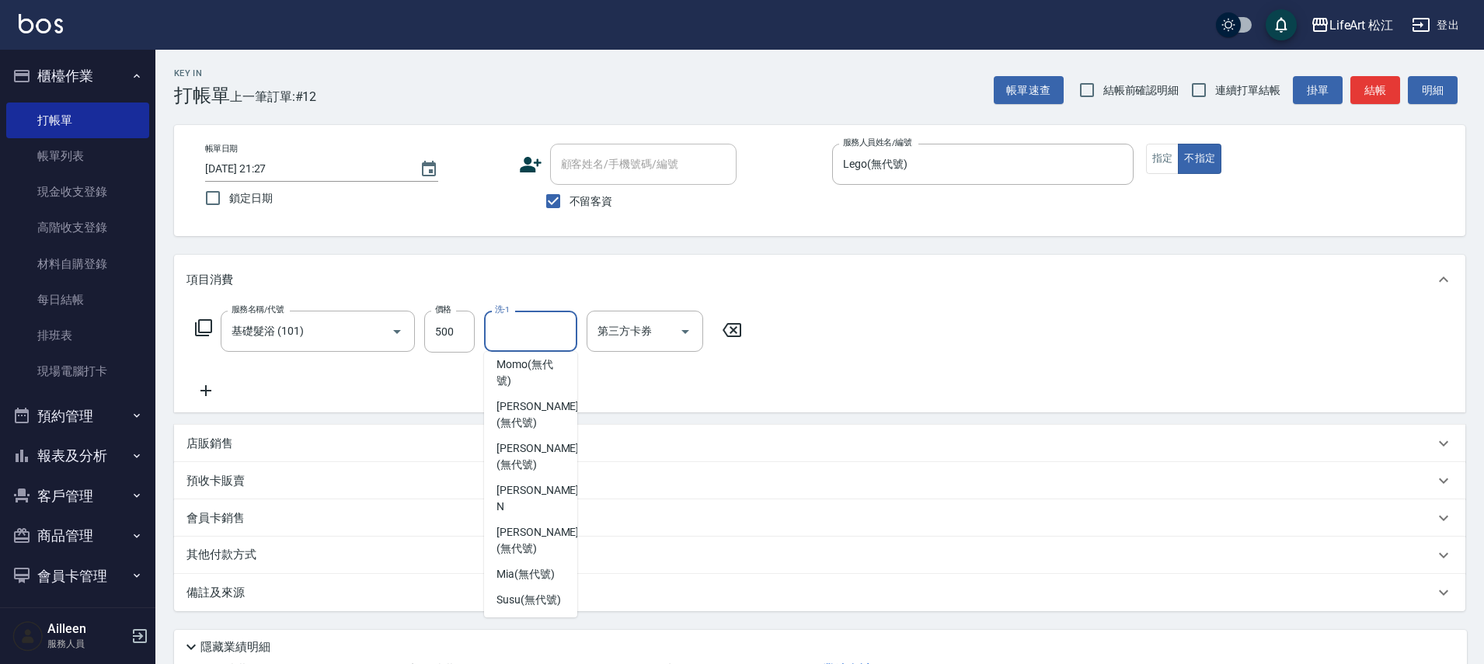
scroll to position [273, 0]
click at [542, 477] on span "[PERSON_NAME] (無代號)" at bounding box center [538, 461] width 82 height 33
type input "[PERSON_NAME](無代號)"
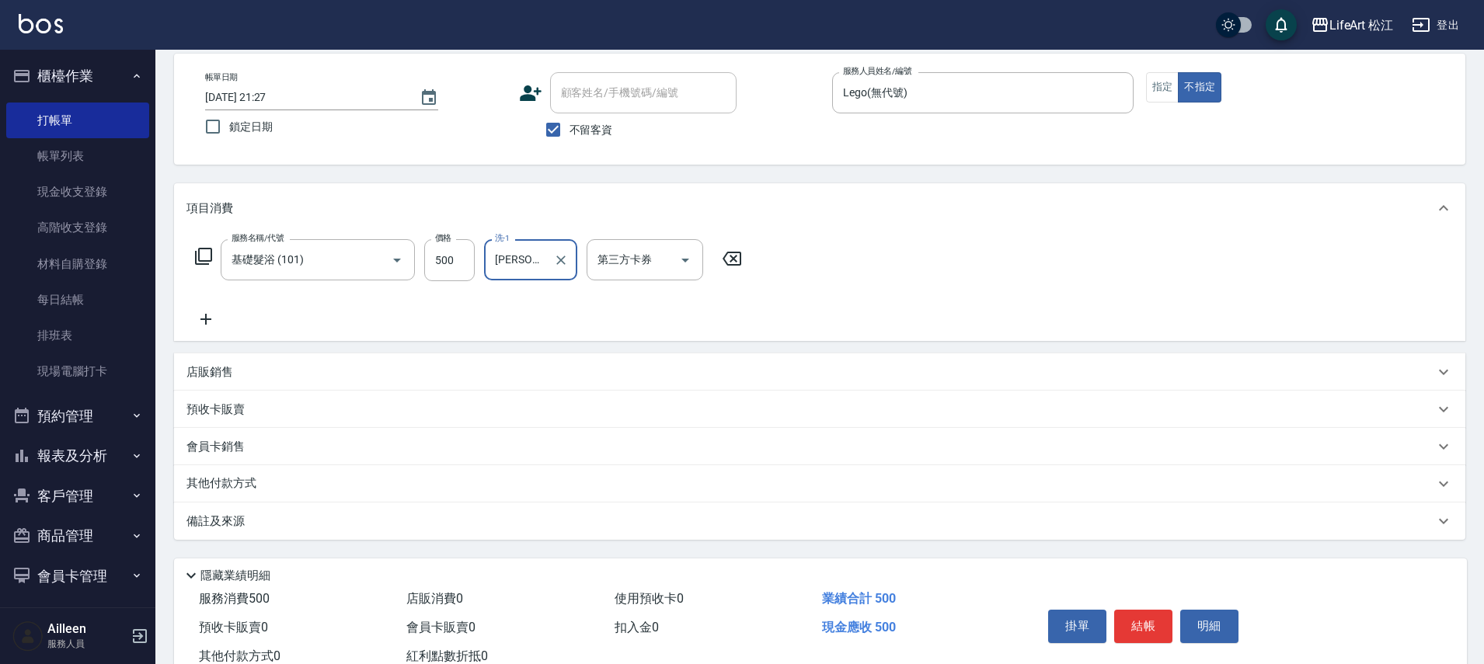
scroll to position [123, 0]
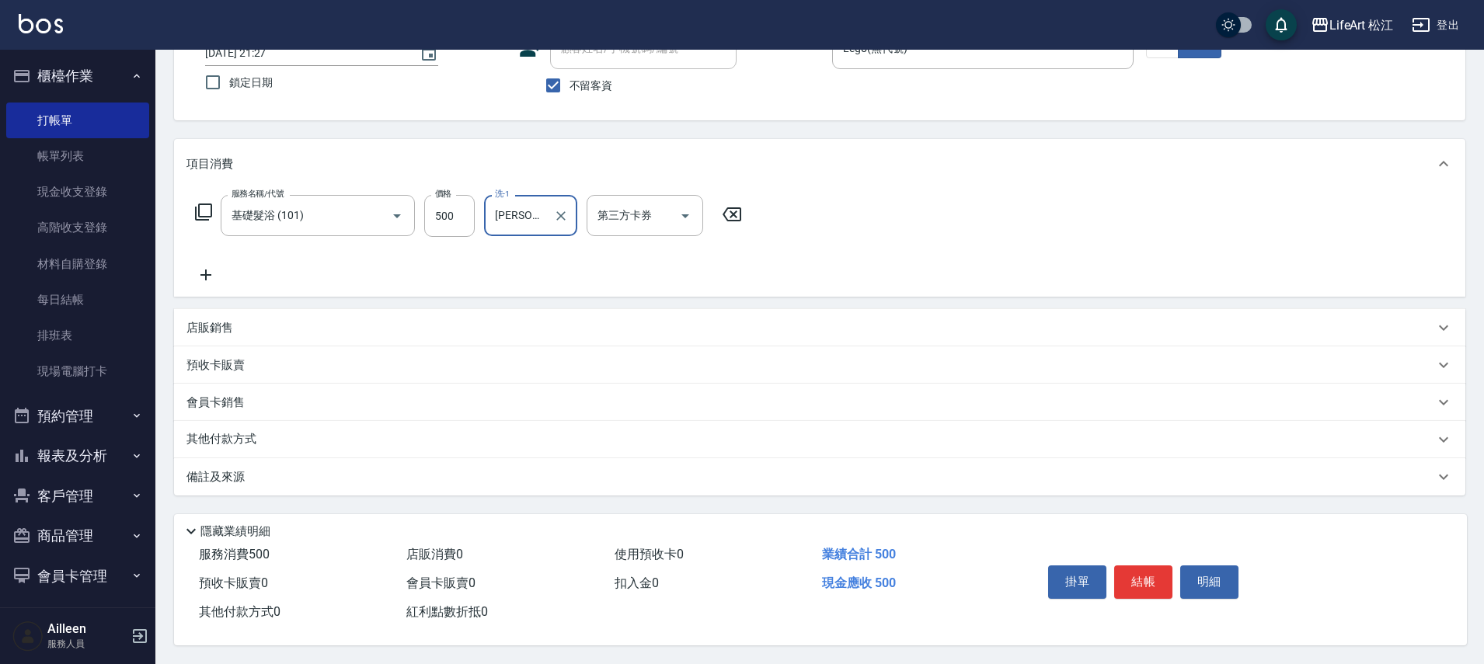
click at [239, 473] on p "備註及來源" at bounding box center [216, 477] width 58 height 16
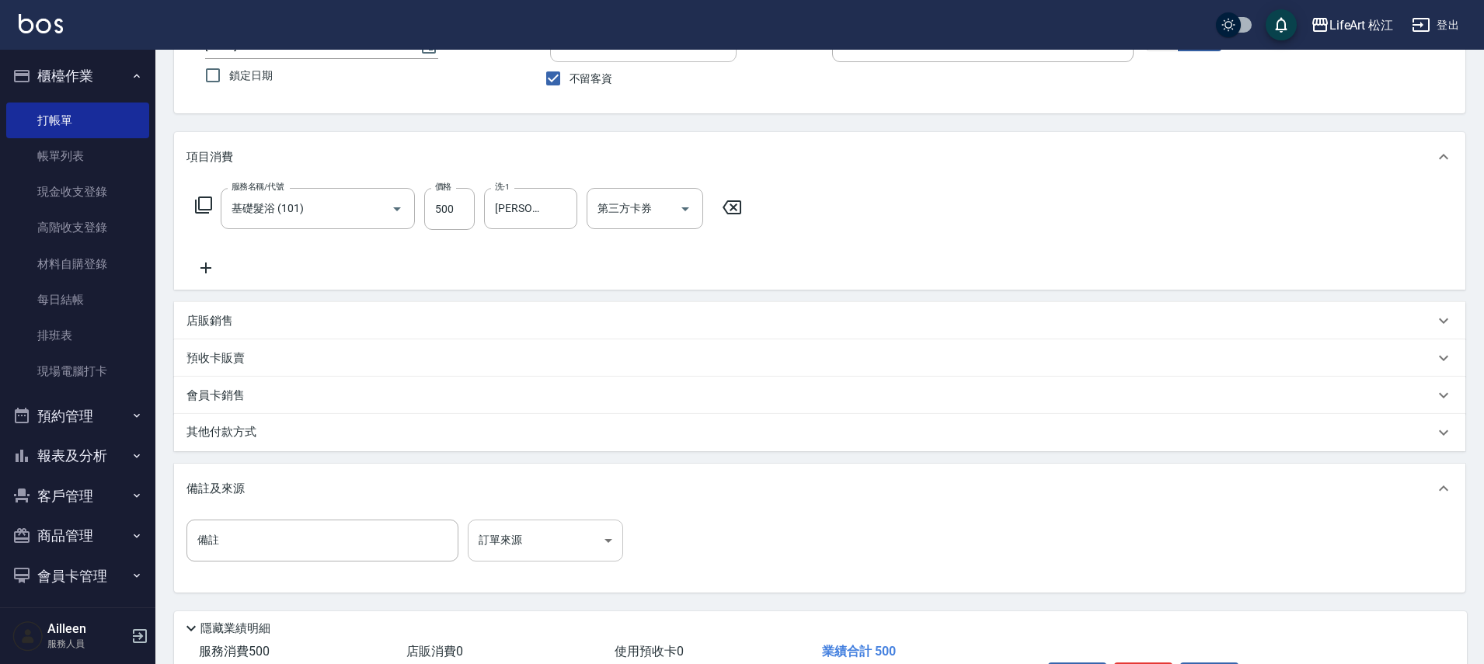
click at [555, 544] on body "LifeArt 松江 登出 櫃檯作業 打帳單 帳單列表 現金收支登錄 高階收支登錄 材料自購登錄 每日結帳 排班表 現場電腦打卡 預約管理 預約管理 單日預約…" at bounding box center [742, 319] width 1484 height 884
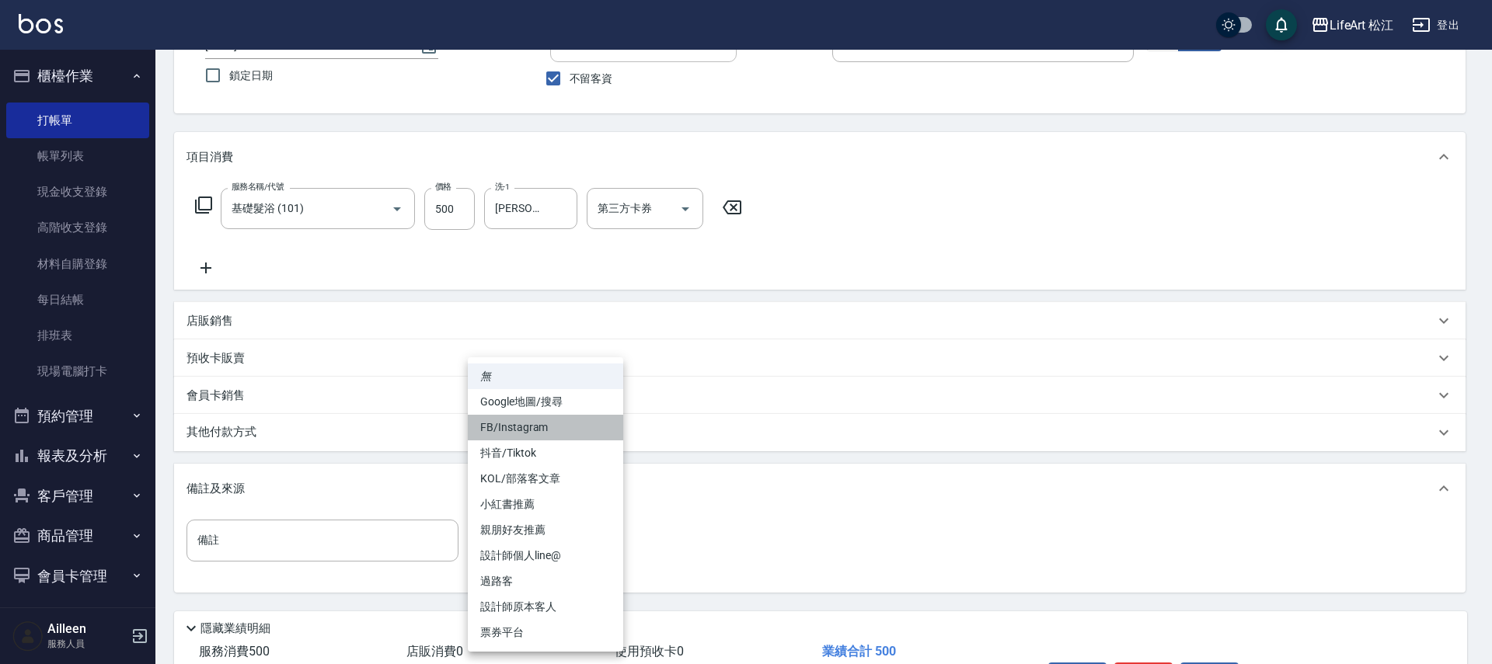
click at [547, 427] on li "FB/Instagram" at bounding box center [545, 428] width 155 height 26
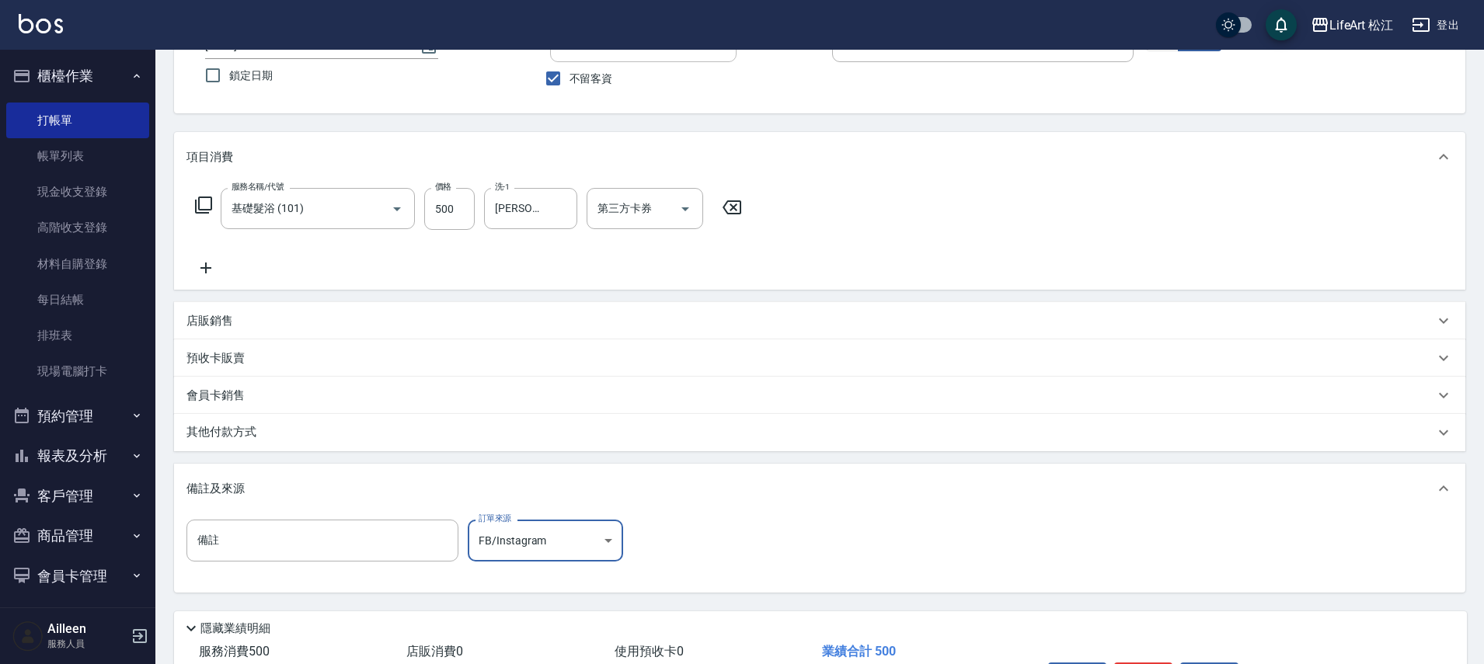
click at [547, 553] on body "LifeArt 松江 登出 櫃檯作業 打帳單 帳單列表 現金收支登錄 高階收支登錄 材料自購登錄 每日結帳 排班表 現場電腦打卡 預約管理 預約管理 單日預約…" at bounding box center [742, 319] width 1484 height 884
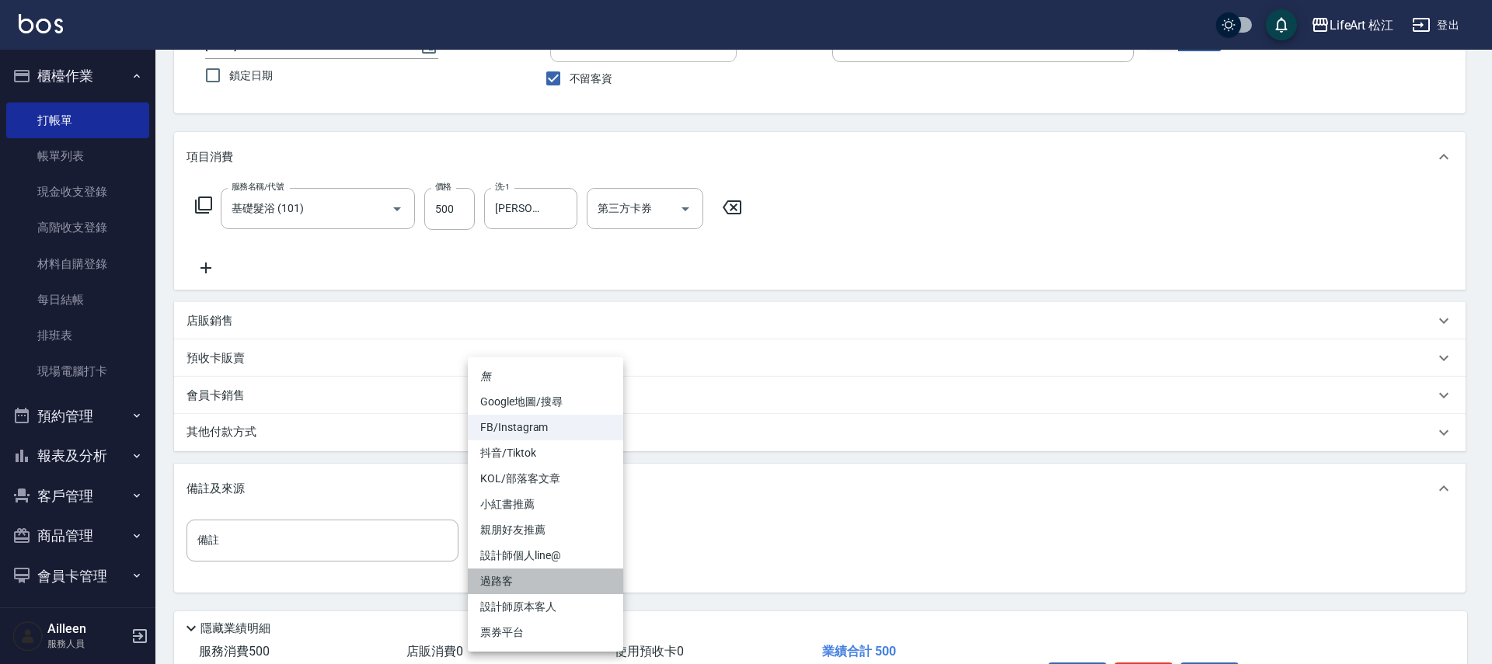
click at [540, 578] on li "過路客" at bounding box center [545, 582] width 155 height 26
type input "過路客"
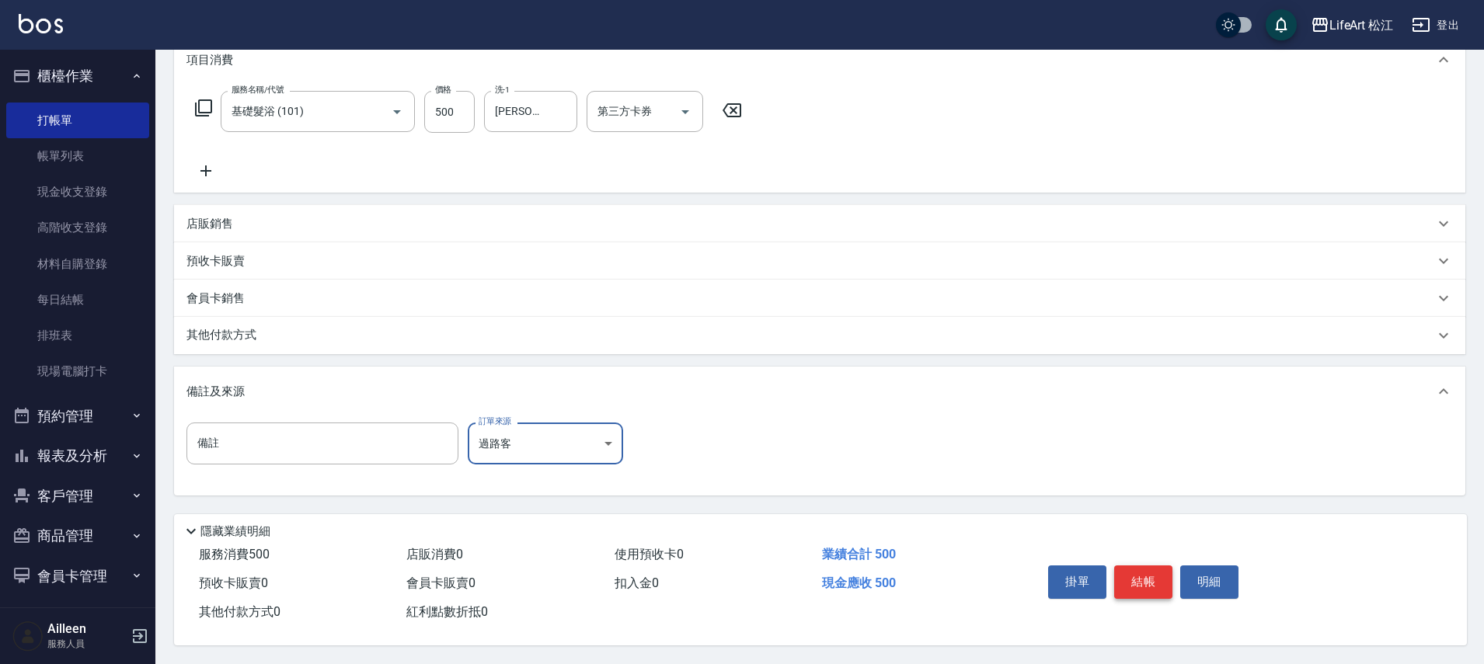
scroll to position [227, 0]
click at [1151, 570] on button "結帳" at bounding box center [1143, 582] width 58 height 33
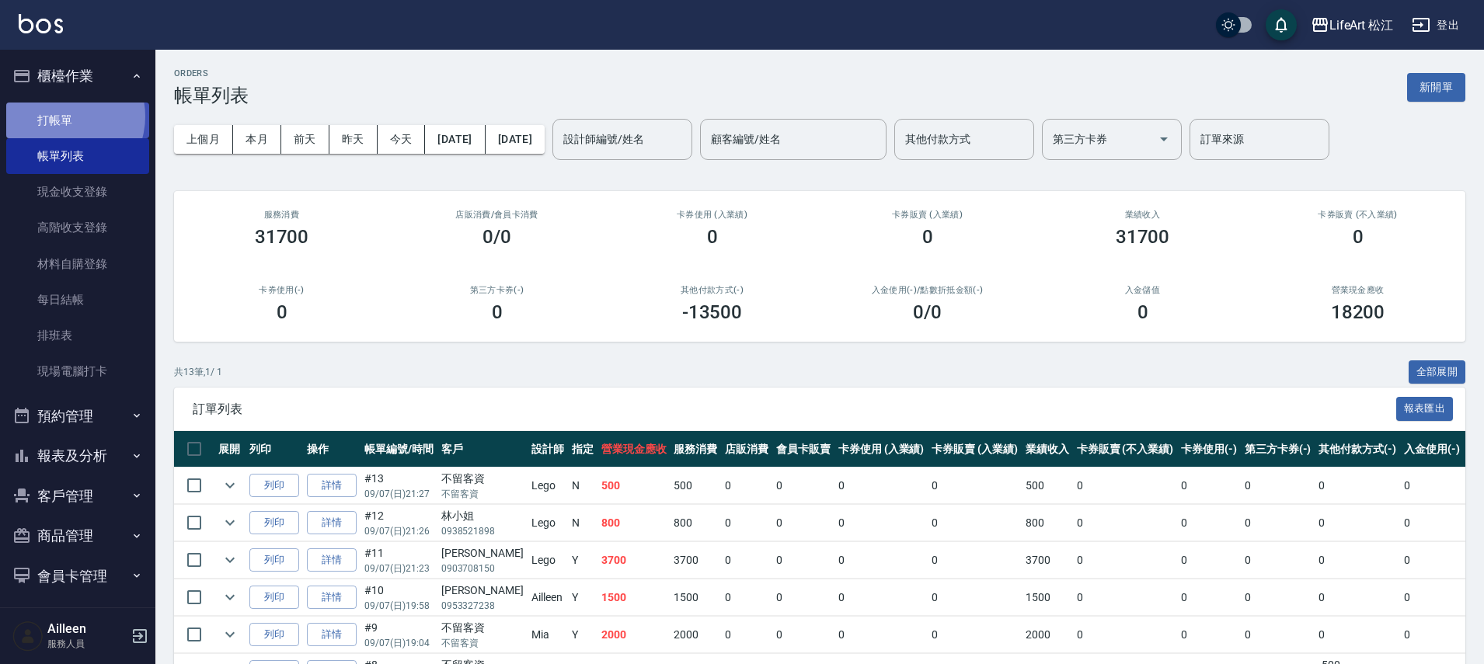
click at [62, 116] on link "打帳單" at bounding box center [77, 121] width 143 height 36
